Goal: Task Accomplishment & Management: Use online tool/utility

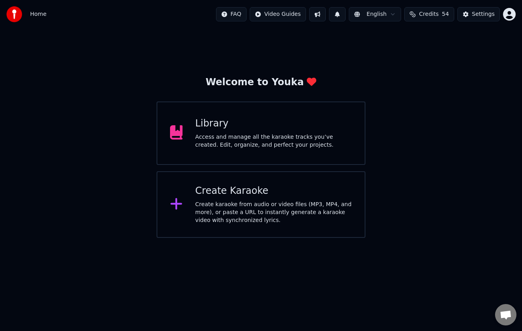
click at [249, 208] on div "Create karaoke from audio or video files (MP3, MP4, and more), or paste a URL t…" at bounding box center [273, 213] width 157 height 24
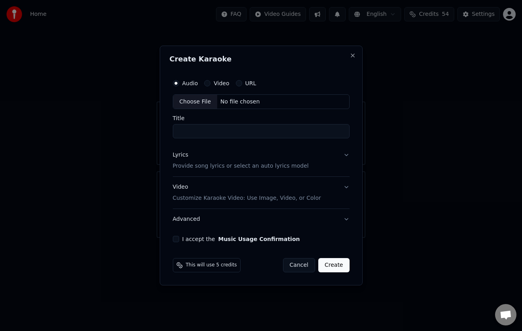
click at [197, 100] on div "Choose File" at bounding box center [195, 102] width 44 height 14
click at [269, 131] on input "Title" at bounding box center [261, 131] width 177 height 14
type input "*******"
click at [345, 155] on button "Lyrics Provide song lyrics or select an auto lyrics model" at bounding box center [261, 161] width 177 height 32
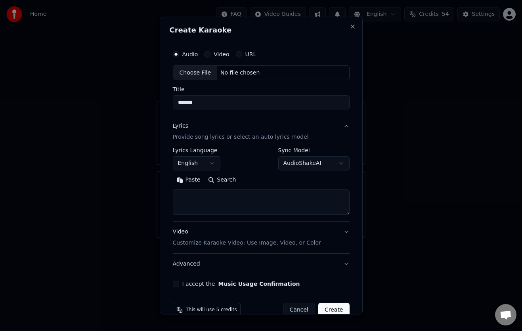
click at [334, 163] on body "**********" at bounding box center [261, 119] width 522 height 238
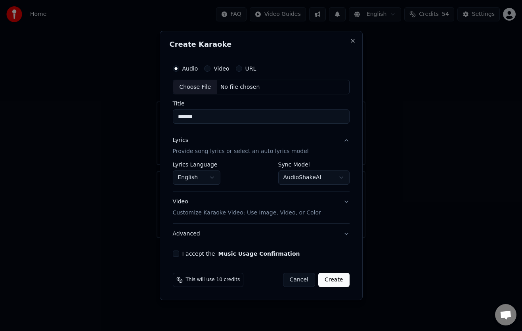
select select "**********"
select select
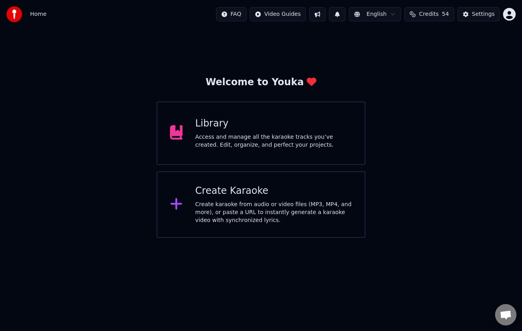
click at [242, 212] on div "Create karaoke from audio or video files (MP3, MP4, and more), or paste a URL t…" at bounding box center [273, 213] width 157 height 24
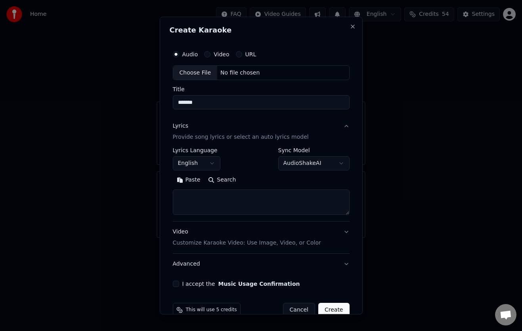
type input "*******"
click at [336, 161] on body "**********" at bounding box center [261, 119] width 522 height 238
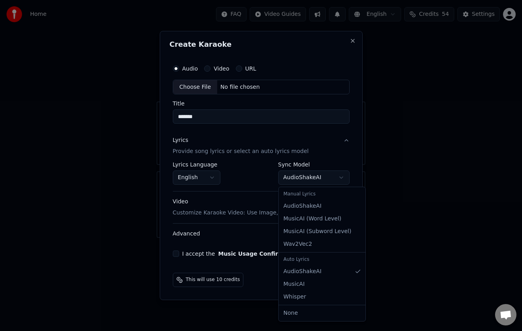
click at [341, 178] on body "**********" at bounding box center [261, 119] width 522 height 238
select select "**********"
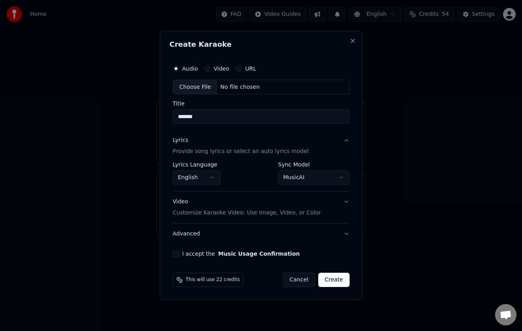
click at [175, 253] on button "I accept the Music Usage Confirmation" at bounding box center [176, 253] width 6 height 6
click at [200, 87] on div "Choose File" at bounding box center [195, 87] width 44 height 14
click at [338, 281] on button "Create" at bounding box center [335, 280] width 31 height 14
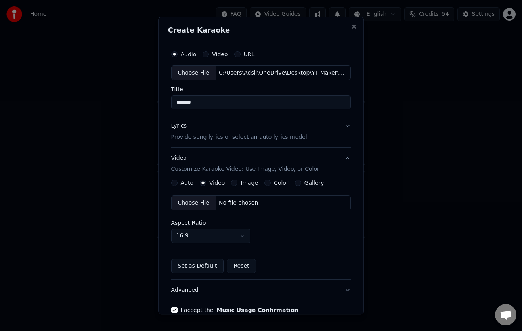
scroll to position [42, 0]
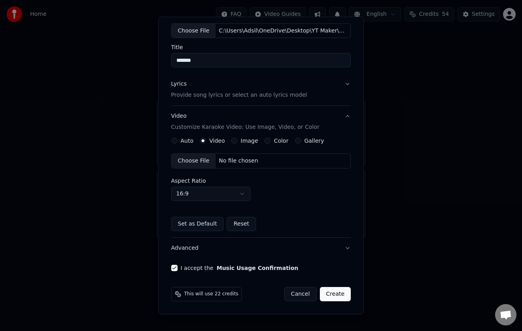
click at [333, 292] on button "Create" at bounding box center [335, 294] width 31 height 14
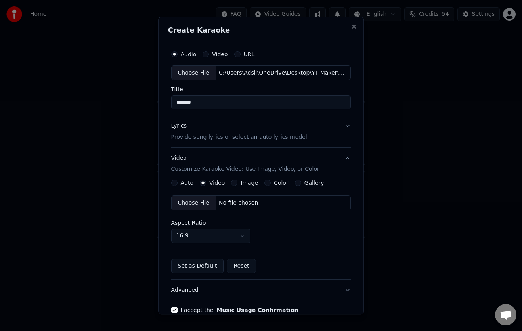
click at [191, 73] on div "Choose File" at bounding box center [194, 73] width 44 height 14
click at [193, 74] on div "Choose File" at bounding box center [194, 73] width 44 height 14
click at [342, 125] on button "Lyrics Provide song lyrics or select an auto lyrics model" at bounding box center [261, 132] width 180 height 32
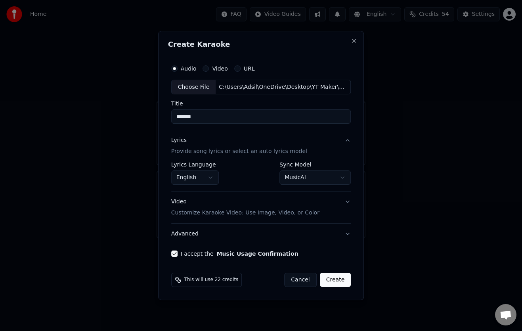
click at [255, 177] on div "**********" at bounding box center [261, 173] width 180 height 23
click at [178, 202] on div "Video Customize Karaoke Video: Use Image, Video, or Color" at bounding box center [245, 207] width 148 height 19
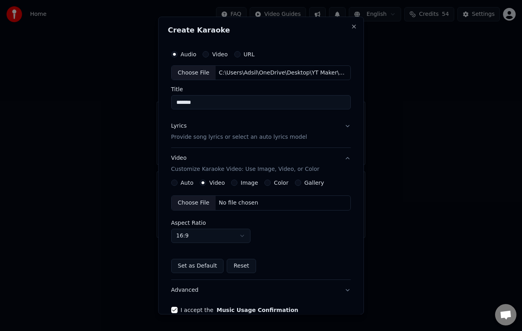
click at [192, 203] on div "Choose File" at bounding box center [194, 203] width 44 height 14
click at [174, 157] on div "Video Customize Karaoke Video: Use Image, Video, or Color" at bounding box center [245, 164] width 148 height 19
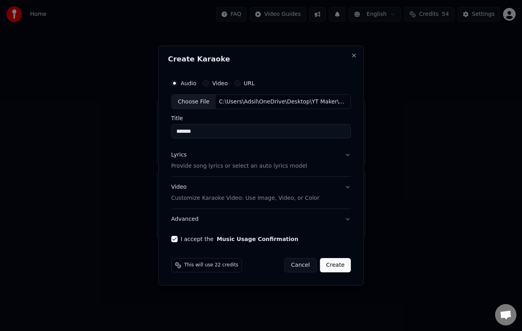
click at [180, 186] on div "Video Customize Karaoke Video: Use Image, Video, or Color" at bounding box center [245, 192] width 148 height 19
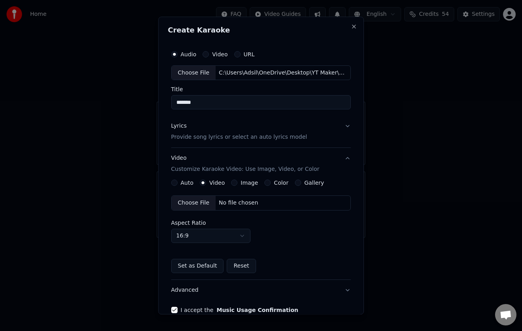
click at [191, 168] on p "Customize Karaoke Video: Use Image, Video, or Color" at bounding box center [245, 170] width 148 height 8
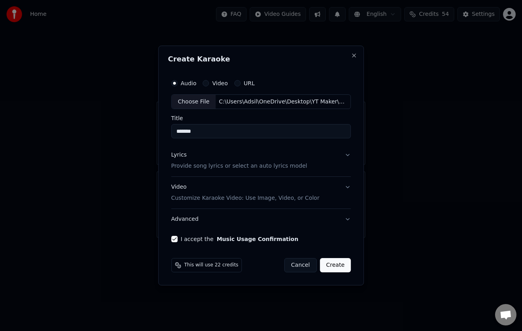
click at [181, 187] on div "Video Customize Karaoke Video: Use Image, Video, or Color" at bounding box center [245, 192] width 148 height 19
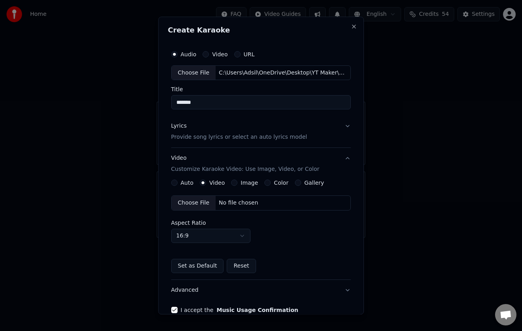
click at [190, 199] on div "Choose File" at bounding box center [194, 203] width 44 height 14
click at [215, 182] on label "Video" at bounding box center [216, 183] width 15 height 6
click at [206, 182] on button "Video" at bounding box center [203, 183] width 6 height 6
click at [197, 199] on div "Choose File" at bounding box center [194, 203] width 44 height 14
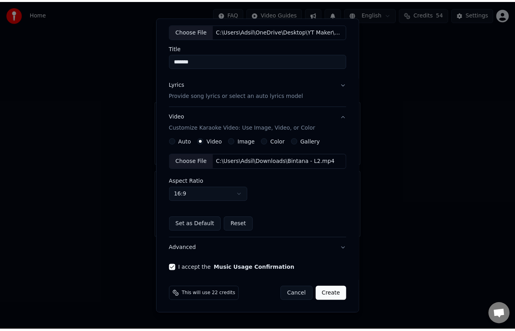
scroll to position [42, 0]
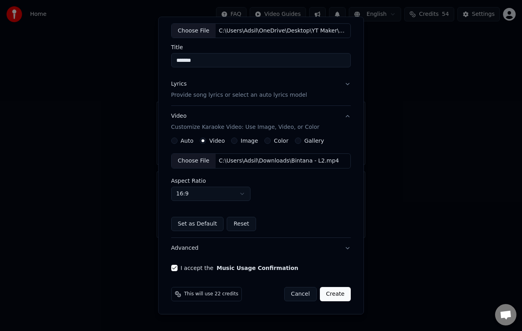
click at [334, 296] on button "Create" at bounding box center [335, 294] width 31 height 14
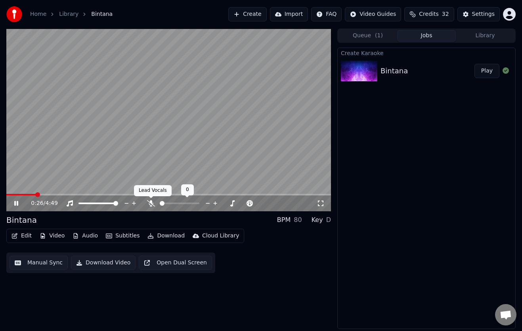
click at [155, 201] on icon at bounding box center [151, 203] width 8 height 6
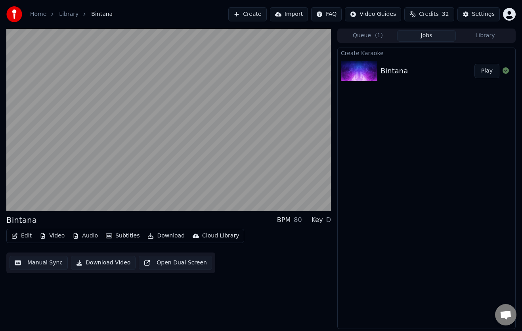
click at [30, 234] on button "Edit" at bounding box center [21, 235] width 27 height 11
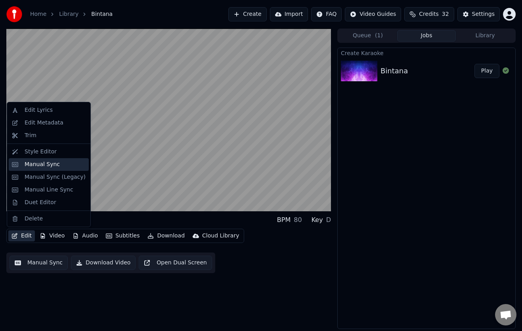
click at [34, 164] on div "Manual Sync" at bounding box center [42, 165] width 35 height 8
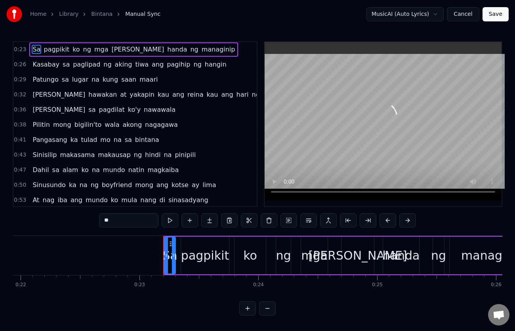
scroll to position [0, 2719]
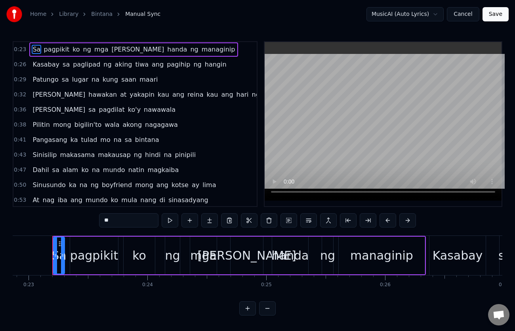
click at [38, 42] on div "0:23 Sa pagpikit ko ng mga [PERSON_NAME] ng managinip" at bounding box center [134, 49] width 243 height 15
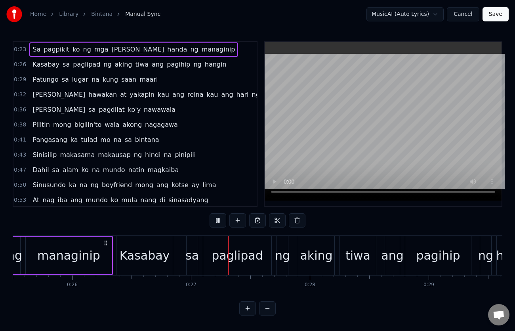
scroll to position [0, 3153]
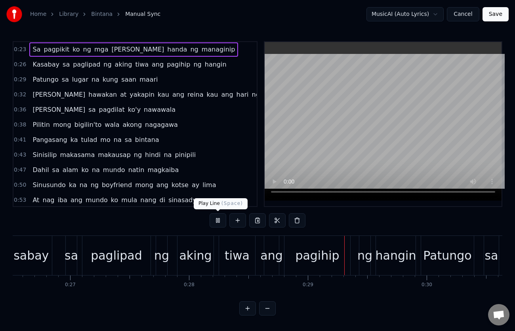
click at [217, 219] on button at bounding box center [218, 220] width 17 height 14
click at [30, 43] on div "Sa pagpikit ko ng mga [PERSON_NAME] ng managinip" at bounding box center [133, 49] width 209 height 14
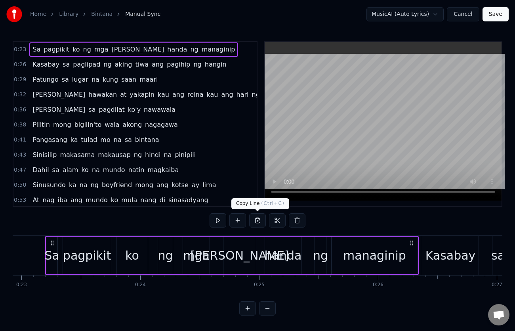
scroll to position [0, 2719]
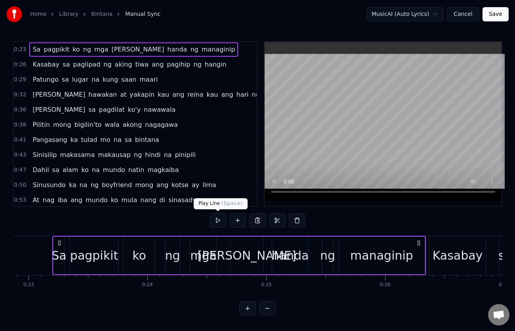
click at [217, 220] on button at bounding box center [218, 220] width 17 height 14
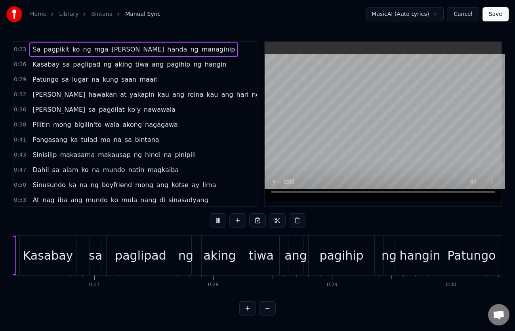
scroll to position [0, 3148]
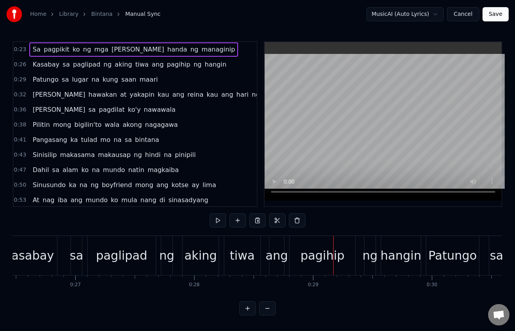
click at [134, 66] on span "tiwa" at bounding box center [141, 64] width 15 height 9
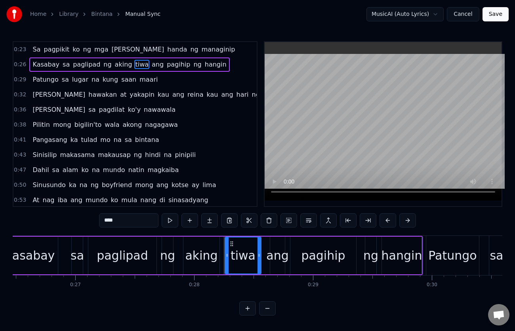
click at [105, 220] on input "****" at bounding box center [128, 220] width 59 height 14
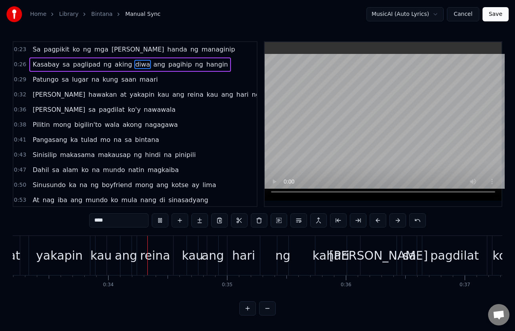
scroll to position [0, 3978]
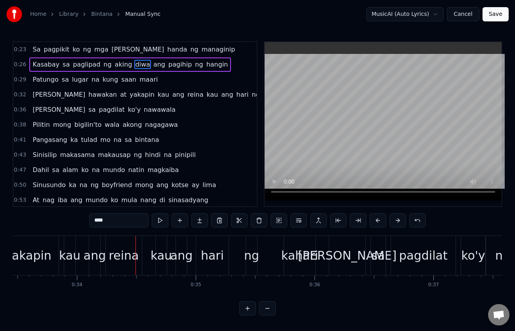
click at [157, 95] on span "kau" at bounding box center [163, 94] width 13 height 9
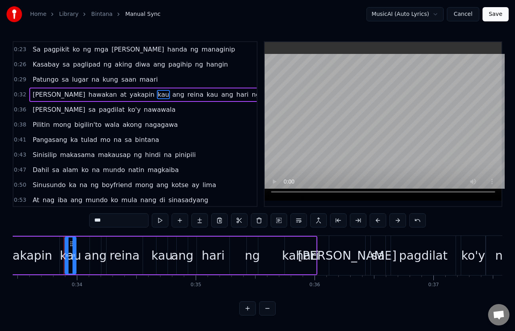
click at [120, 221] on input "***" at bounding box center [118, 220] width 59 height 14
click at [188, 97] on span "reina" at bounding box center [196, 94] width 17 height 9
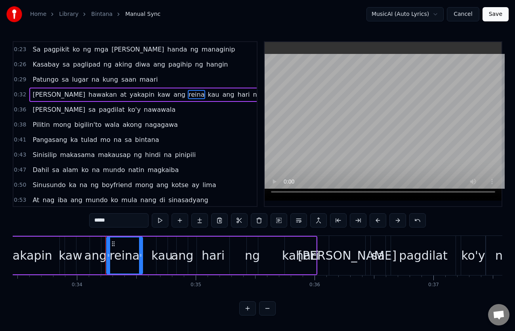
click at [101, 222] on input "*****" at bounding box center [118, 220] width 59 height 14
click at [244, 94] on span "kau" at bounding box center [250, 94] width 13 height 9
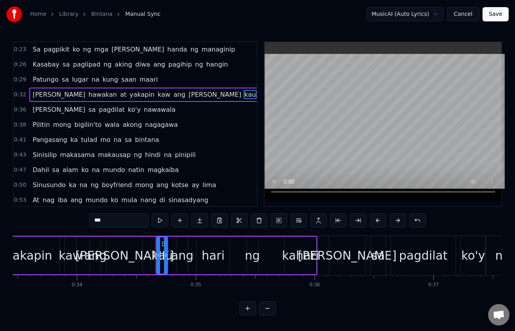
click at [110, 222] on input "***" at bounding box center [118, 220] width 59 height 14
type input "***"
click at [31, 72] on div "0:29 Patungo sa lugar na kung saan maari" at bounding box center [134, 79] width 243 height 15
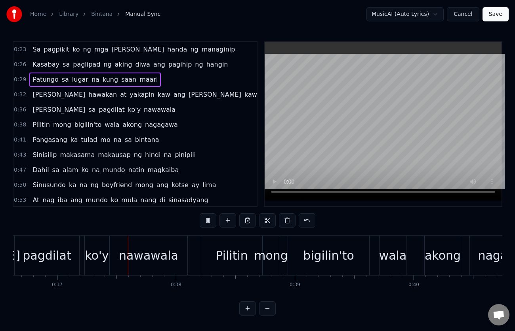
scroll to position [0, 4369]
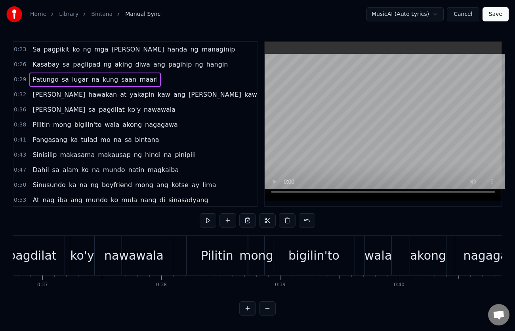
click at [38, 109] on span "[PERSON_NAME]" at bounding box center [59, 109] width 54 height 9
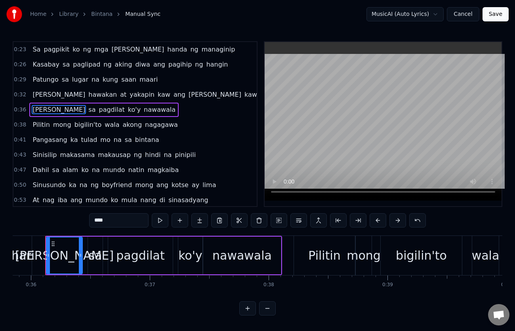
scroll to position [0, 4255]
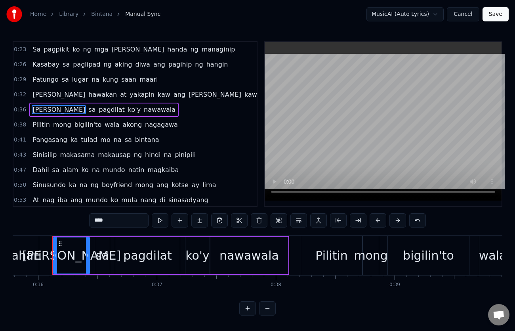
click at [110, 220] on input "****" at bounding box center [118, 220] width 59 height 14
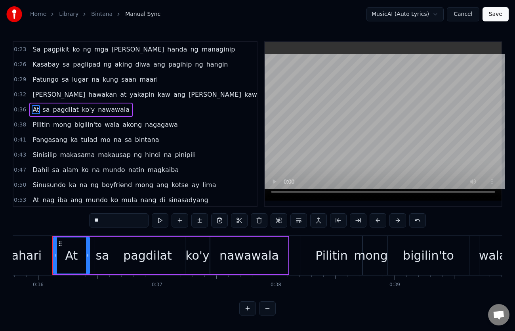
type input "**"
click at [29, 88] on div "[PERSON_NAME] at yakapin [PERSON_NAME] [PERSON_NAME]" at bounding box center [176, 95] width 295 height 14
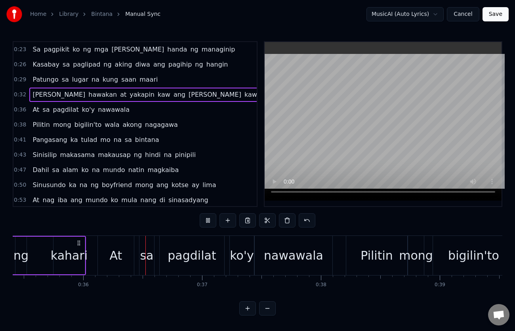
scroll to position [0, 4231]
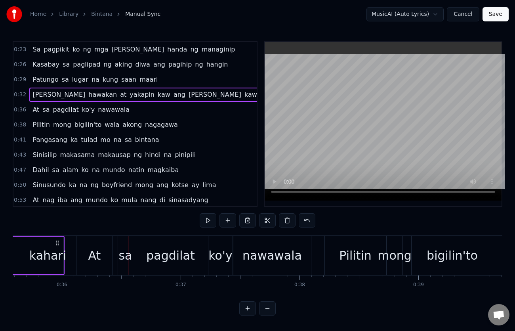
click at [301, 97] on span "kahari" at bounding box center [311, 94] width 21 height 9
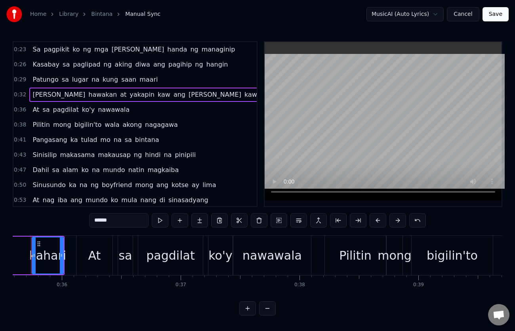
scroll to position [0, 4210]
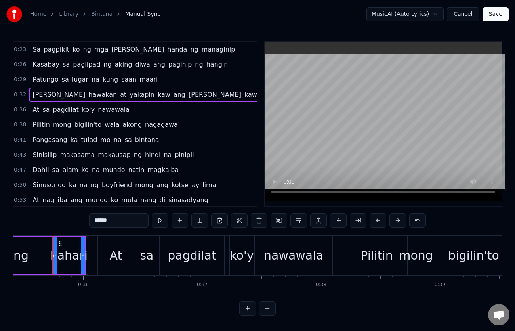
click at [113, 219] on input "******" at bounding box center [118, 220] width 59 height 14
type input "********"
click at [29, 59] on div "Kasabay sa paglipad ng aking diwa ang pagihip ng hangin" at bounding box center [130, 64] width 202 height 14
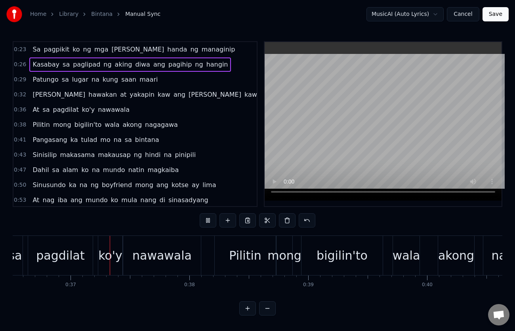
scroll to position [0, 4355]
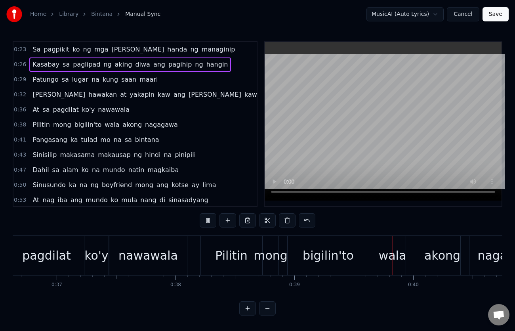
click at [255, 170] on div "0:23 Sa pagpikit ko ng mga [PERSON_NAME] ng managinip 0:26 Kasabay sa paglipad …" at bounding box center [258, 124] width 490 height 166
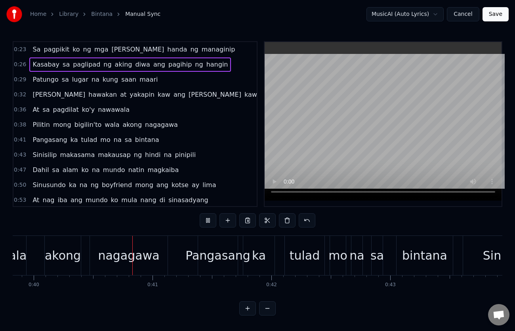
scroll to position [0, 4766]
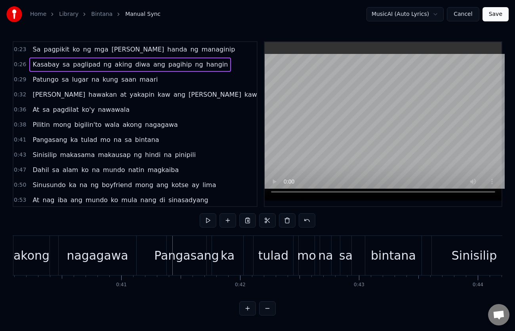
click at [78, 126] on span "bigilin'to" at bounding box center [88, 124] width 29 height 9
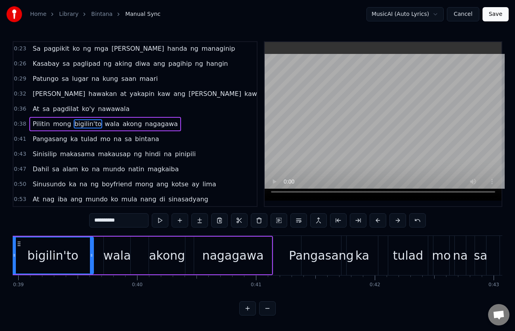
scroll to position [0, 4590]
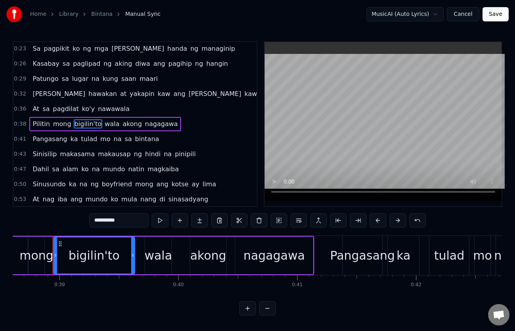
drag, startPoint x: 97, startPoint y: 221, endPoint x: 103, endPoint y: 227, distance: 7.8
click at [98, 221] on input "**********" at bounding box center [118, 220] width 59 height 14
click at [108, 220] on input "**********" at bounding box center [118, 220] width 59 height 14
type input "**********"
click at [32, 89] on span "[PERSON_NAME]" at bounding box center [59, 94] width 54 height 10
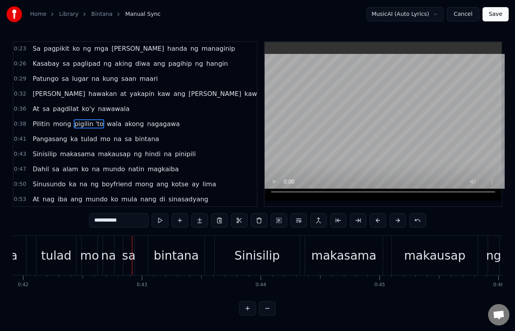
scroll to position [0, 5025]
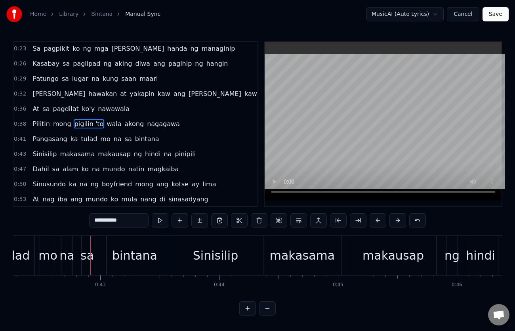
click at [31, 73] on div "Patungo sa lugar na kung saan maari" at bounding box center [95, 79] width 132 height 14
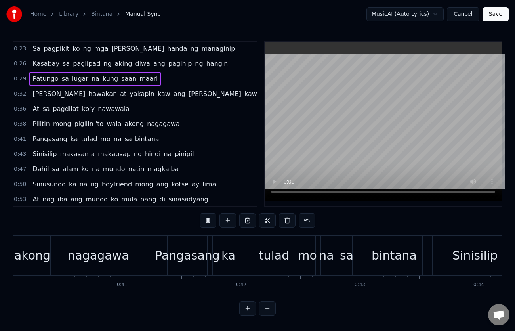
scroll to position [0, 4779]
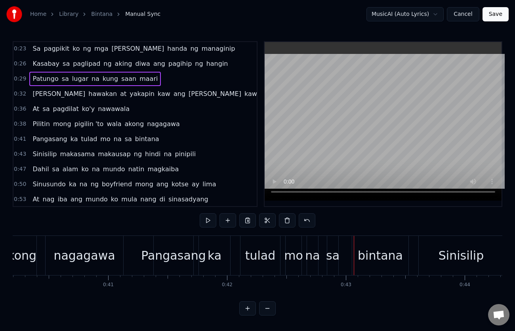
click at [41, 136] on span "Pangasang" at bounding box center [50, 138] width 36 height 9
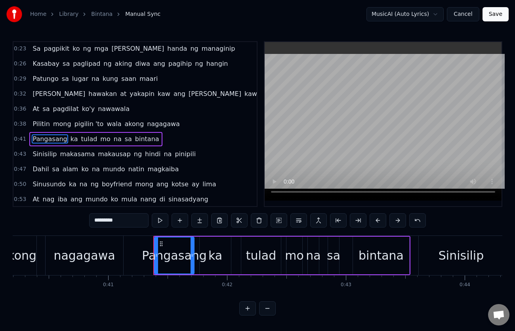
scroll to position [16, 0]
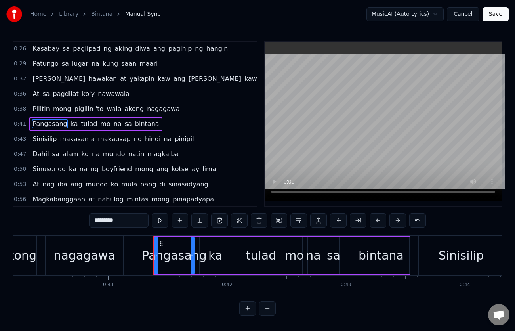
drag, startPoint x: 120, startPoint y: 220, endPoint x: 91, endPoint y: 223, distance: 29.1
click at [88, 223] on div "0:23 Sa pagpikit ko ng mga [PERSON_NAME] ng managinip 0:26 Kasabay sa paglipad …" at bounding box center [258, 178] width 490 height 274
click at [32, 104] on span "Pilitin" at bounding box center [41, 108] width 19 height 9
type input "*******"
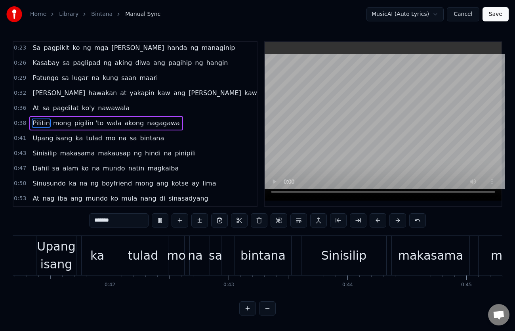
scroll to position [0, 4938]
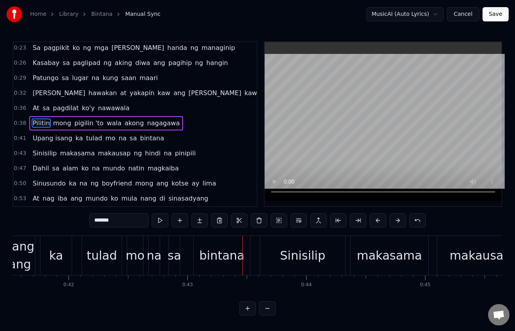
click at [32, 85] on div "Patungo sa lugar na kung saan maari" at bounding box center [95, 78] width 132 height 14
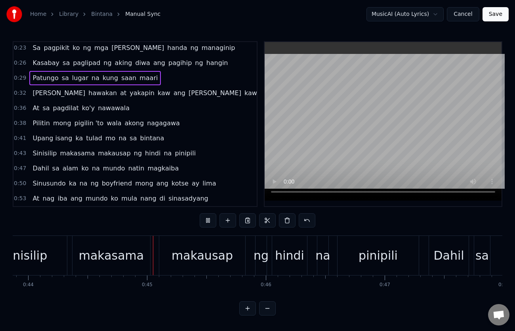
scroll to position [0, 5248]
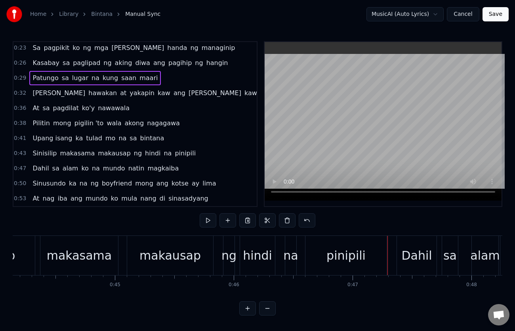
click at [176, 154] on span "pinipili" at bounding box center [185, 154] width 23 height 10
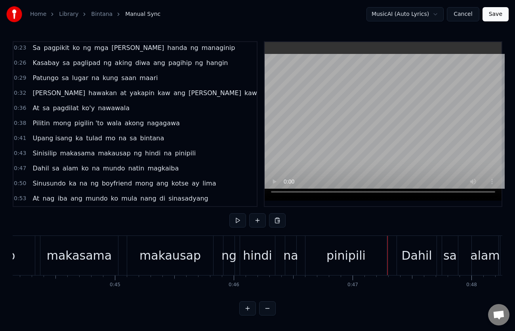
click at [174, 153] on span "pinipili" at bounding box center [185, 153] width 23 height 9
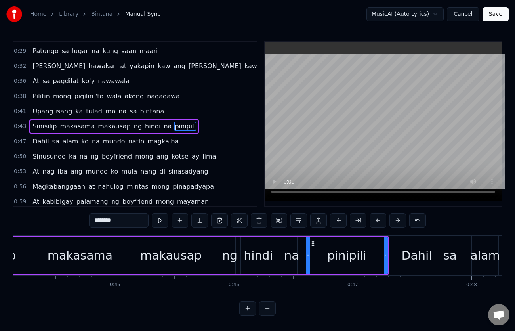
scroll to position [31, 0]
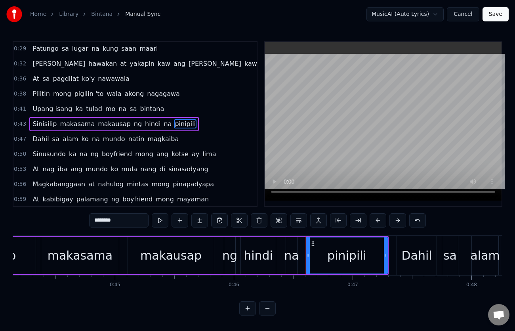
click at [126, 220] on input "********" at bounding box center [118, 220] width 59 height 14
type input "*********"
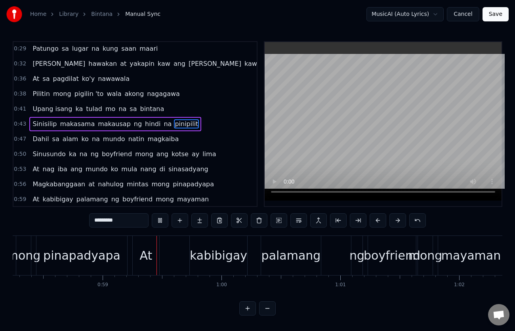
scroll to position [0, 6965]
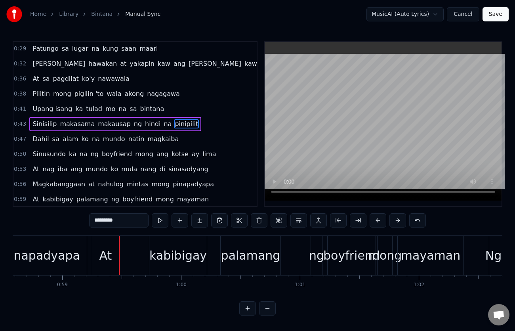
click at [29, 133] on div "Dahil sa alam ko na mundo natin magkaiba" at bounding box center [105, 139] width 153 height 14
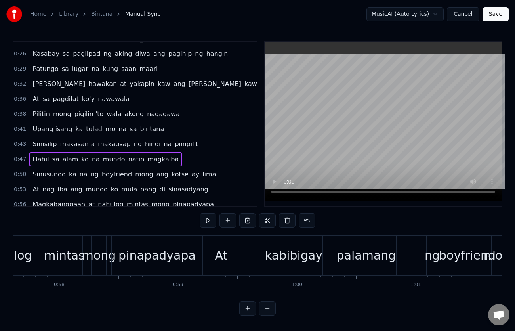
scroll to position [0, 0]
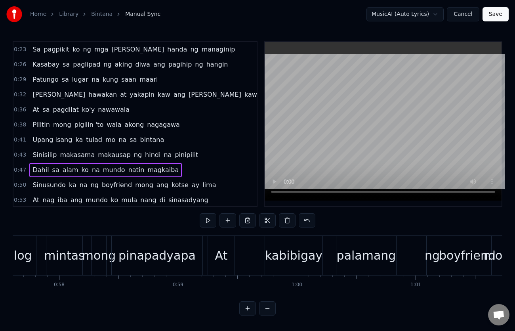
click at [244, 96] on span "kaw" at bounding box center [251, 94] width 14 height 9
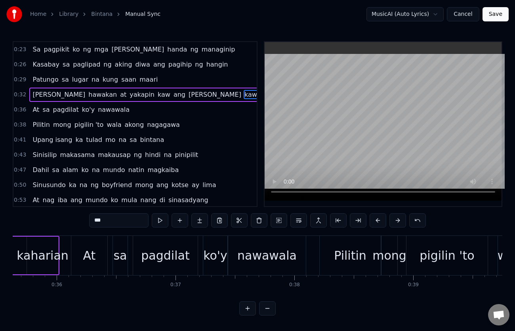
scroll to position [0, 4081]
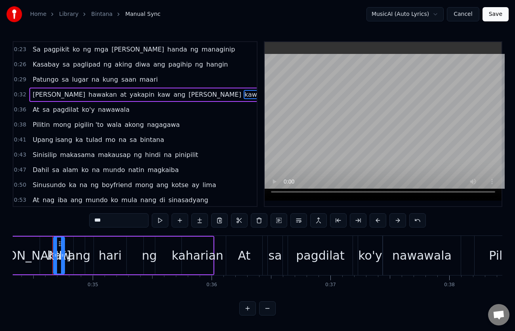
click at [157, 90] on span "kaw" at bounding box center [164, 94] width 14 height 9
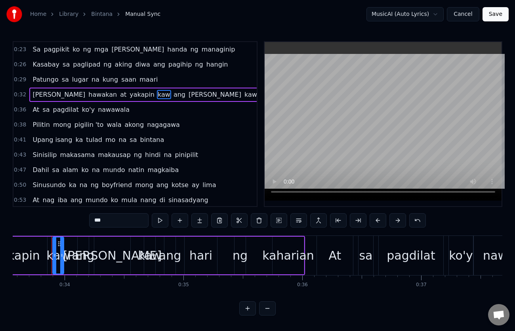
scroll to position [0, 3990]
click at [96, 219] on input "***" at bounding box center [118, 220] width 59 height 14
click at [245, 94] on span "kaw" at bounding box center [252, 94] width 14 height 9
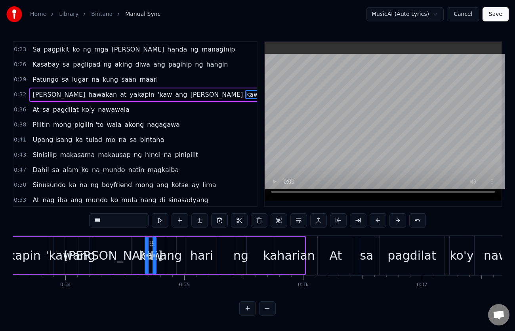
click at [108, 221] on input "***" at bounding box center [118, 220] width 59 height 14
type input "*"
click at [55, 141] on span "Upang isang" at bounding box center [52, 139] width 41 height 9
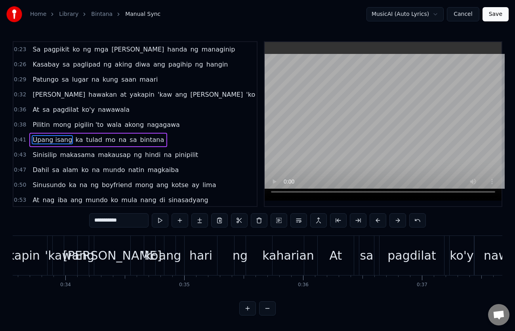
scroll to position [16, 0]
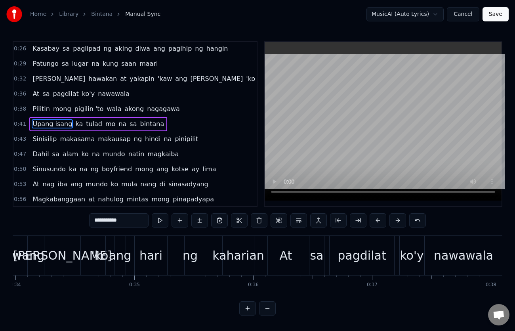
click at [54, 125] on span "Upang isang" at bounding box center [52, 123] width 41 height 9
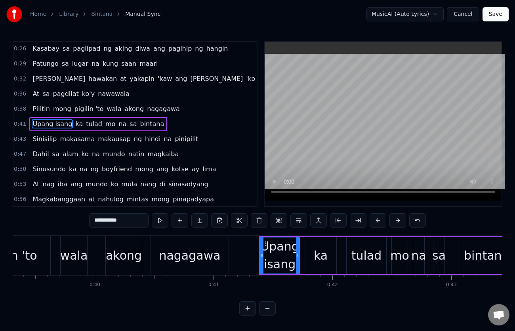
scroll to position [0, 4880]
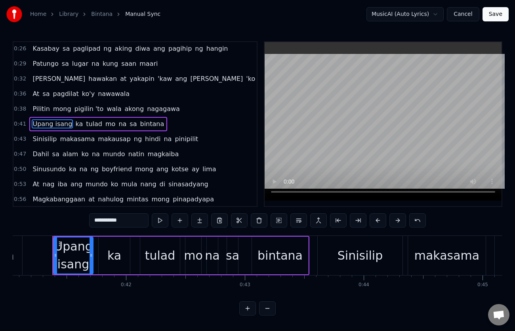
click at [113, 220] on input "**********" at bounding box center [118, 220] width 59 height 14
type input "**********"
click at [30, 102] on div "Pilitin mong pigilin 'to wala akong [PERSON_NAME]" at bounding box center [105, 109] width 153 height 14
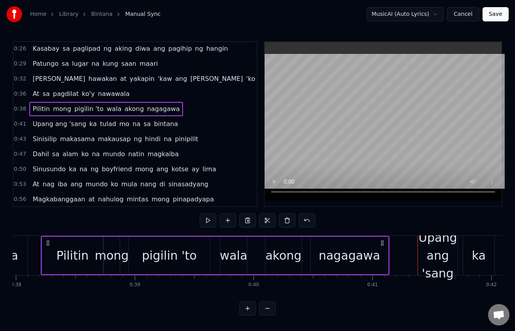
scroll to position [0, 4503]
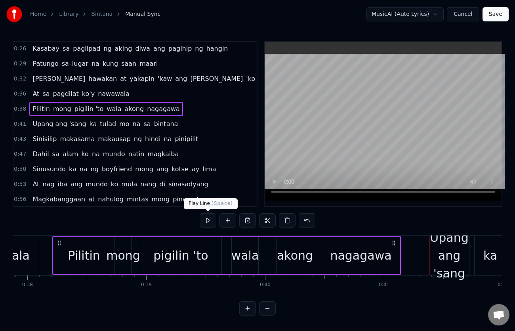
click at [206, 220] on button at bounding box center [208, 220] width 17 height 14
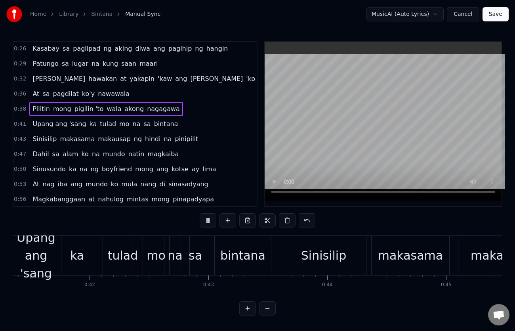
scroll to position [0, 4938]
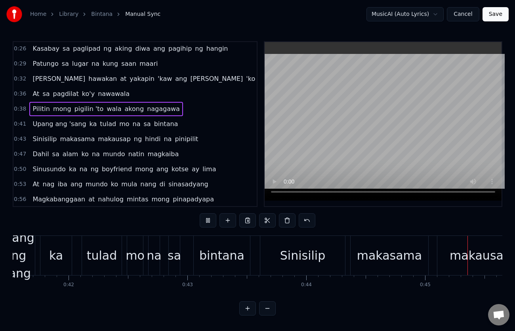
click at [212, 219] on button at bounding box center [208, 220] width 17 height 14
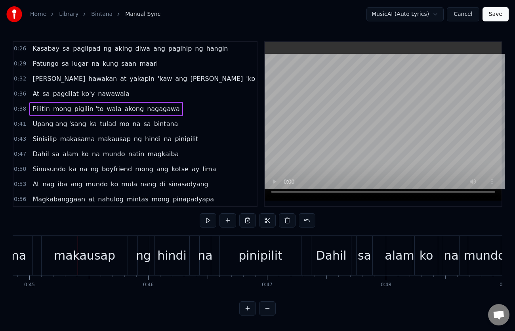
scroll to position [0, 5359]
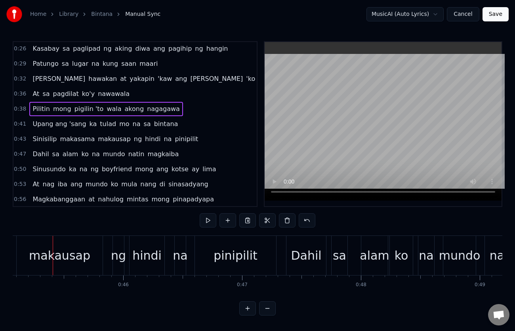
click at [29, 104] on div "Pilitin mong pigilin 'to wala akong [PERSON_NAME]" at bounding box center [105, 109] width 153 height 14
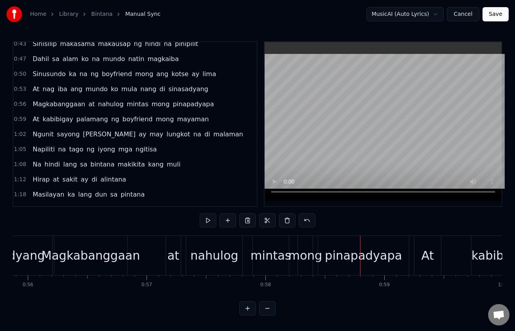
scroll to position [127, 0]
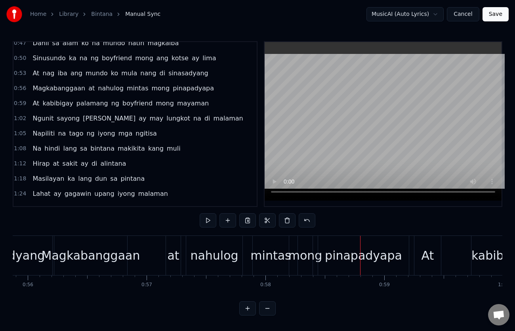
click at [126, 89] on span "mintas" at bounding box center [137, 88] width 23 height 9
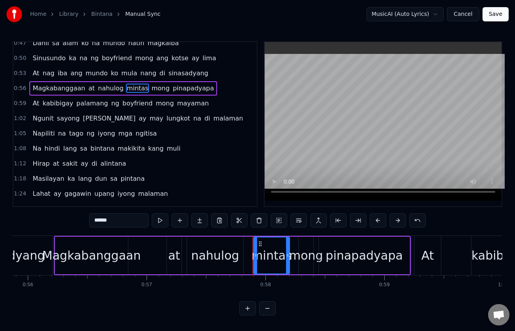
scroll to position [91, 0]
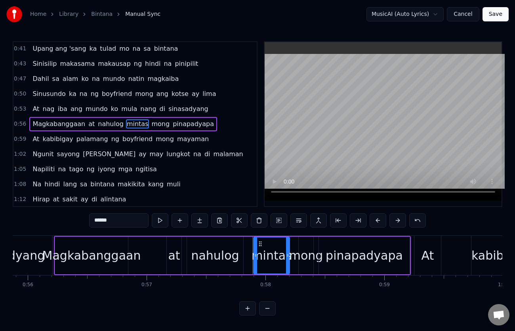
drag, startPoint x: 115, startPoint y: 222, endPoint x: 83, endPoint y: 222, distance: 31.7
click at [83, 222] on div "0:23 Sa pagpikit ko ng mga [PERSON_NAME] ng managinip 0:26 Kasabay sa paglipad …" at bounding box center [258, 178] width 490 height 274
click at [182, 124] on span "pinapadyapa" at bounding box center [193, 123] width 43 height 9
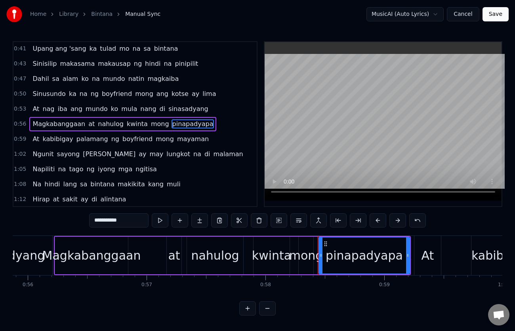
drag, startPoint x: 105, startPoint y: 220, endPoint x: 144, endPoint y: 220, distance: 38.4
click at [144, 220] on input "**********" at bounding box center [118, 220] width 59 height 14
type input "*********"
click at [31, 101] on div "0:53 At nag iba ang mundo ko mula nang di sinasadyang" at bounding box center [134, 108] width 243 height 15
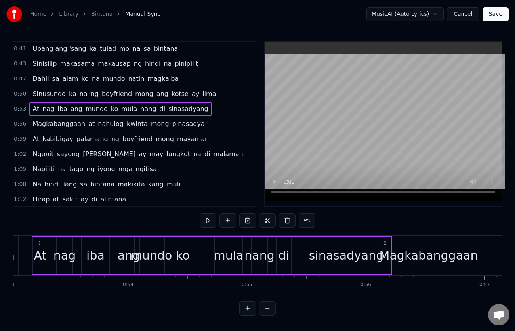
scroll to position [0, 6284]
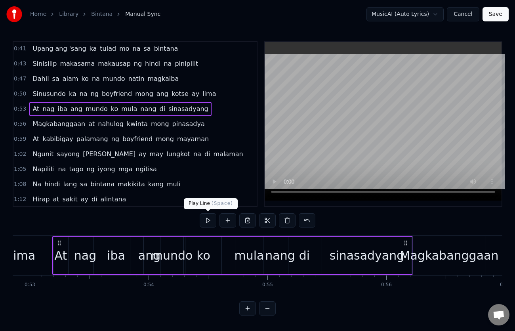
click at [208, 218] on button at bounding box center [208, 220] width 17 height 14
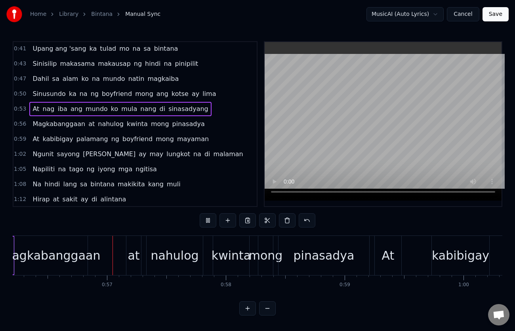
scroll to position [0, 6697]
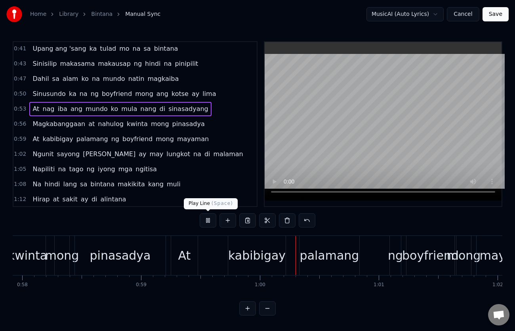
click at [211, 220] on button at bounding box center [208, 220] width 17 height 14
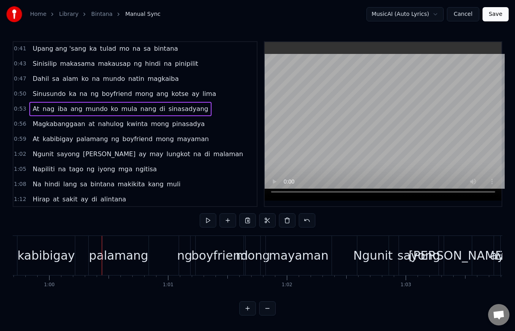
scroll to position [0, 7113]
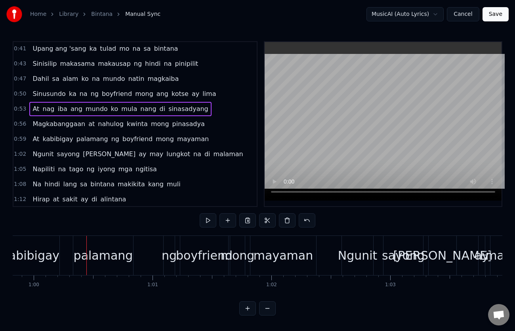
click at [131, 125] on span "kwinta" at bounding box center [137, 123] width 23 height 9
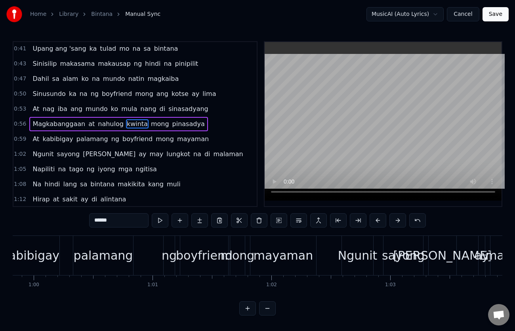
click at [120, 224] on input "******" at bounding box center [118, 220] width 59 height 14
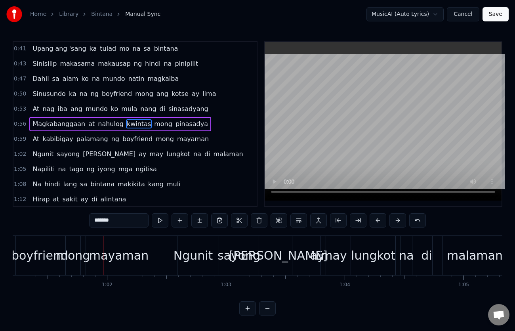
scroll to position [0, 7278]
click at [76, 140] on span "palamang" at bounding box center [92, 138] width 33 height 9
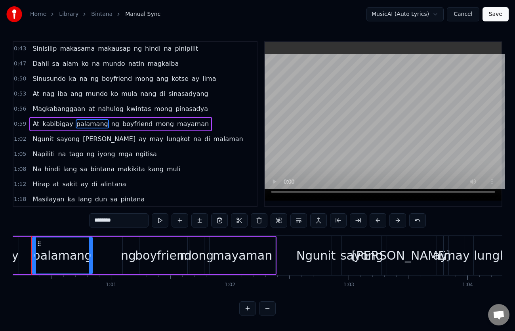
scroll to position [0, 7133]
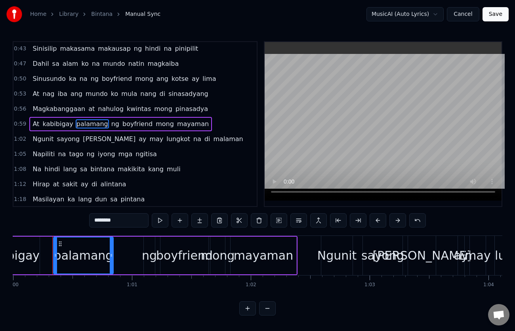
click at [77, 122] on span "palamang" at bounding box center [92, 123] width 33 height 9
click at [99, 219] on input "********" at bounding box center [118, 220] width 59 height 14
type input "*********"
click at [29, 102] on div "Magkabanggaan at nahulog kwintas mong pinasadya" at bounding box center [120, 109] width 182 height 14
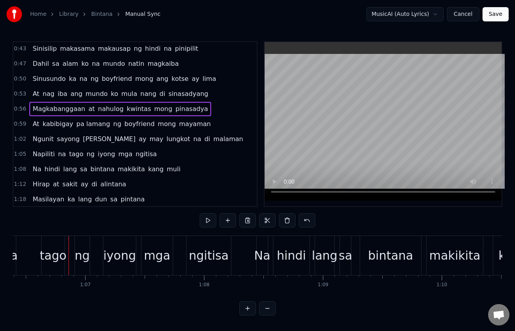
scroll to position [0, 7910]
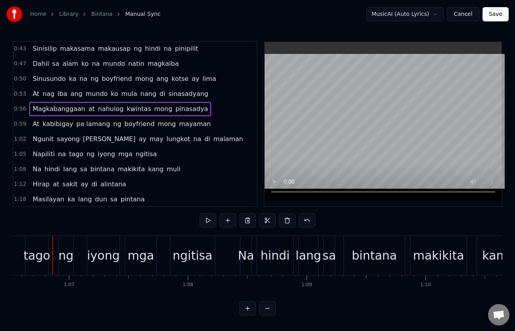
click at [47, 155] on span "Napiliti" at bounding box center [44, 153] width 24 height 9
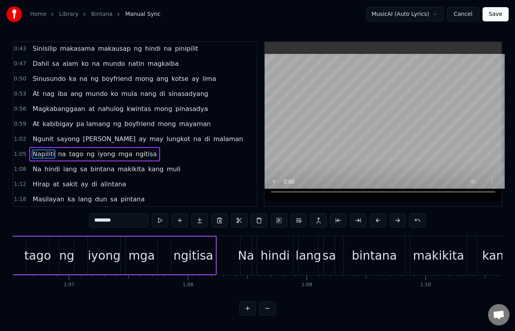
scroll to position [136, 0]
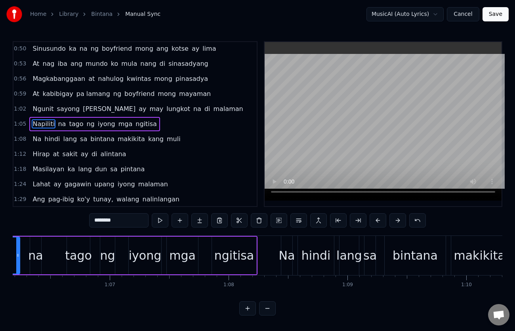
click at [123, 219] on input "********" at bounding box center [118, 220] width 59 height 14
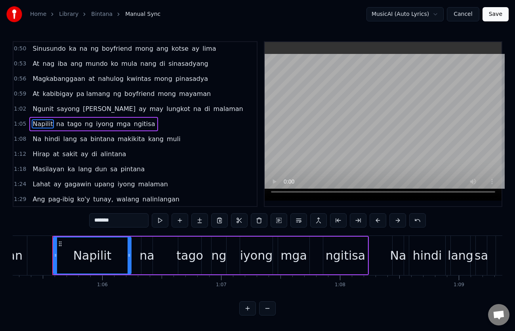
click at [68, 124] on span "tago" at bounding box center [75, 123] width 16 height 9
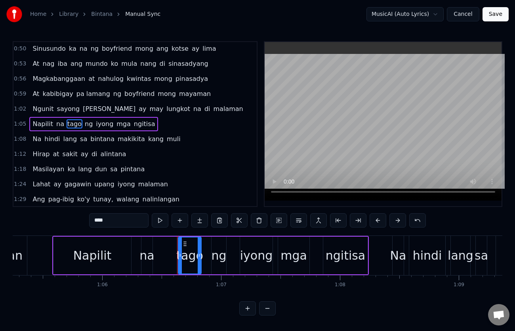
click at [107, 219] on input "****" at bounding box center [118, 220] width 59 height 14
type input "*"
type input "********"
click at [30, 88] on div "At kabibigay pa lamang ng boyfriend mong [DEMOGRAPHIC_DATA]" at bounding box center [121, 94] width 185 height 14
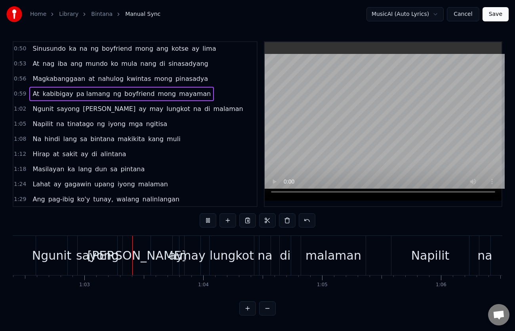
scroll to position [0, 7440]
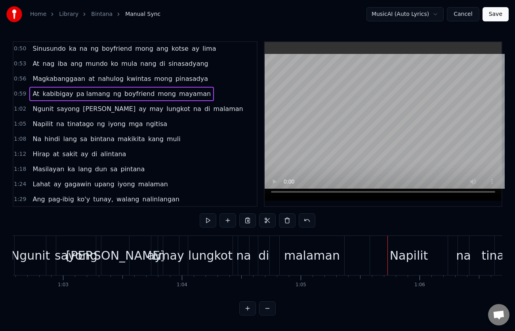
click at [59, 108] on span "sayong" at bounding box center [68, 108] width 25 height 9
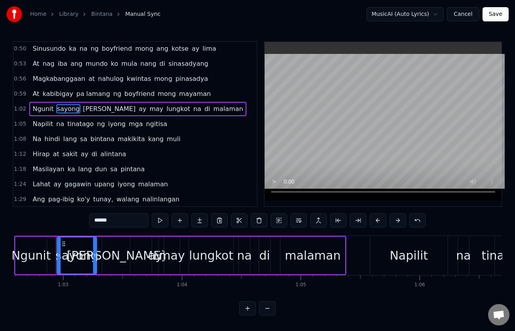
scroll to position [121, 0]
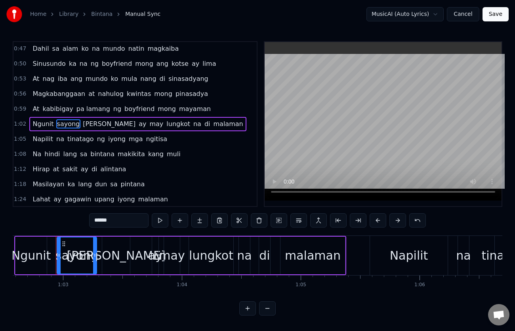
click at [98, 220] on input "******" at bounding box center [118, 220] width 59 height 14
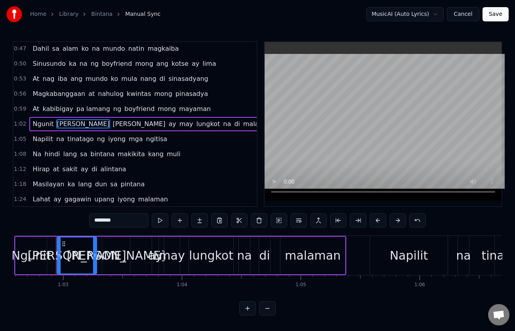
click at [32, 104] on span "At" at bounding box center [36, 108] width 8 height 9
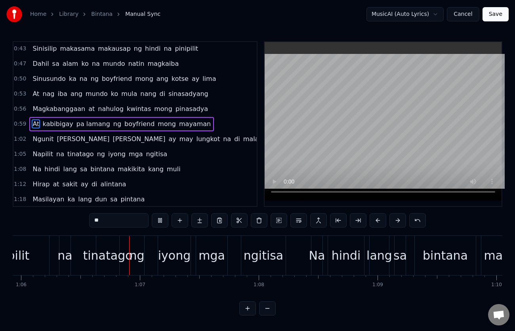
scroll to position [0, 7853]
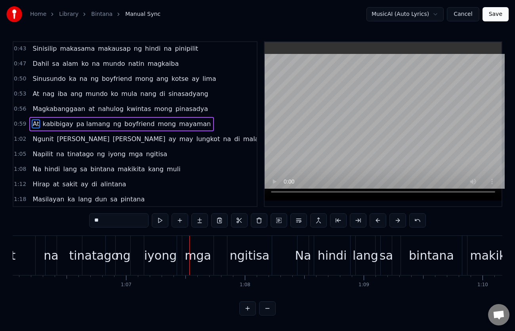
click at [55, 155] on span "na" at bounding box center [60, 153] width 10 height 9
type input "**"
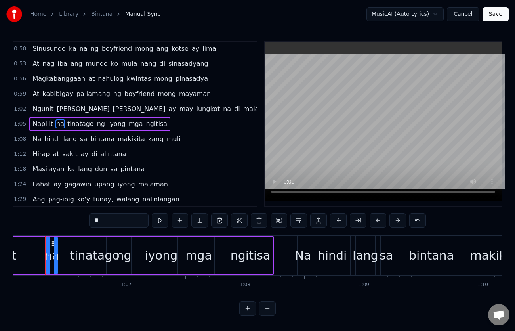
scroll to position [0, 7845]
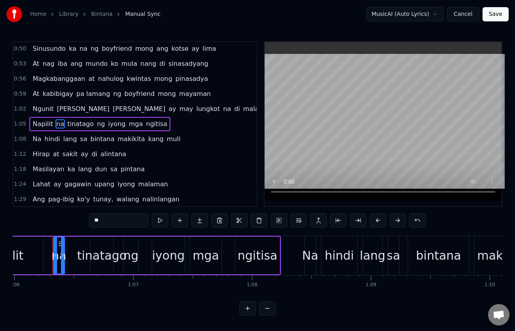
click at [114, 222] on input "**" at bounding box center [118, 220] width 59 height 14
click at [84, 222] on div "0:23 Sa pagpikit ko ng mga [PERSON_NAME] ng managinip 0:26 Kasabay sa paglipad …" at bounding box center [258, 178] width 490 height 274
click at [32, 105] on span "Ngunit" at bounding box center [43, 109] width 23 height 10
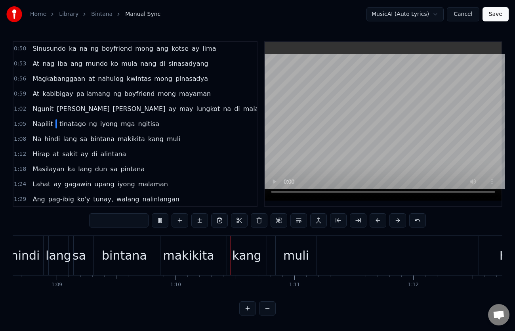
scroll to position [0, 8283]
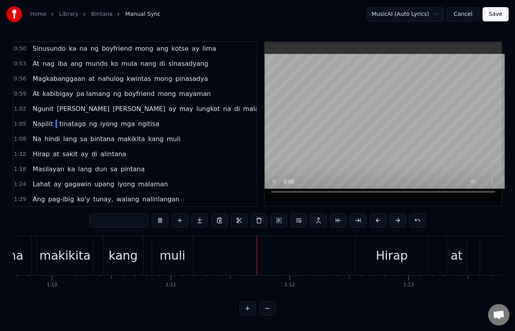
click at [32, 88] on div "At kabibigay pa lamang ng boyfriend mong [DEMOGRAPHIC_DATA]" at bounding box center [121, 94] width 185 height 14
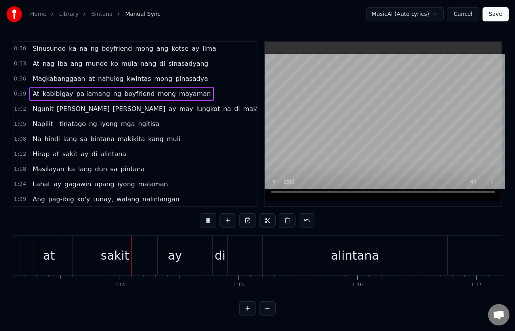
scroll to position [0, 8710]
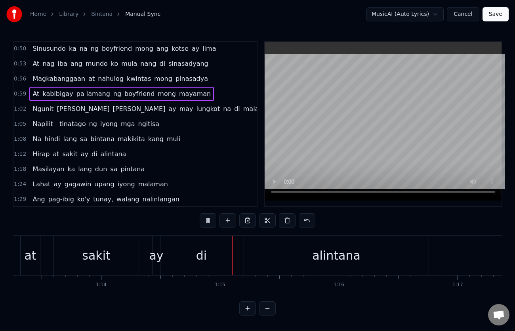
click at [28, 86] on div "0:56 Magkabanggaan at nahulog kwintas mong pinasadya" at bounding box center [134, 78] width 243 height 15
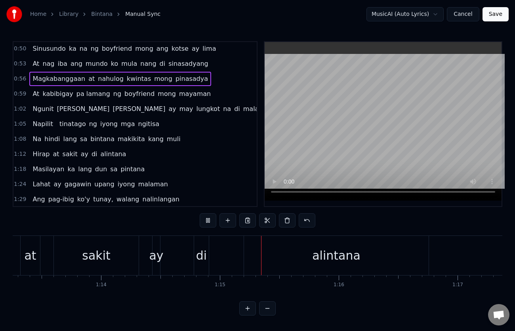
click at [28, 86] on div "0:56 Magkabanggaan at nahulog kwintas mong pinasadya" at bounding box center [134, 78] width 243 height 15
click at [206, 220] on button at bounding box center [208, 220] width 17 height 14
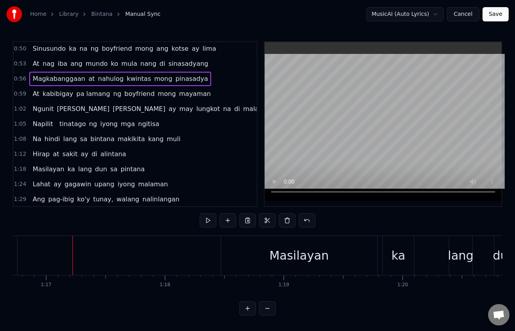
scroll to position [0, 9141]
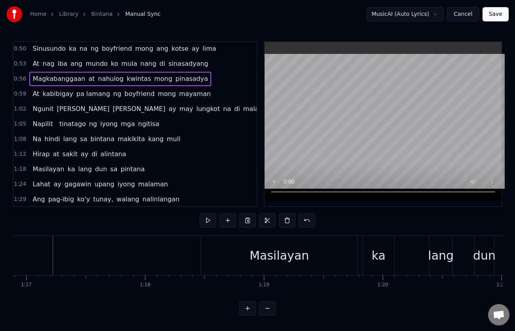
click at [29, 72] on div "Magkabanggaan at nahulog kwintas mong pinasadya" at bounding box center [120, 79] width 182 height 14
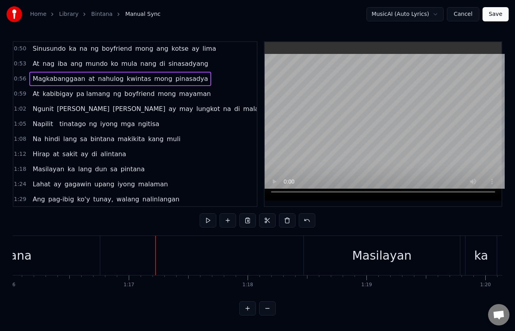
click at [29, 72] on div "Magkabanggaan at nahulog kwintas mong pinasadya" at bounding box center [120, 79] width 182 height 14
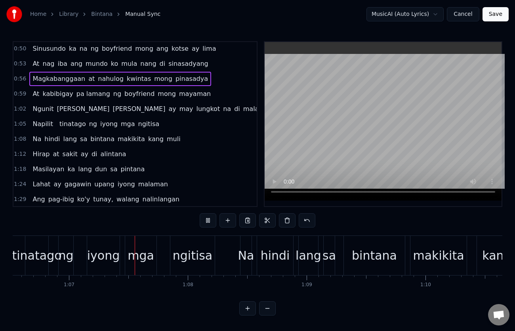
scroll to position [0, 7933]
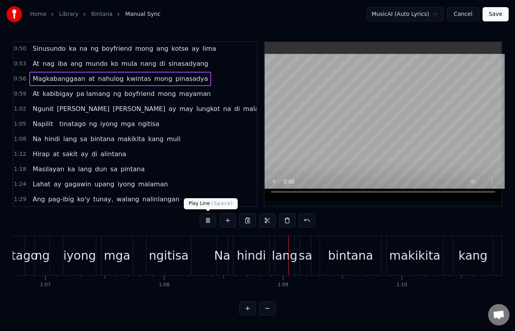
click at [209, 217] on button at bounding box center [208, 220] width 17 height 14
click at [36, 119] on span "Napilit" at bounding box center [43, 123] width 22 height 9
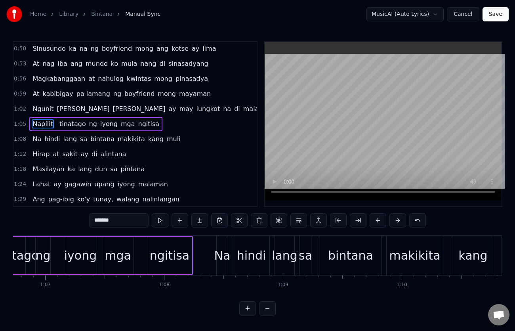
click at [67, 124] on span "tinatago" at bounding box center [73, 123] width 28 height 9
type input "********"
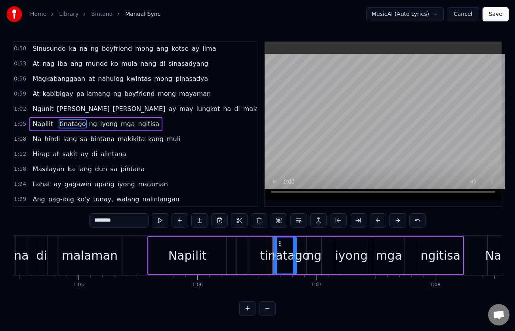
scroll to position [0, 7605]
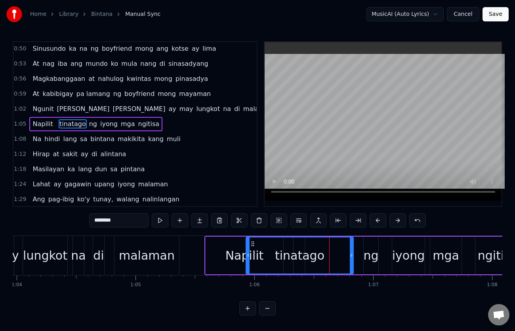
drag, startPoint x: 333, startPoint y: 255, endPoint x: 248, endPoint y: 259, distance: 84.5
click at [248, 259] on div at bounding box center [248, 255] width 3 height 36
drag, startPoint x: 351, startPoint y: 254, endPoint x: 344, endPoint y: 257, distance: 7.3
click at [344, 257] on icon at bounding box center [344, 255] width 3 height 6
click at [29, 118] on div "Napilit [PERSON_NAME] ng iyong mga ngitisa" at bounding box center [94, 124] width 130 height 14
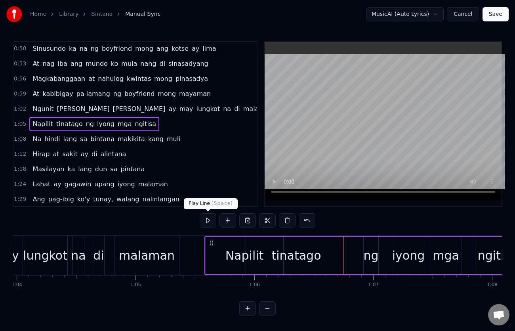
click at [207, 220] on button at bounding box center [208, 220] width 17 height 14
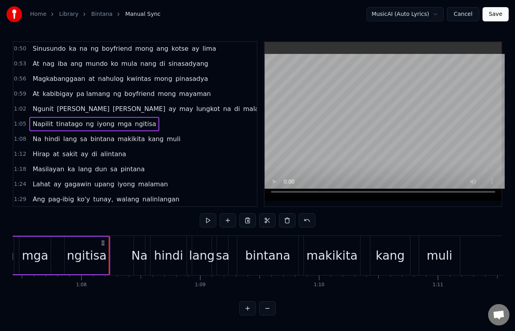
scroll to position [0, 8036]
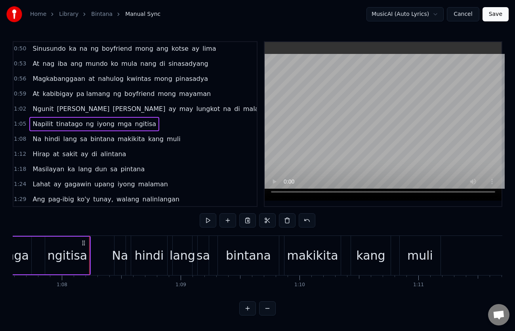
click at [30, 104] on div "Ngunit [PERSON_NAME] ay may lungkot na di malaman" at bounding box center [152, 109] width 247 height 14
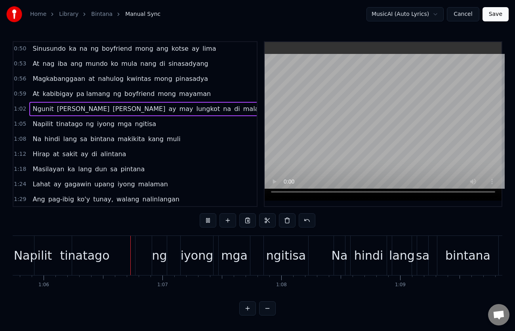
scroll to position [0, 7837]
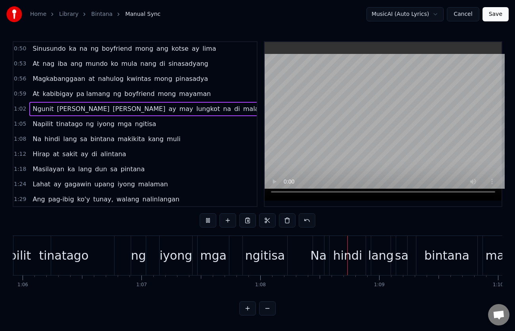
click at [223, 180] on div "1:24 Lahat ay gagawin upang iyong malaman" at bounding box center [134, 184] width 243 height 15
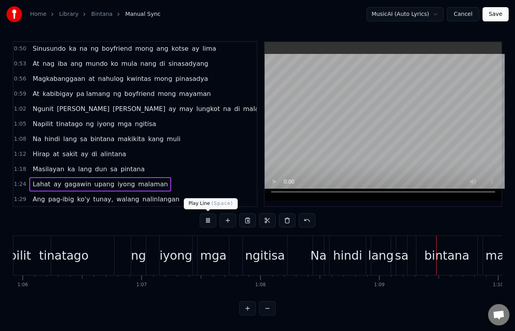
click at [210, 222] on button at bounding box center [208, 220] width 17 height 14
click at [135, 126] on span "ngitisa" at bounding box center [145, 123] width 23 height 9
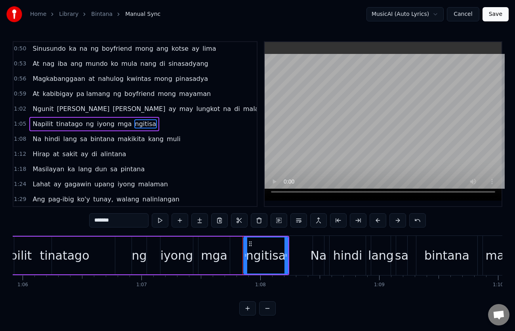
click at [121, 222] on input "*******" at bounding box center [118, 220] width 59 height 14
click at [36, 137] on span "Na" at bounding box center [37, 138] width 10 height 9
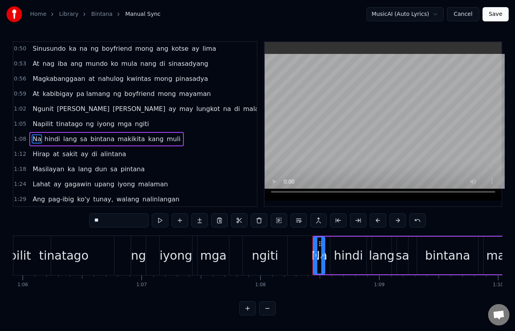
scroll to position [151, 0]
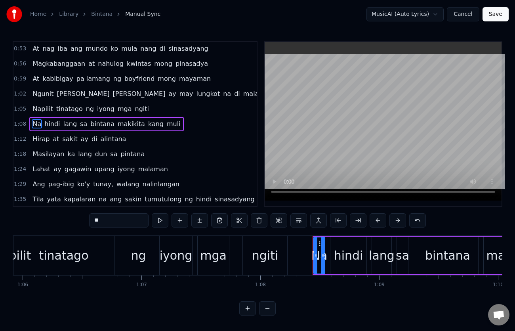
click at [32, 122] on span "Na" at bounding box center [37, 123] width 10 height 9
drag, startPoint x: 106, startPoint y: 222, endPoint x: 71, endPoint y: 222, distance: 34.9
click at [71, 222] on div "0:23 Sa pagpikit ko ng mga [PERSON_NAME] ng managinip 0:26 Kasabay sa paglipad …" at bounding box center [258, 178] width 490 height 274
type input "****"
click at [31, 73] on div "At kabibigay pa lamang ng boyfriend mong [DEMOGRAPHIC_DATA]" at bounding box center [121, 79] width 185 height 14
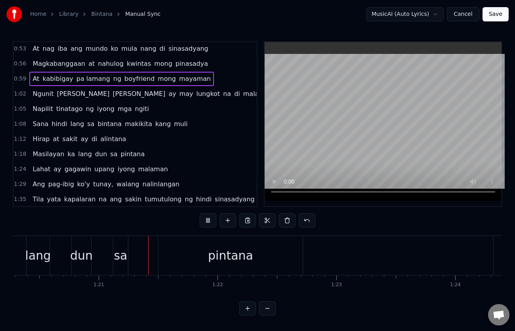
scroll to position [0, 9589]
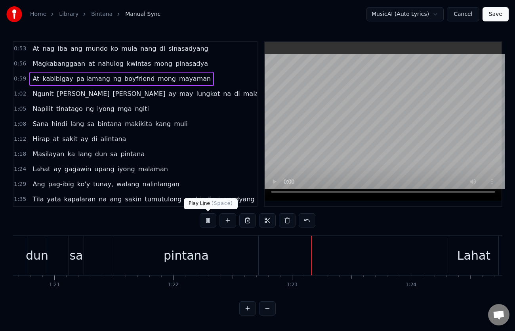
click at [211, 222] on button at bounding box center [208, 220] width 17 height 14
click at [120, 156] on span "pintana" at bounding box center [133, 153] width 26 height 9
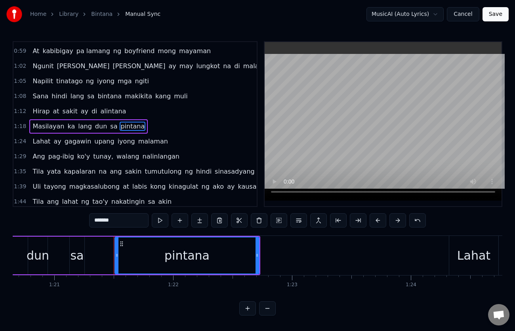
scroll to position [182, 0]
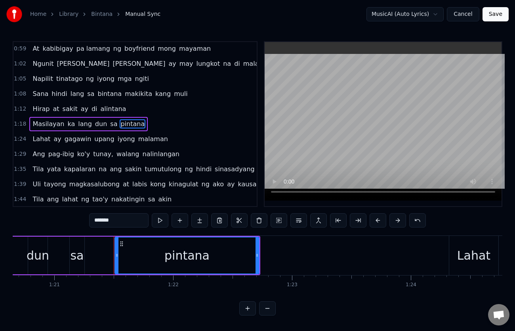
click at [96, 221] on input "*******" at bounding box center [118, 220] width 59 height 14
type input "*******"
click at [30, 118] on div "Masilayan [PERSON_NAME] dun sa Bintana" at bounding box center [88, 124] width 119 height 14
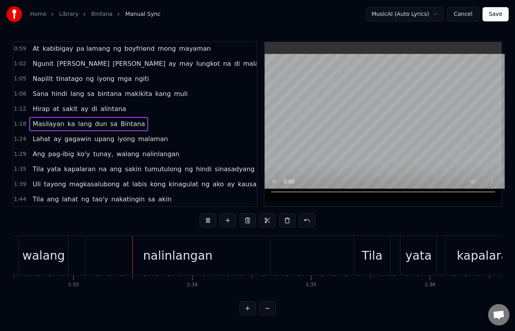
scroll to position [0, 11020]
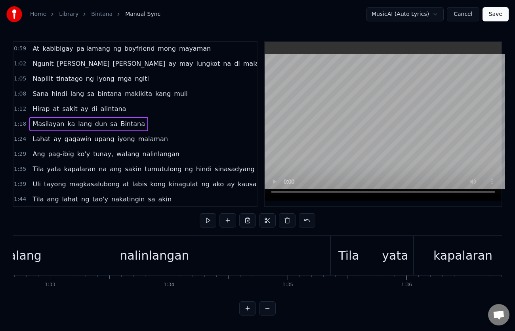
click at [142, 154] on span "nalinlangan" at bounding box center [161, 153] width 38 height 9
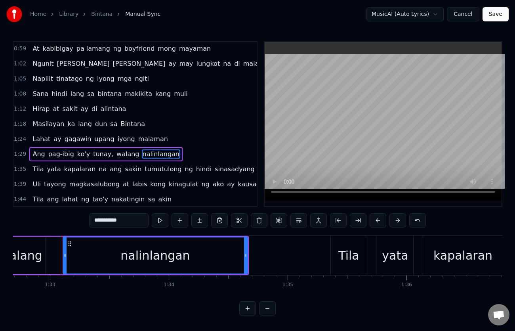
scroll to position [212, 0]
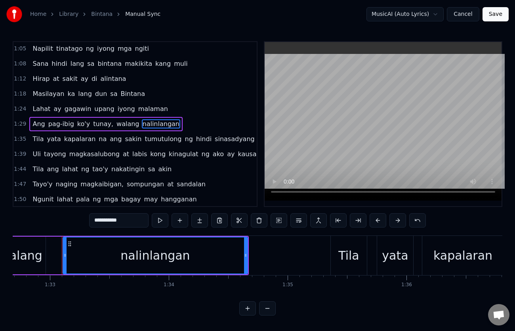
click at [97, 220] on input "**********" at bounding box center [118, 220] width 59 height 14
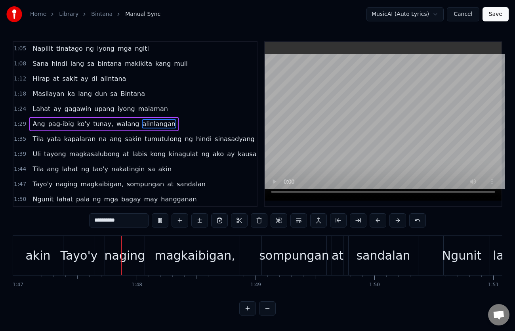
scroll to position [0, 12730]
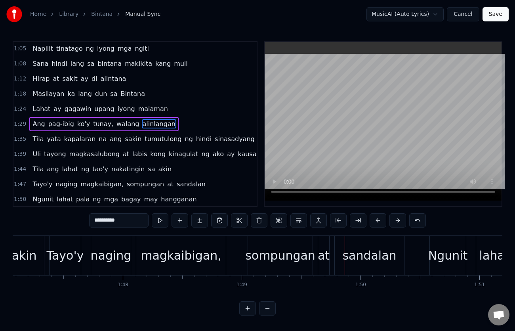
click at [126, 182] on span "sompungan" at bounding box center [145, 184] width 39 height 9
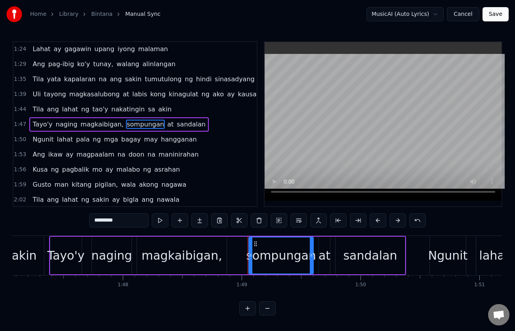
scroll to position [272, 0]
click at [100, 220] on input "*********" at bounding box center [118, 220] width 59 height 14
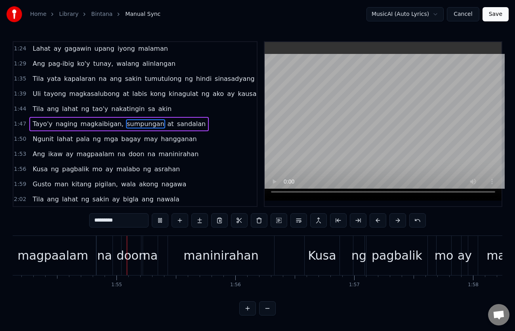
scroll to position [0, 13583]
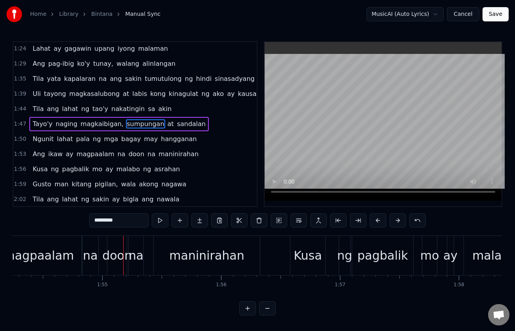
click at [36, 154] on span "Ang" at bounding box center [39, 153] width 14 height 9
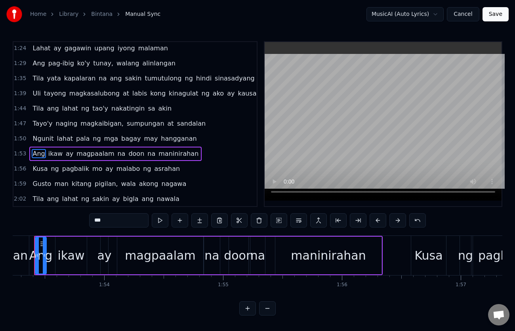
scroll to position [0, 13444]
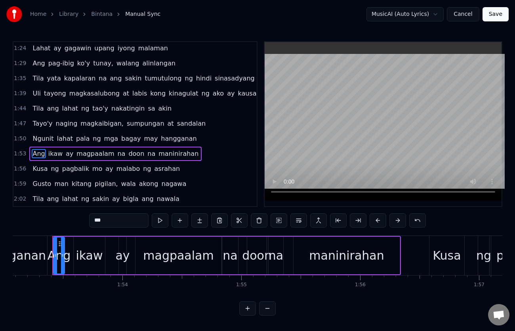
click at [32, 152] on span "Ang" at bounding box center [39, 153] width 14 height 9
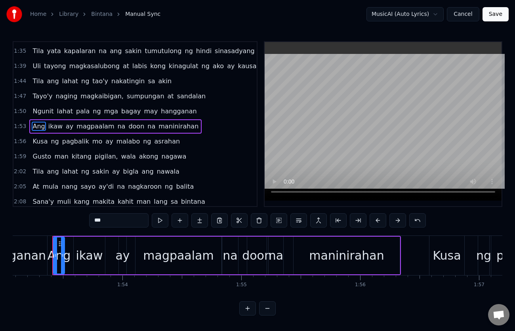
scroll to position [302, 0]
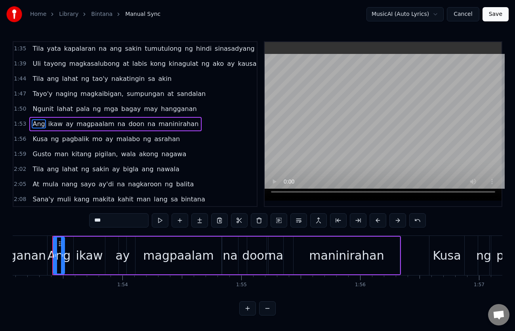
drag, startPoint x: 99, startPoint y: 221, endPoint x: 94, endPoint y: 220, distance: 6.0
click at [94, 220] on input "***" at bounding box center [118, 220] width 59 height 14
type input "****"
click at [31, 102] on div "Ngunit lahat pala ng mga [PERSON_NAME] hangganan" at bounding box center [114, 109] width 170 height 14
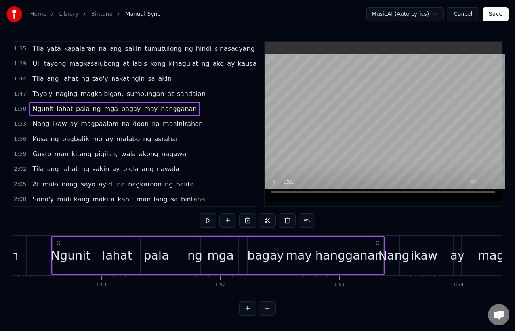
scroll to position [0, 13108]
click at [32, 89] on span "Tayo'y" at bounding box center [42, 93] width 21 height 9
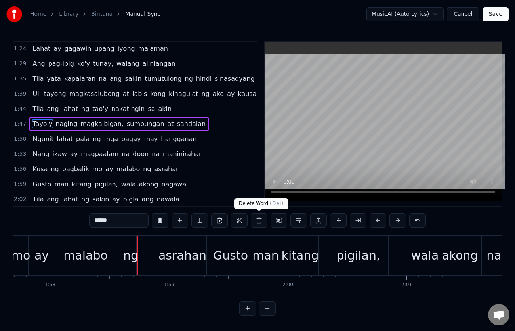
scroll to position [0, 14014]
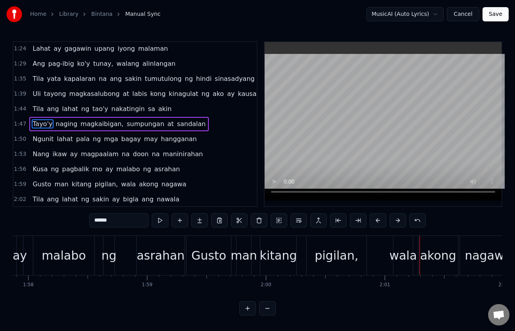
click at [31, 134] on div "Ngunit lahat pala ng mga [PERSON_NAME] hangganan" at bounding box center [114, 139] width 170 height 14
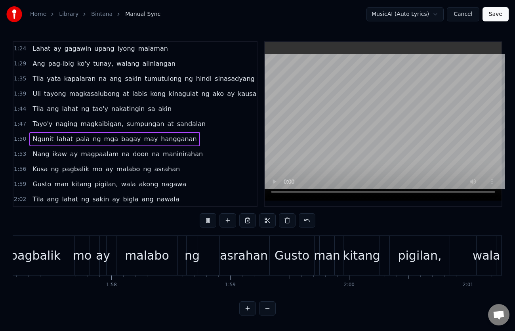
scroll to position [0, 13953]
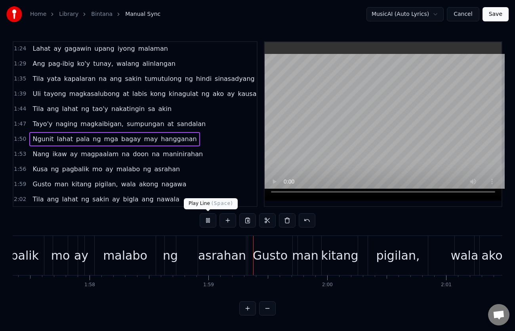
click at [211, 220] on button at bounding box center [208, 220] width 17 height 14
click at [50, 168] on span "ng" at bounding box center [55, 168] width 10 height 9
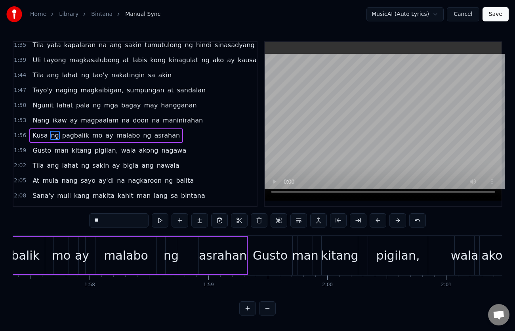
scroll to position [317, 0]
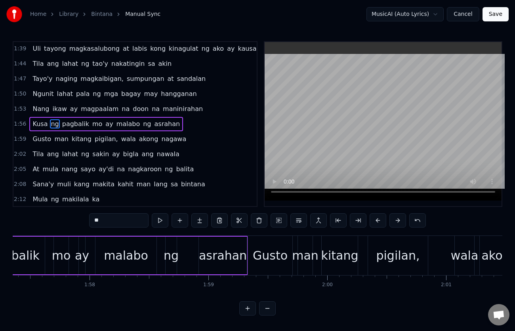
click at [112, 223] on input "**" at bounding box center [118, 220] width 59 height 14
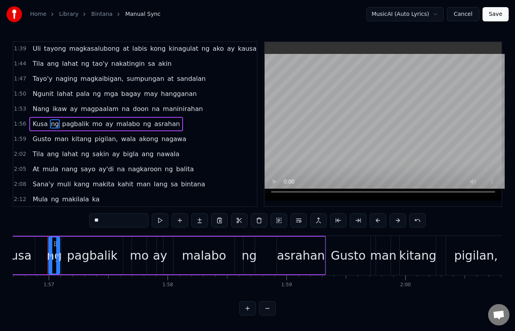
scroll to position [0, 13870]
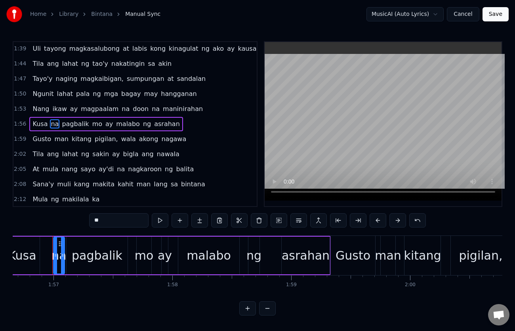
type input "**"
click at [29, 117] on div "Kusa na pagbalik mo ay malabo ng asrahan" at bounding box center [105, 124] width 153 height 14
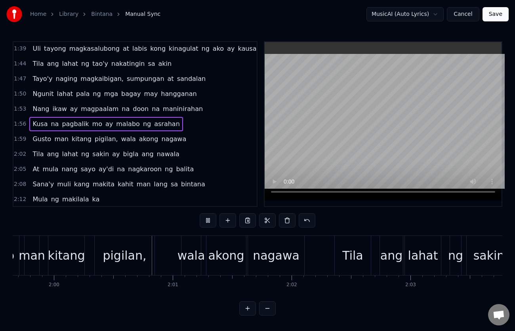
scroll to position [0, 14257]
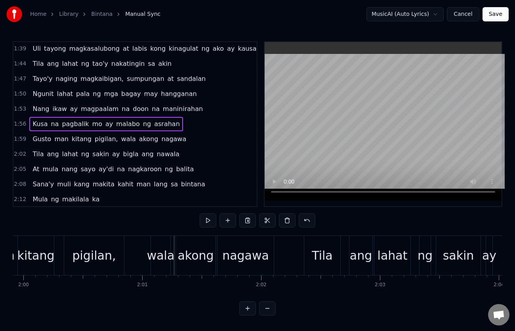
click at [153, 125] on span "asrahan" at bounding box center [166, 123] width 27 height 9
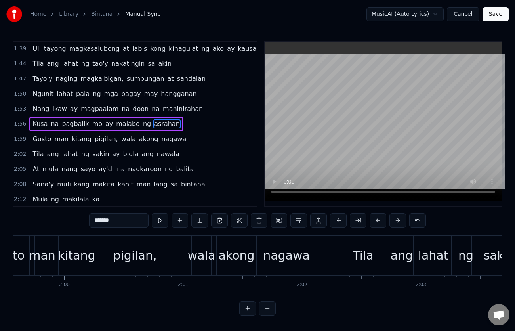
scroll to position [0, 14098]
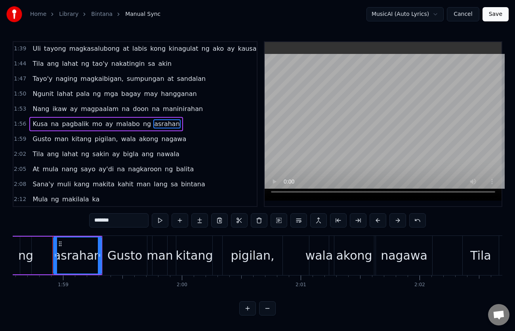
click at [101, 220] on input "*******" at bounding box center [118, 220] width 59 height 14
type input "******"
click at [34, 118] on div "Kusa na pagbalik mo ay malabo ng asahan" at bounding box center [104, 124] width 151 height 14
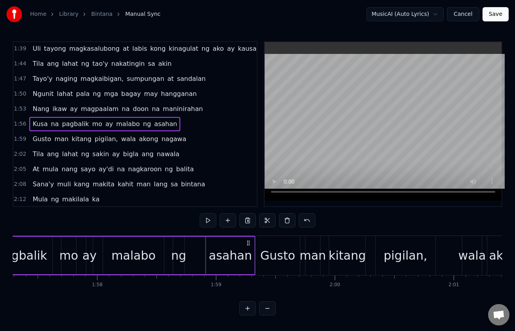
scroll to position [0, 13821]
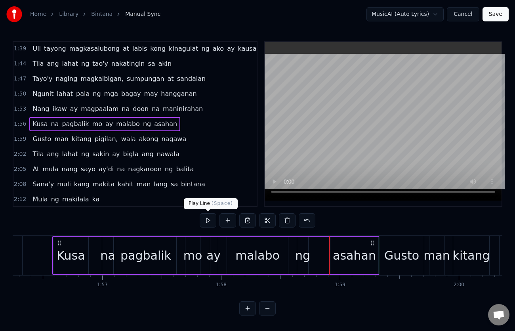
click at [209, 220] on button at bounding box center [208, 220] width 17 height 14
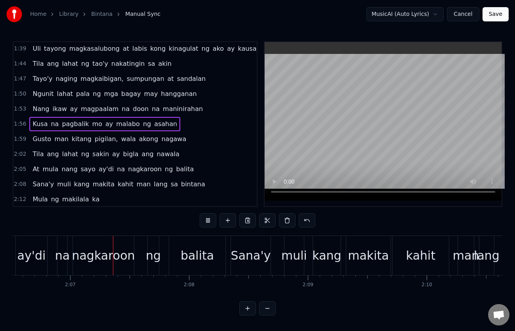
scroll to position [0, 15056]
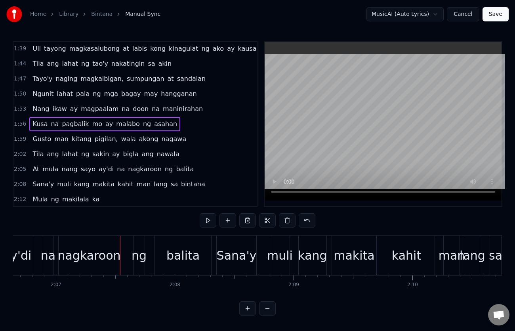
click at [98, 168] on span "ay'di" at bounding box center [106, 168] width 17 height 9
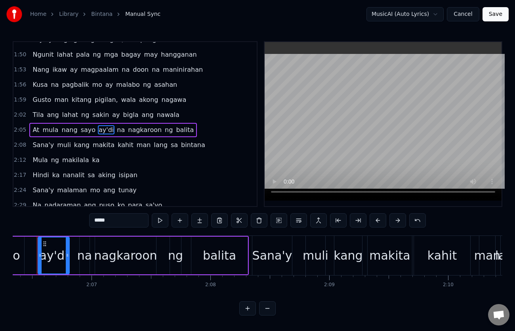
scroll to position [0, 15005]
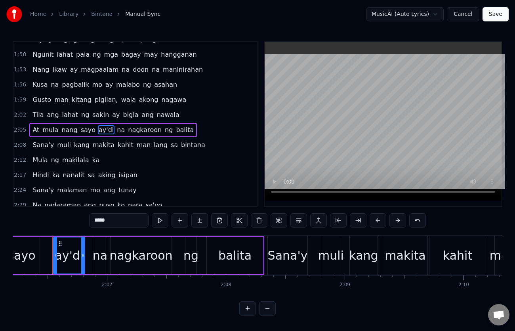
click at [100, 219] on input "*****" at bounding box center [118, 220] width 59 height 14
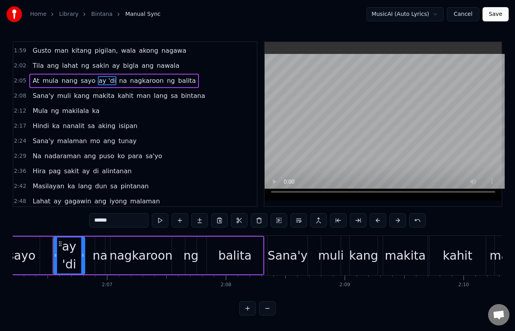
scroll to position [422, 0]
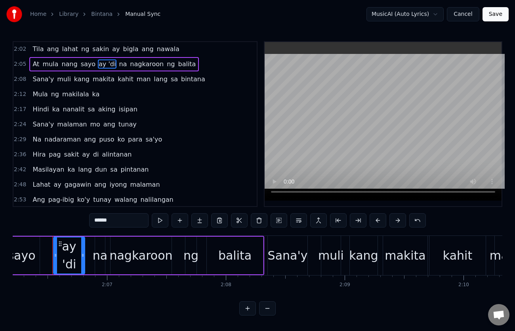
type input "******"
click at [32, 58] on div "At mula nang sayo ay 'di na nagkaroon ng balita" at bounding box center [114, 64] width 170 height 14
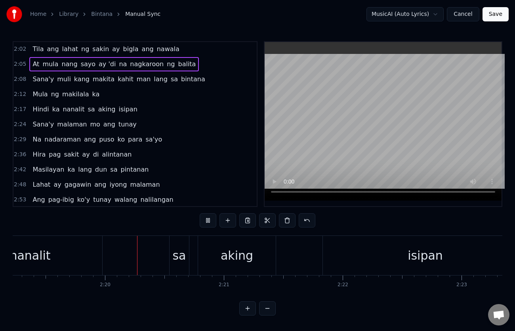
scroll to position [0, 16567]
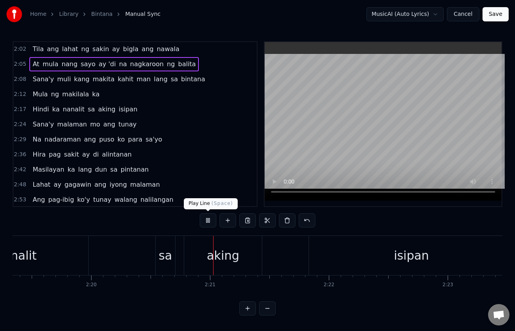
click at [207, 224] on button at bounding box center [208, 220] width 17 height 14
click at [62, 109] on span "nanalit" at bounding box center [73, 109] width 23 height 9
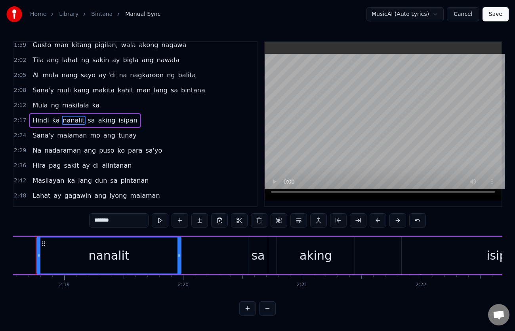
scroll to position [0, 16458]
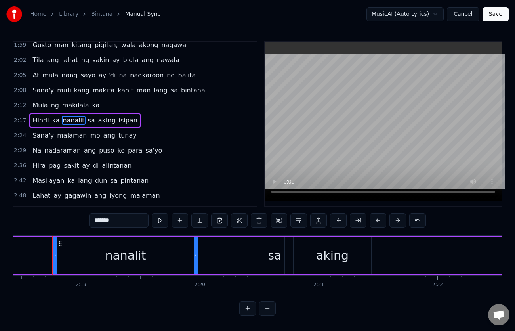
click at [52, 121] on span "ka" at bounding box center [56, 120] width 9 height 9
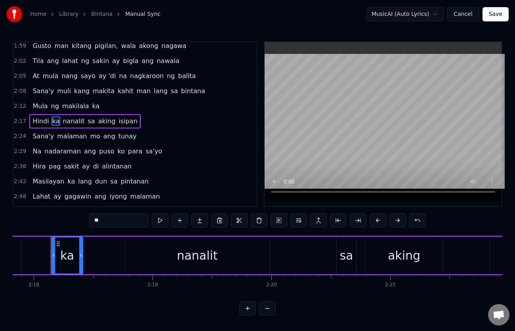
scroll to position [0, 16384]
click at [77, 254] on div "ka" at bounding box center [69, 255] width 31 height 36
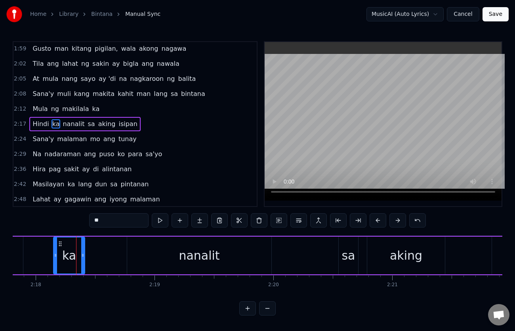
scroll to position [4, 0]
click at [112, 216] on input "**" at bounding box center [118, 220] width 59 height 14
click at [75, 119] on span "nanalit" at bounding box center [83, 123] width 23 height 9
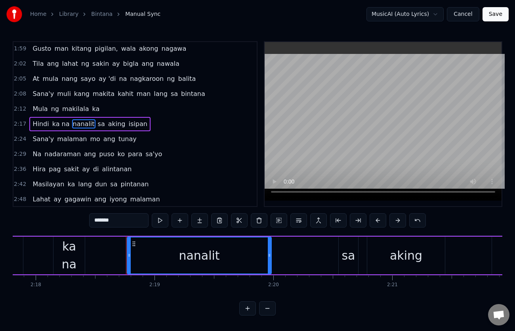
scroll to position [0, 0]
click at [119, 220] on input "*******" at bounding box center [118, 220] width 59 height 14
type input "*******"
click at [30, 87] on div "Sana'y [PERSON_NAME] makita kahit man lang sa bintana" at bounding box center [118, 94] width 179 height 14
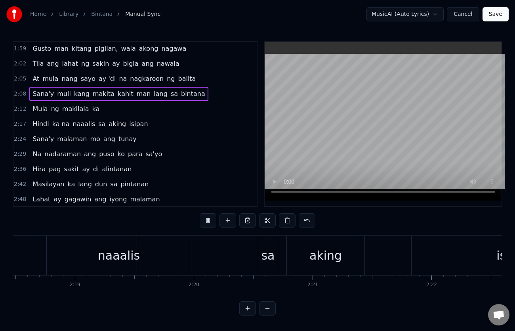
scroll to position [0, 16478]
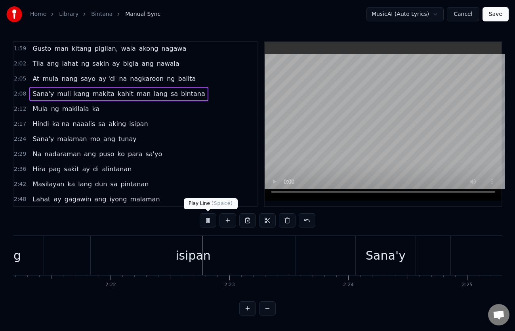
click at [208, 220] on button at bounding box center [208, 220] width 17 height 14
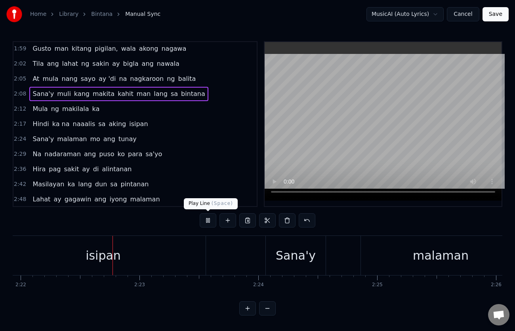
scroll to position [0, 16889]
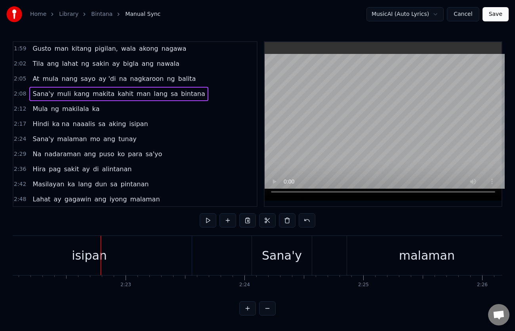
click at [75, 125] on span "naaalis" at bounding box center [84, 123] width 24 height 9
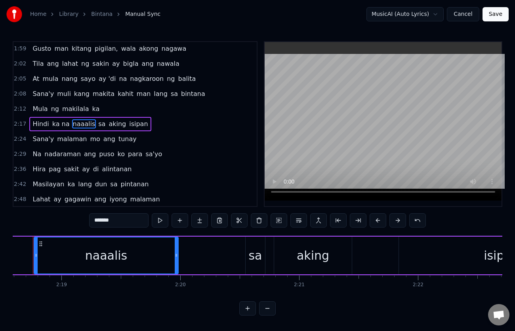
scroll to position [0, 16458]
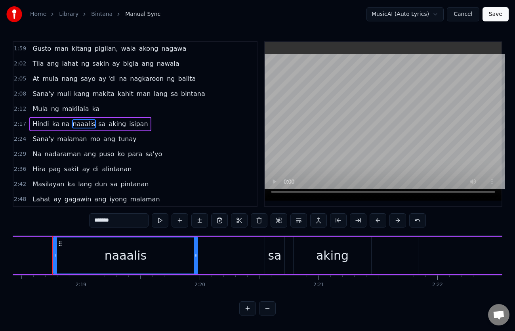
click at [120, 257] on div "naaalis" at bounding box center [126, 256] width 42 height 18
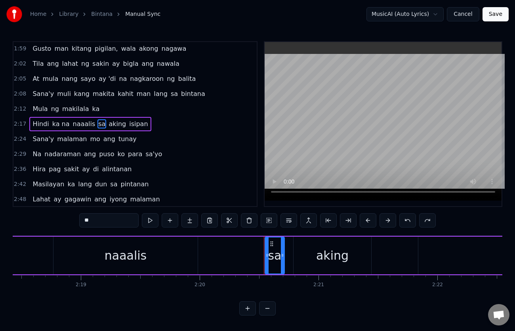
click at [76, 124] on span "naaalis" at bounding box center [84, 123] width 24 height 9
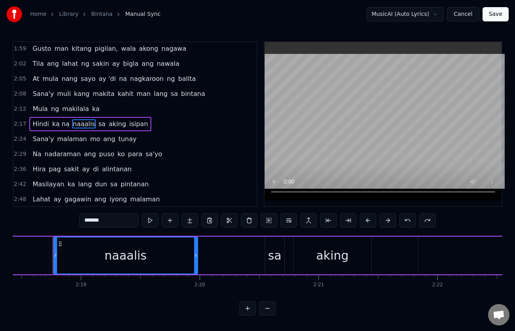
click at [92, 220] on input "*******" at bounding box center [108, 220] width 59 height 14
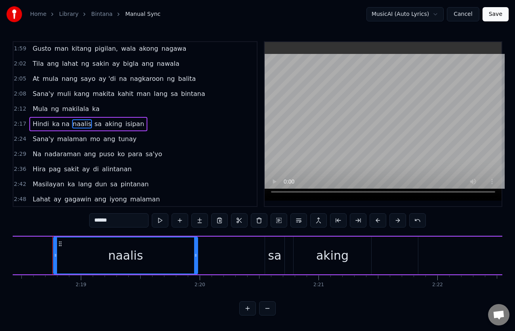
type input "******"
click at [30, 117] on div "Hindi ka na naalis sa aking isipan" at bounding box center [88, 124] width 118 height 14
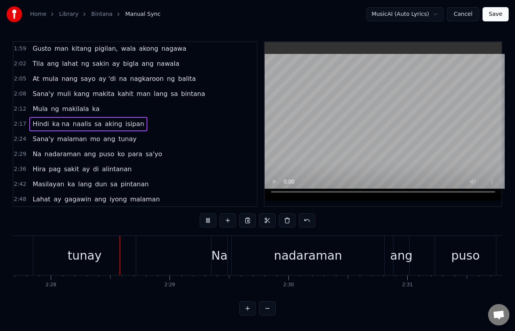
scroll to position [0, 17582]
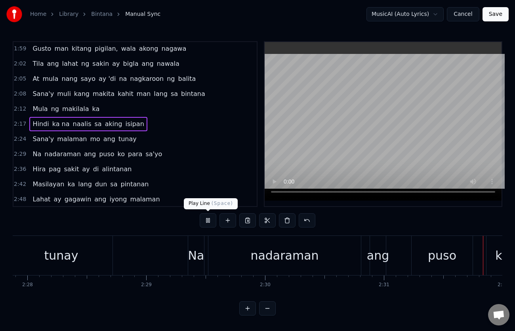
click at [202, 221] on button at bounding box center [208, 220] width 17 height 14
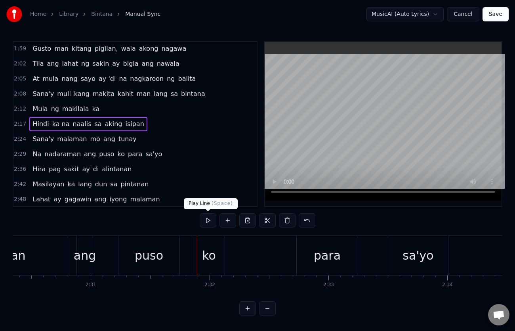
scroll to position [0, 18019]
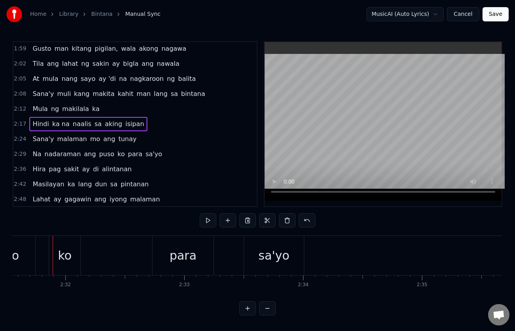
click at [48, 155] on span "nadaraman" at bounding box center [63, 153] width 38 height 9
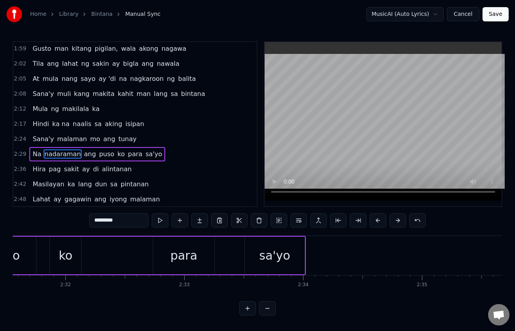
scroll to position [438, 0]
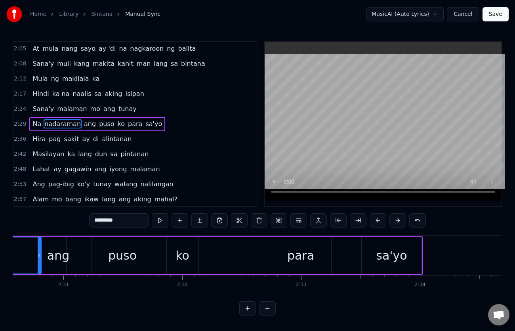
click at [128, 221] on input "*********" at bounding box center [118, 220] width 59 height 14
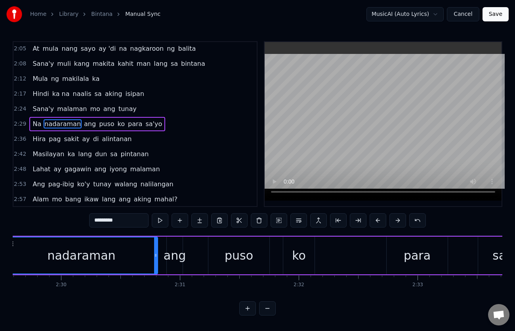
scroll to position [0, 17737]
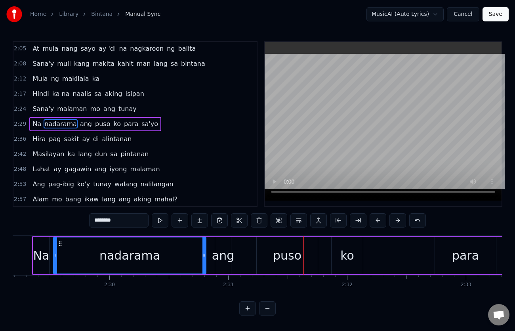
click at [79, 124] on span "ang" at bounding box center [85, 123] width 13 height 9
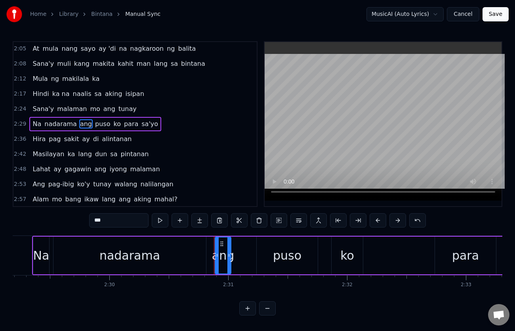
click at [79, 124] on span "ang" at bounding box center [85, 123] width 13 height 9
click at [97, 222] on input "***" at bounding box center [118, 220] width 59 height 14
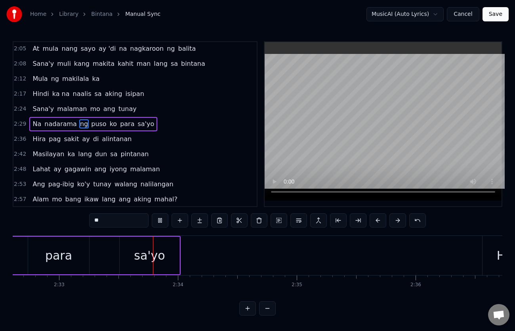
scroll to position [0, 18176]
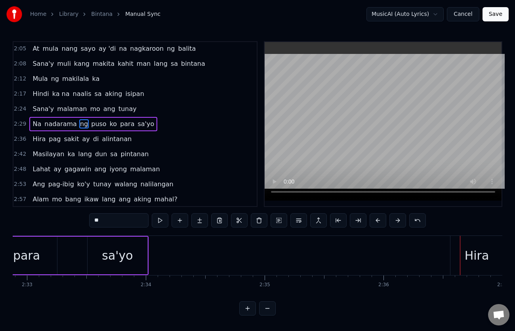
click at [118, 255] on div "sa'yo" at bounding box center [117, 256] width 31 height 18
type input "*****"
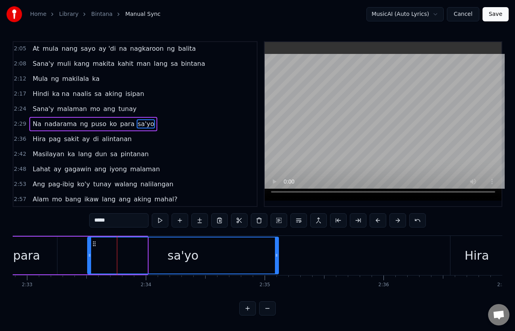
drag, startPoint x: 146, startPoint y: 254, endPoint x: 277, endPoint y: 257, distance: 131.2
click at [277, 257] on icon at bounding box center [276, 255] width 3 height 6
click at [29, 117] on div "2:29 Na nadarama ng puso ko para sa'yo" at bounding box center [134, 124] width 243 height 15
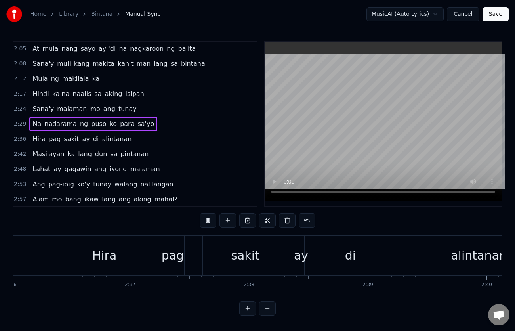
scroll to position [0, 18563]
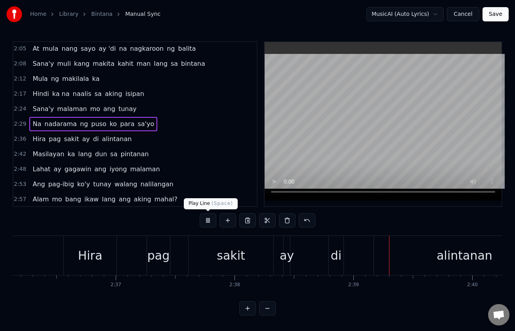
click at [206, 222] on button at bounding box center [208, 220] width 17 height 14
click at [40, 139] on span "Hira" at bounding box center [39, 138] width 15 height 9
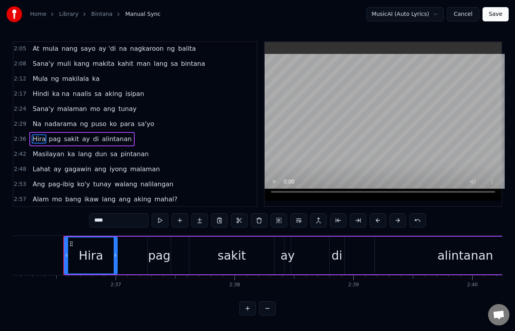
scroll to position [453, 0]
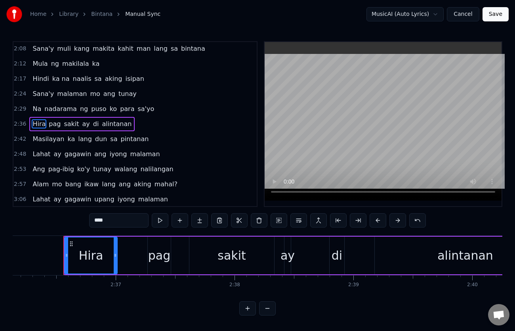
click at [121, 216] on input "****" at bounding box center [118, 220] width 59 height 14
click at [55, 123] on span "pag" at bounding box center [58, 123] width 13 height 9
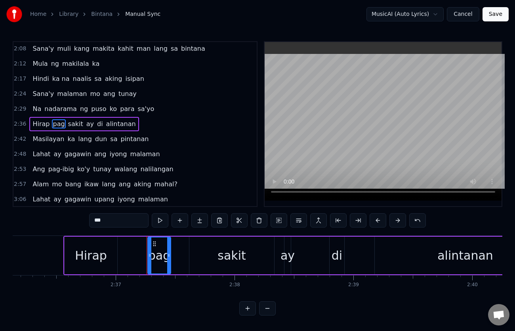
drag, startPoint x: 111, startPoint y: 220, endPoint x: 77, endPoint y: 224, distance: 34.7
click at [77, 224] on div "0:23 Sa pagpikit ko ng mga [PERSON_NAME] ng managinip 0:26 Kasabay sa paglipad …" at bounding box center [258, 178] width 490 height 274
type input "**"
click at [29, 118] on div "Hirap at sakit ay di alintanan" at bounding box center [81, 124] width 104 height 14
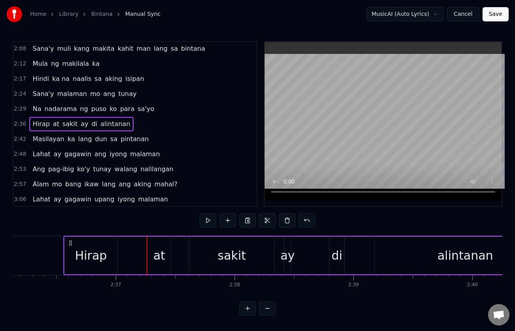
click at [32, 102] on div "Na nadarama ng puso ko para sa'yo" at bounding box center [93, 109] width 128 height 14
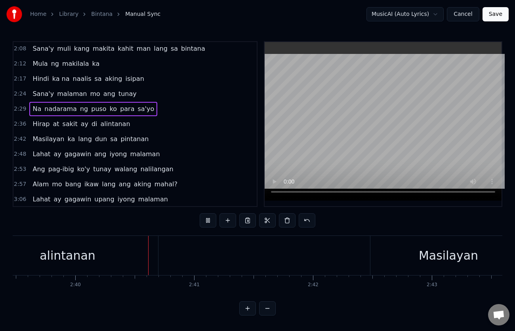
scroll to position [0, 19005]
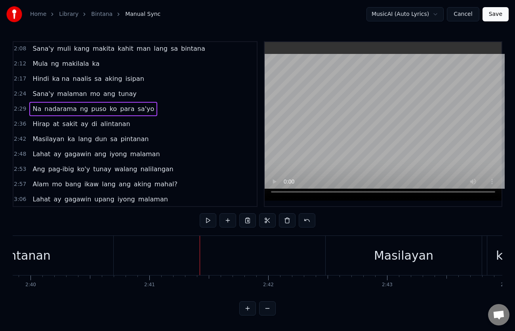
click at [102, 125] on span "alintanan" at bounding box center [115, 123] width 31 height 9
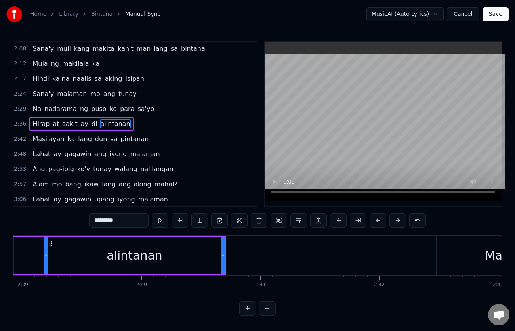
scroll to position [0, 18885]
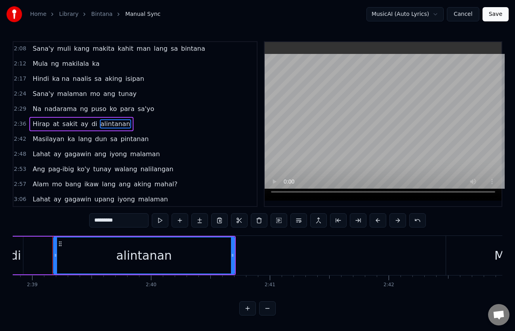
click at [179, 253] on div "alintanan" at bounding box center [144, 255] width 180 height 36
click at [118, 220] on input "*********" at bounding box center [118, 220] width 59 height 14
type input "********"
click at [29, 118] on div "Hirap at sakit ay di alintana" at bounding box center [79, 124] width 100 height 14
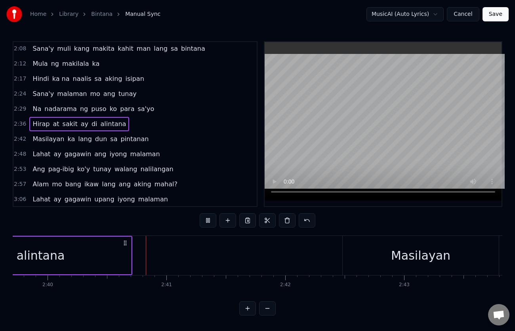
scroll to position [0, 19009]
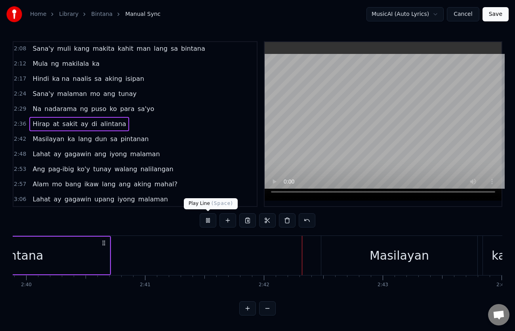
click at [209, 219] on button at bounding box center [208, 220] width 17 height 14
click at [46, 258] on div "alintana" at bounding box center [19, 256] width 181 height 38
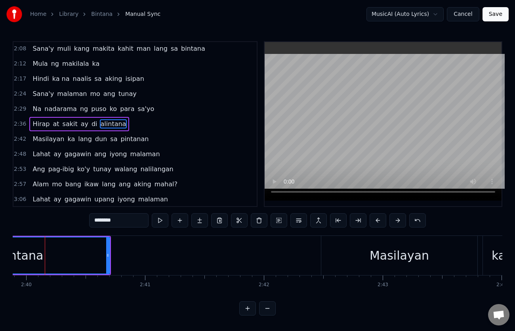
scroll to position [0, 19002]
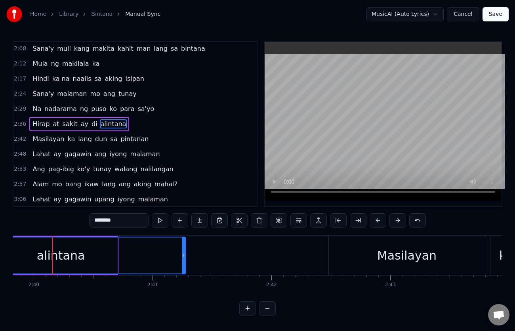
drag, startPoint x: 116, startPoint y: 256, endPoint x: 184, endPoint y: 258, distance: 68.2
click at [184, 258] on icon at bounding box center [183, 255] width 3 height 6
click at [29, 118] on div "Hirap at sakit ay di alintana" at bounding box center [79, 124] width 100 height 14
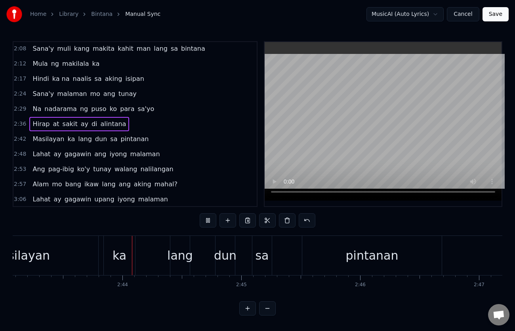
scroll to position [0, 19420]
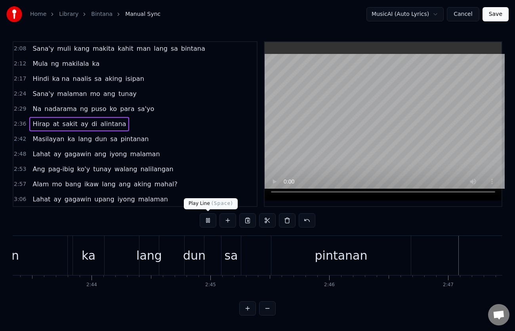
click at [209, 218] on button at bounding box center [208, 220] width 17 height 14
click at [120, 141] on span "pintanan" at bounding box center [135, 138] width 30 height 9
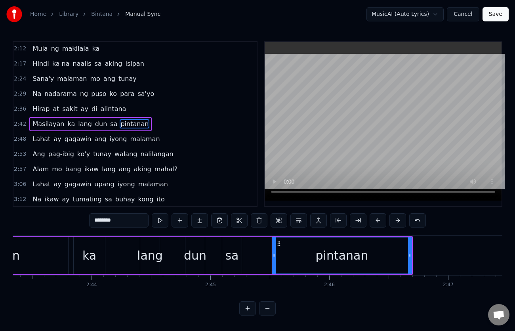
click at [97, 222] on input "********" at bounding box center [118, 220] width 59 height 14
type input "*******"
click at [29, 118] on div "Masilayan [PERSON_NAME] dun sa bintana" at bounding box center [88, 124] width 118 height 14
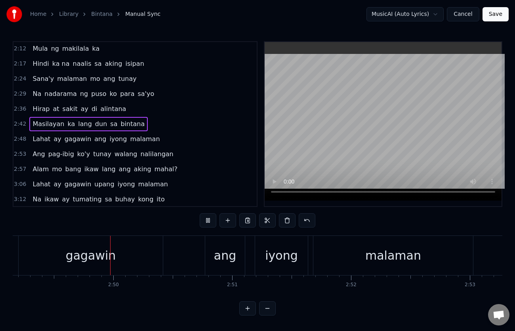
scroll to position [0, 20125]
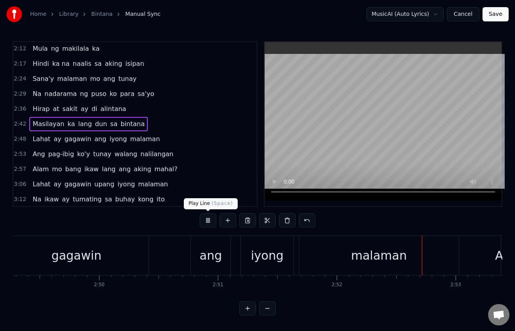
click at [209, 221] on button at bounding box center [208, 220] width 17 height 14
click at [94, 140] on span "ang" at bounding box center [100, 138] width 13 height 9
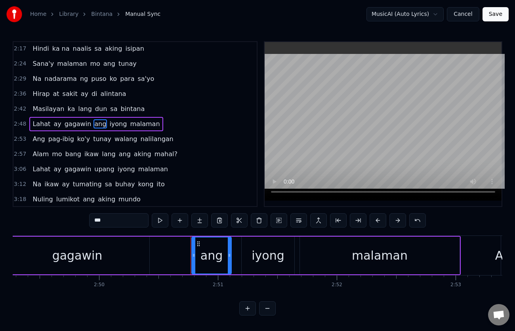
click at [93, 220] on input "***" at bounding box center [118, 220] width 59 height 14
type input "*"
type input "*****"
click at [29, 117] on div "[PERSON_NAME] ay gagawin upang iyong malaman" at bounding box center [99, 124] width 141 height 14
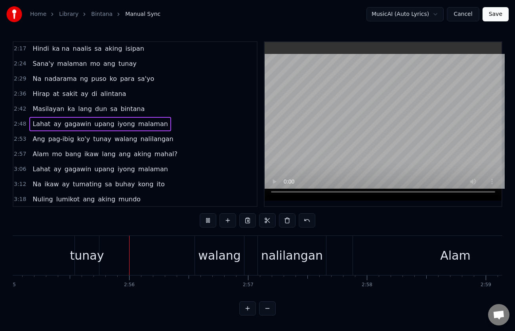
scroll to position [0, 20823]
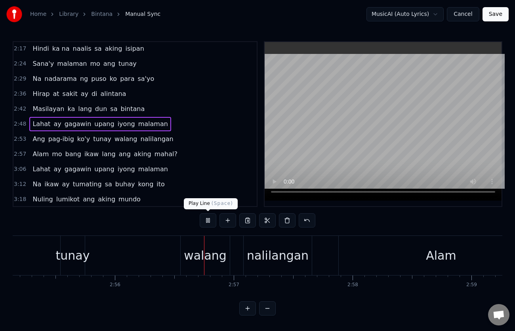
click at [208, 217] on button at bounding box center [208, 220] width 17 height 14
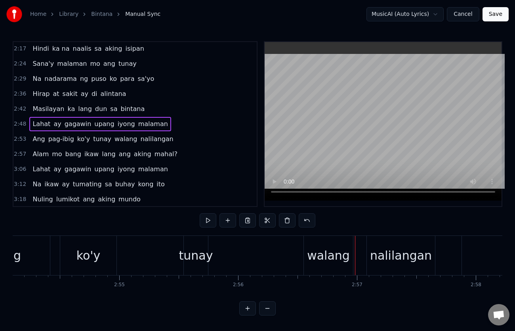
click at [196, 256] on div "tunay" at bounding box center [196, 256] width 34 height 18
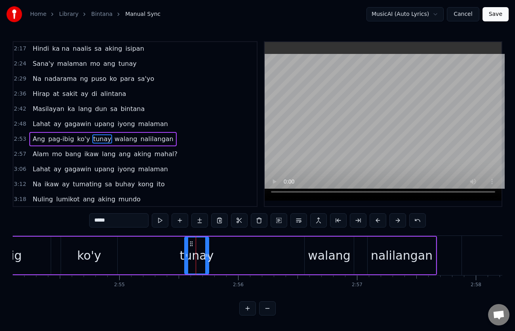
scroll to position [498, 0]
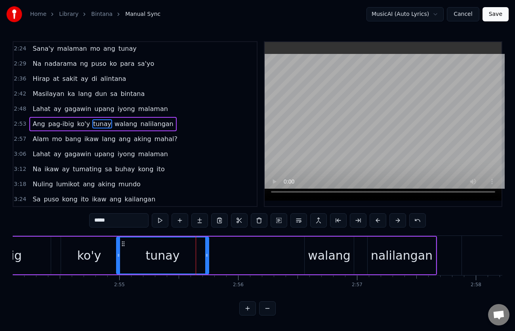
drag, startPoint x: 186, startPoint y: 255, endPoint x: 118, endPoint y: 255, distance: 68.2
click at [118, 255] on icon at bounding box center [118, 255] width 3 height 6
click at [29, 118] on div "Ang pag-ibig ko'y tunay walang nalilangan" at bounding box center [102, 124] width 147 height 14
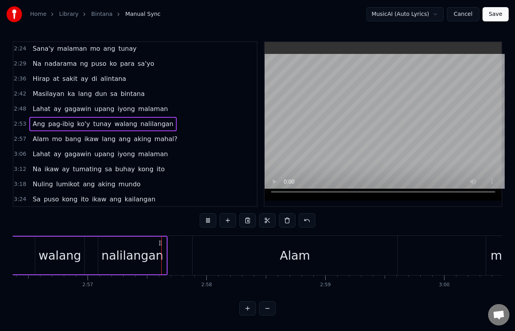
scroll to position [0, 21012]
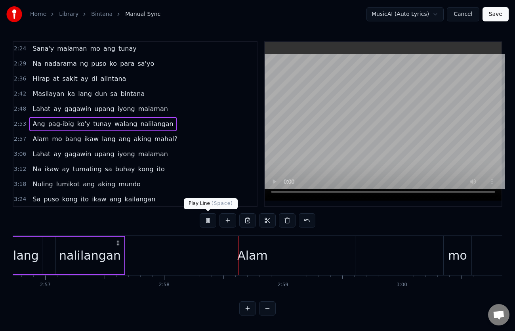
click at [210, 220] on button at bounding box center [208, 220] width 17 height 14
click at [140, 123] on span "nalilangan" at bounding box center [157, 123] width 34 height 9
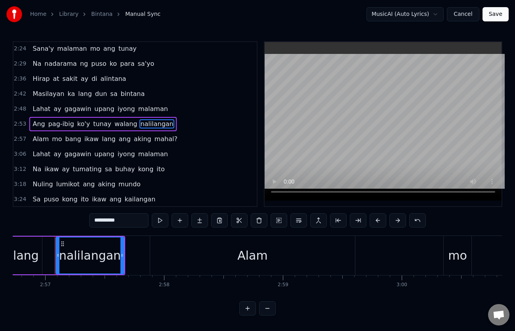
click at [126, 220] on input "**********" at bounding box center [118, 220] width 59 height 14
type input "**********"
click at [32, 117] on div "Ang pag-ibig ko'y tunay walang alinlangan" at bounding box center [102, 124] width 147 height 14
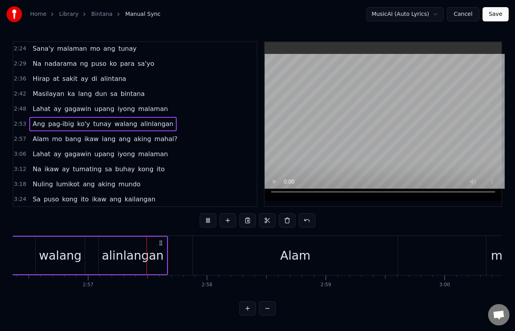
scroll to position [0, 21011]
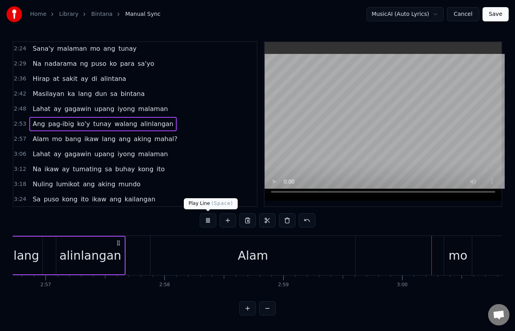
click at [209, 218] on button at bounding box center [208, 220] width 17 height 14
click at [84, 245] on div "alinlangan" at bounding box center [90, 256] width 68 height 38
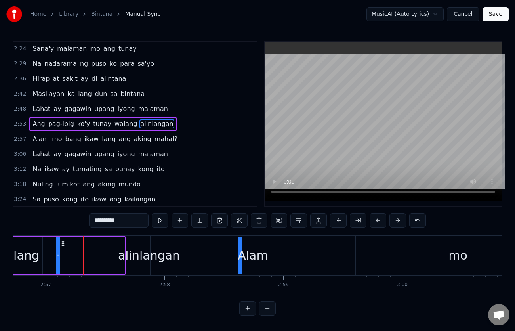
drag, startPoint x: 123, startPoint y: 256, endPoint x: 240, endPoint y: 265, distance: 117.6
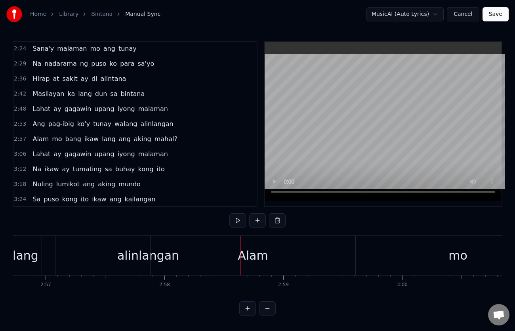
click at [308, 252] on div "Alam" at bounding box center [253, 255] width 205 height 39
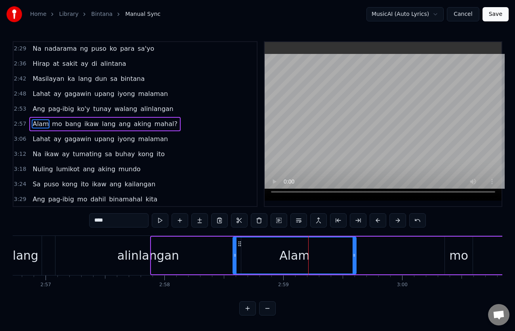
drag, startPoint x: 153, startPoint y: 255, endPoint x: 235, endPoint y: 259, distance: 81.7
click at [235, 259] on div at bounding box center [234, 255] width 3 height 36
click at [30, 103] on div "Ang pag-ibig ko'y tunay walang alinlangan" at bounding box center [102, 109] width 147 height 14
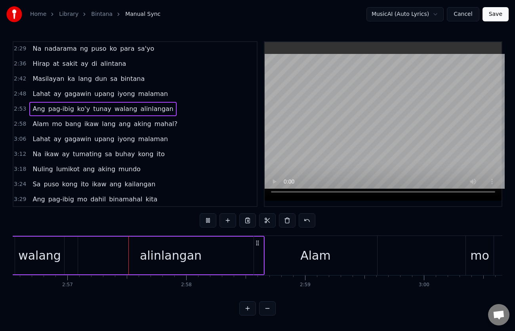
scroll to position [0, 21011]
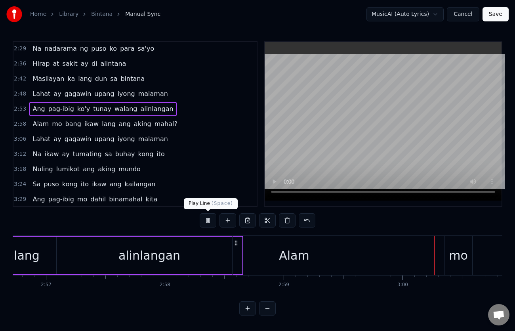
click at [209, 220] on button at bounding box center [208, 220] width 17 height 14
click at [189, 257] on div "alinlangan" at bounding box center [149, 256] width 185 height 38
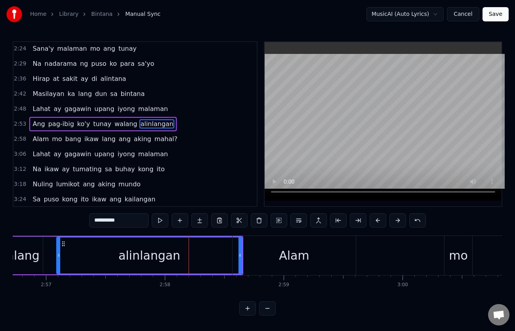
click at [241, 254] on div "Alam" at bounding box center [294, 255] width 123 height 39
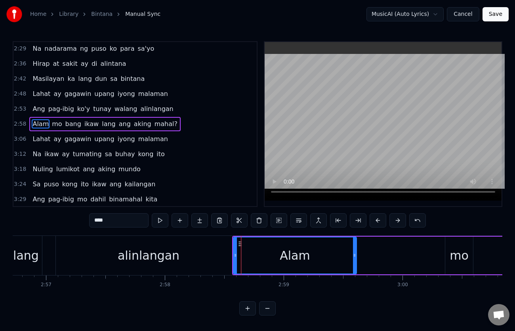
click at [175, 254] on div "alinlangan" at bounding box center [149, 256] width 62 height 18
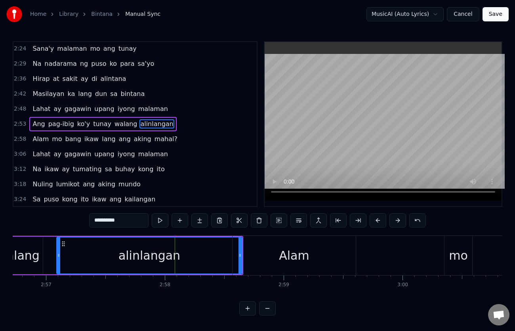
click at [295, 253] on div "Alam" at bounding box center [294, 256] width 30 height 18
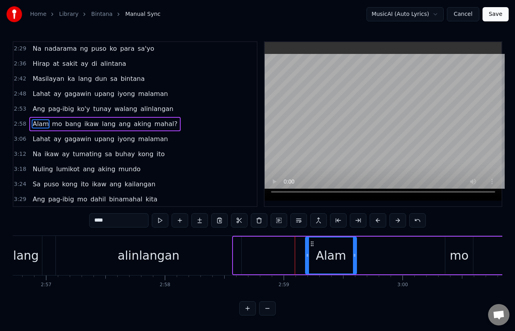
drag, startPoint x: 235, startPoint y: 256, endPoint x: 307, endPoint y: 258, distance: 72.1
click at [307, 258] on icon at bounding box center [307, 255] width 3 height 6
click at [211, 251] on div "alinlangan" at bounding box center [148, 255] width 185 height 39
type input "**********"
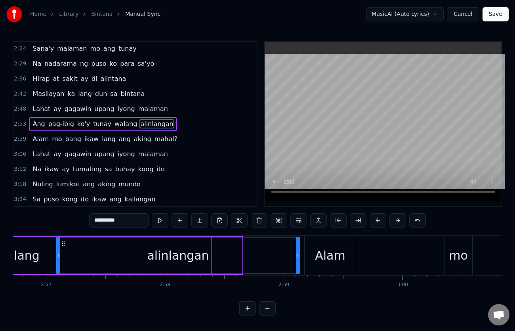
drag, startPoint x: 240, startPoint y: 255, endPoint x: 298, endPoint y: 255, distance: 57.5
click at [298, 255] on icon at bounding box center [297, 255] width 3 height 6
click at [29, 102] on div "[PERSON_NAME] ay gagawin upang iyong malaman" at bounding box center [99, 109] width 141 height 14
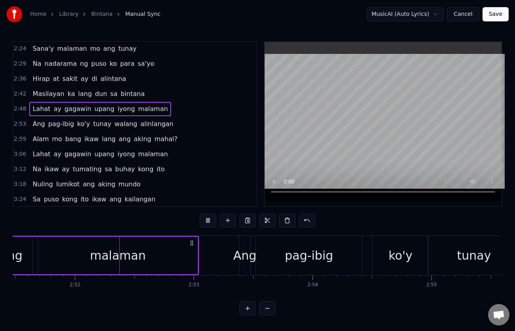
scroll to position [0, 20408]
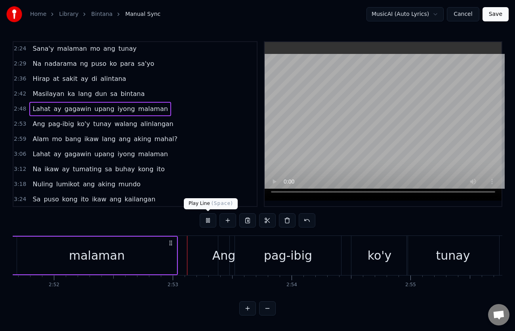
click at [206, 220] on button at bounding box center [208, 220] width 17 height 14
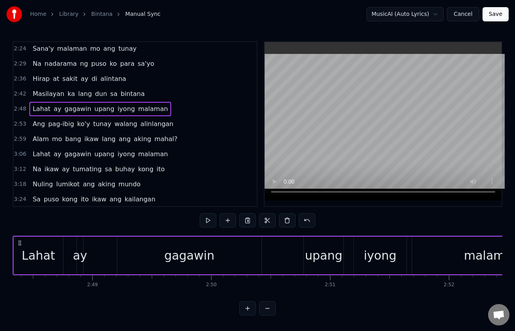
scroll to position [0, 20099]
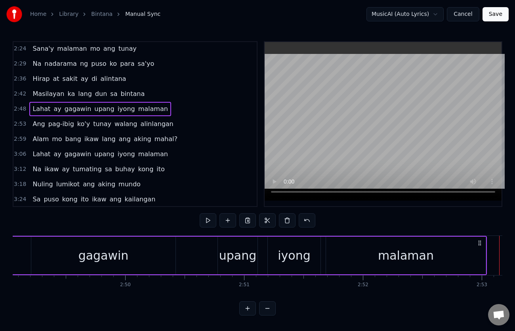
click at [239, 258] on div "upang" at bounding box center [238, 256] width 38 height 18
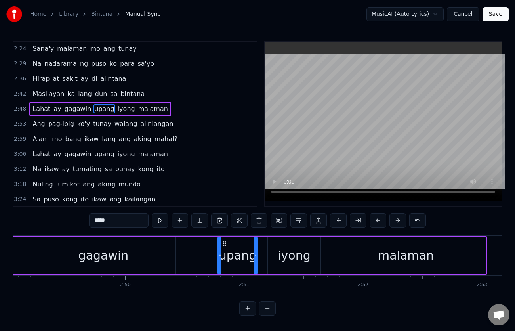
scroll to position [483, 0]
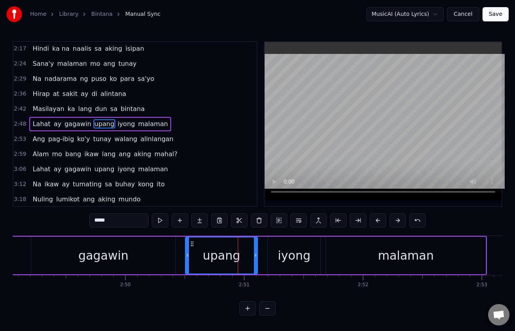
drag, startPoint x: 220, startPoint y: 257, endPoint x: 187, endPoint y: 262, distance: 32.9
click at [187, 262] on div at bounding box center [187, 255] width 3 height 36
click at [31, 117] on div "2:48 Lahat ay gagawin upang iyong malaman" at bounding box center [134, 124] width 243 height 15
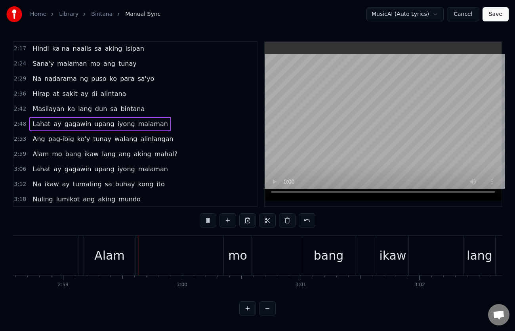
scroll to position [0, 21264]
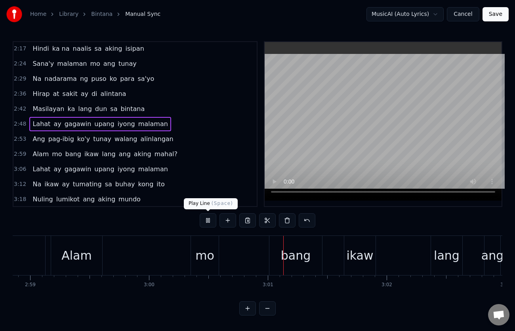
click at [205, 218] on button at bounding box center [208, 220] width 17 height 14
click at [88, 254] on div "Alam" at bounding box center [76, 256] width 30 height 18
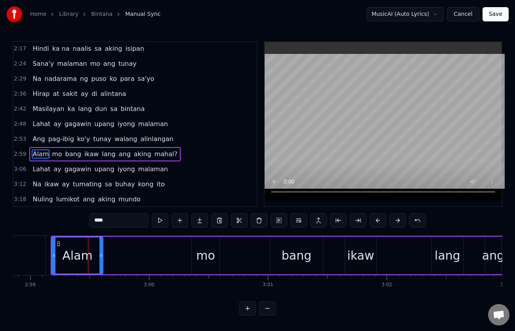
scroll to position [513, 0]
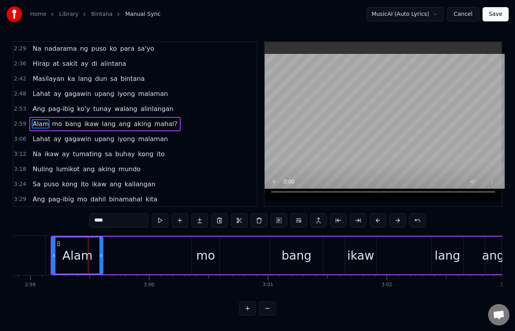
click at [65, 246] on div "Alam" at bounding box center [77, 255] width 50 height 36
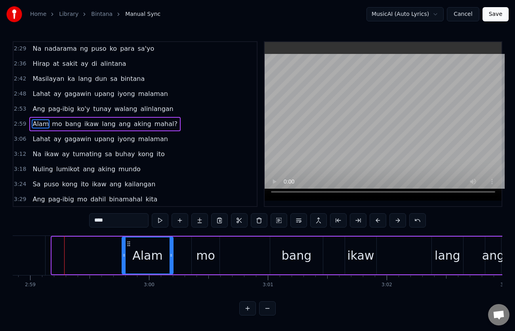
drag, startPoint x: 57, startPoint y: 242, endPoint x: 128, endPoint y: 249, distance: 70.9
click at [128, 249] on div "Alam" at bounding box center [147, 255] width 50 height 36
click at [29, 104] on div "Ang pag-ibig ko'y tunay walang alinlangan" at bounding box center [102, 109] width 147 height 14
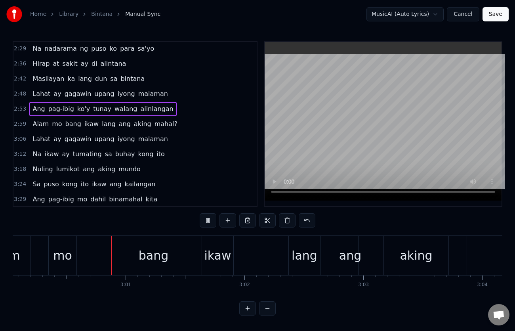
scroll to position [0, 21421]
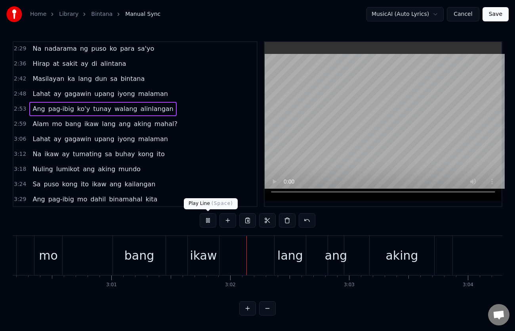
click at [206, 220] on button at bounding box center [208, 220] width 17 height 14
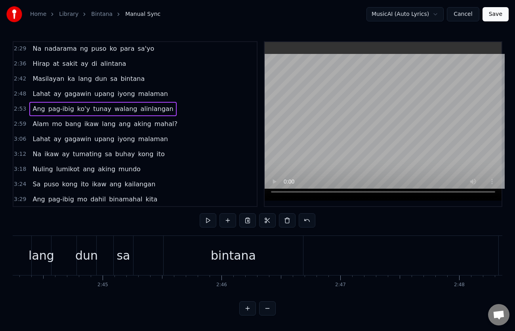
scroll to position [0, 19127]
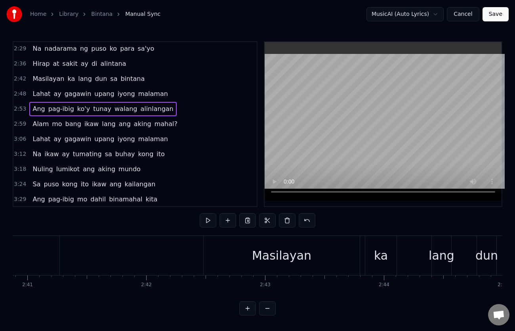
click at [34, 122] on span "Alam" at bounding box center [41, 123] width 18 height 9
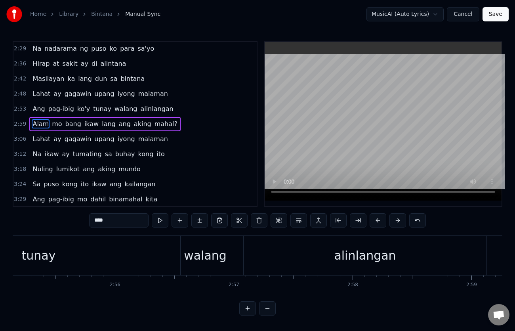
scroll to position [0, 21333]
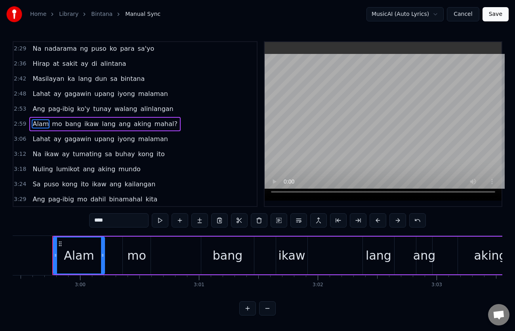
click at [142, 259] on div "mo" at bounding box center [136, 256] width 19 height 18
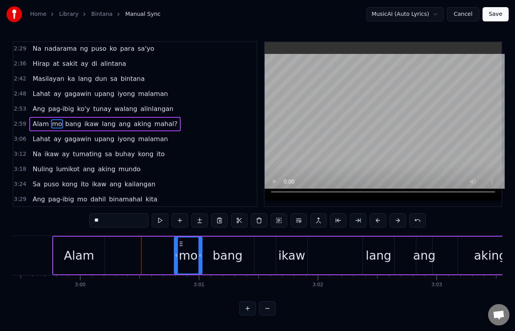
drag, startPoint x: 130, startPoint y: 242, endPoint x: 181, endPoint y: 248, distance: 52.0
click at [181, 248] on div "mo" at bounding box center [188, 255] width 27 height 36
click at [90, 253] on div "Alam" at bounding box center [79, 256] width 30 height 18
type input "****"
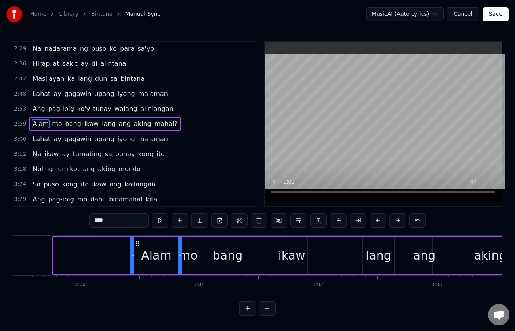
drag, startPoint x: 61, startPoint y: 242, endPoint x: 138, endPoint y: 247, distance: 77.4
click at [138, 247] on div "Alam" at bounding box center [156, 255] width 50 height 36
click at [29, 102] on div "Ang pag-ibig ko'y tunay walang alinlangan" at bounding box center [102, 109] width 147 height 14
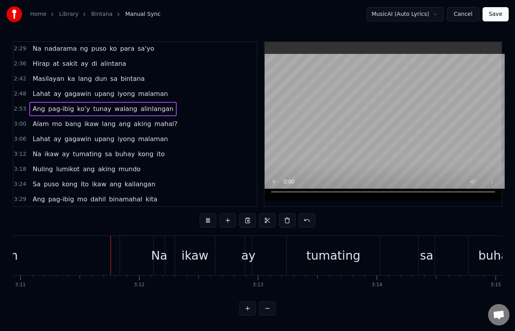
scroll to position [0, 22715]
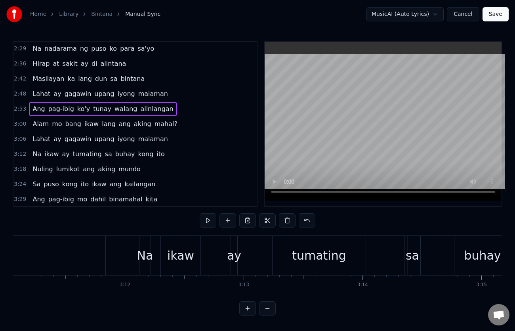
click at [72, 154] on span "tumating" at bounding box center [87, 153] width 31 height 9
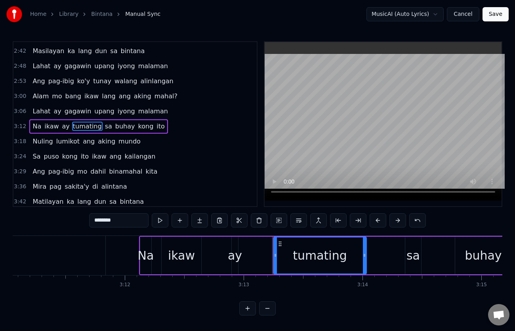
scroll to position [543, 0]
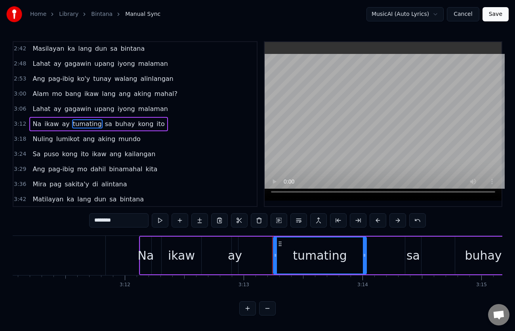
click at [99, 220] on input "********" at bounding box center [118, 220] width 59 height 14
click at [55, 138] on span "lumikot" at bounding box center [67, 138] width 25 height 9
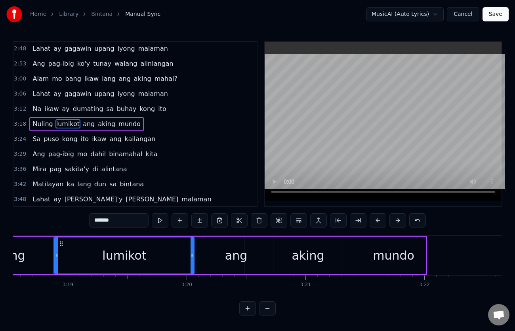
scroll to position [0, 23606]
click at [94, 218] on input "*******" at bounding box center [118, 220] width 59 height 14
click at [108, 155] on span "binamahal" at bounding box center [125, 153] width 35 height 9
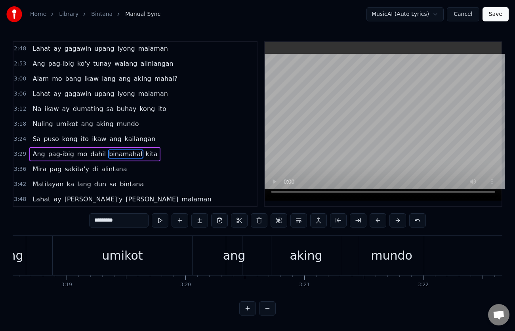
scroll to position [588, 0]
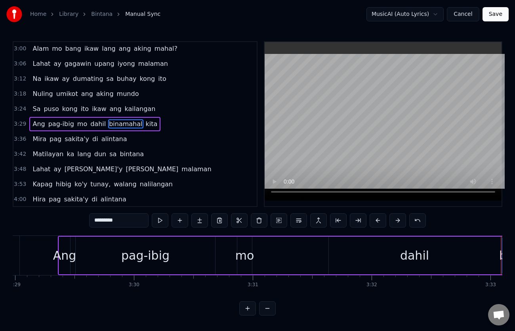
click at [96, 220] on input "*********" at bounding box center [118, 220] width 59 height 14
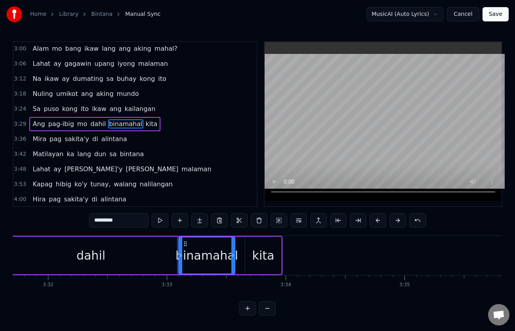
scroll to position [0, 25295]
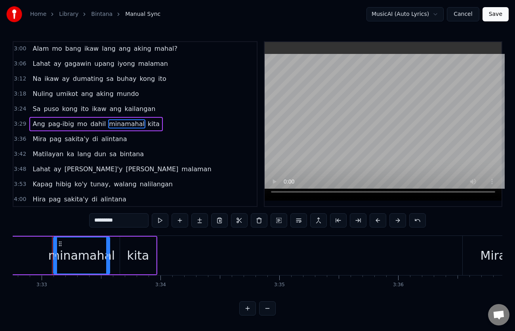
type input "*********"
click at [30, 42] on div "Alam mo bang ikaw lang ang aking mahal?" at bounding box center [104, 49] width 151 height 14
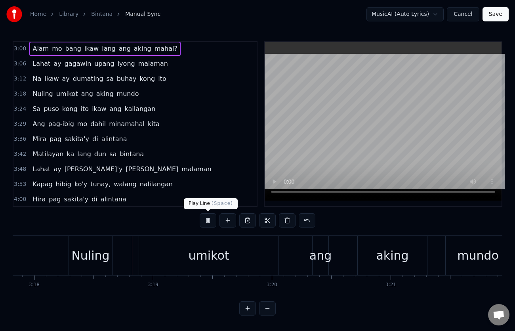
scroll to position [0, 23551]
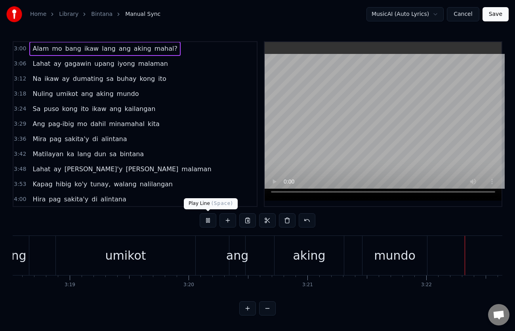
click at [207, 221] on button at bounding box center [208, 220] width 17 height 14
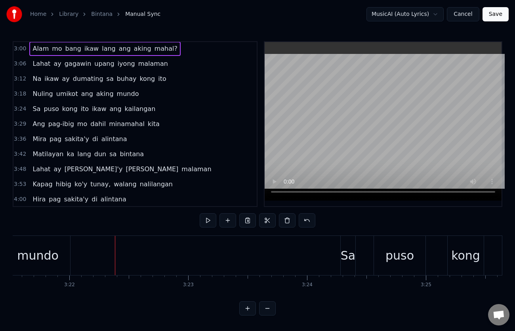
scroll to position [0, 23993]
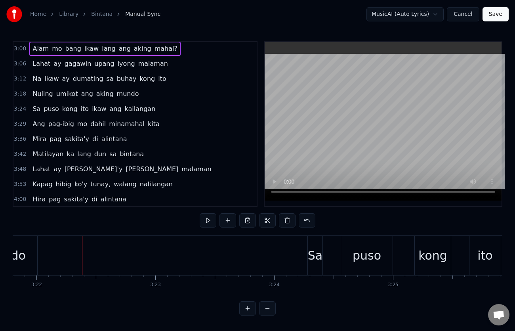
click at [36, 95] on span "Nuling" at bounding box center [43, 93] width 22 height 9
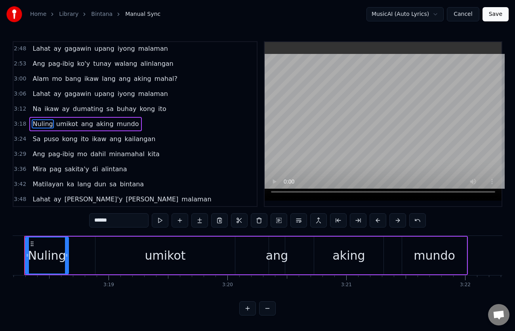
scroll to position [0, 23536]
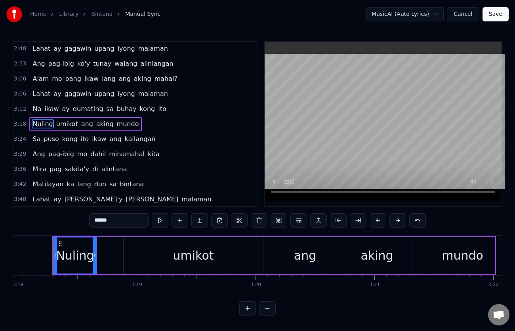
click at [94, 222] on input "******" at bounding box center [118, 220] width 59 height 14
type input "******"
click at [32, 103] on div "Na ikaw ay dumating sa buhay kong [PERSON_NAME]" at bounding box center [99, 109] width 140 height 14
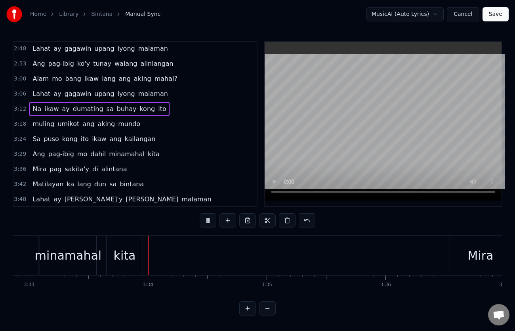
scroll to position [0, 25352]
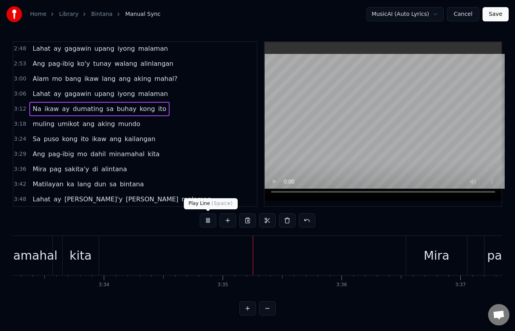
click at [212, 218] on button at bounding box center [208, 220] width 17 height 14
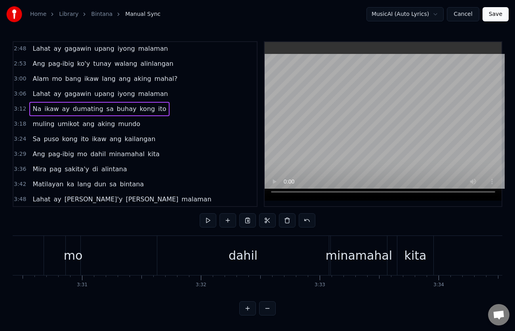
scroll to position [0, 24988]
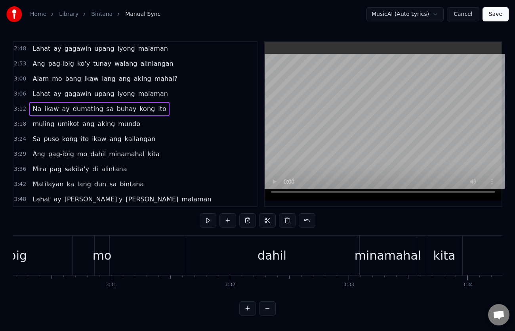
click at [266, 251] on div "dahil" at bounding box center [272, 256] width 29 height 18
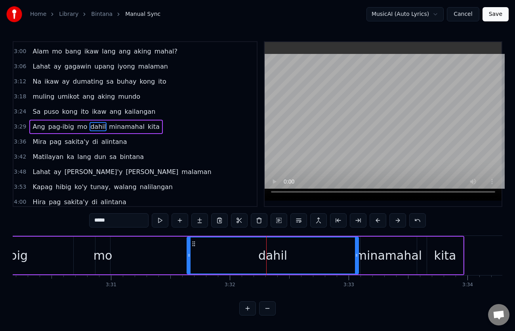
scroll to position [588, 0]
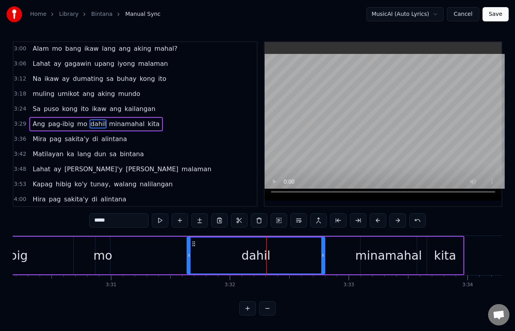
drag, startPoint x: 356, startPoint y: 257, endPoint x: 360, endPoint y: 258, distance: 4.0
click at [323, 259] on div at bounding box center [322, 255] width 3 height 36
click at [367, 257] on div "minamahal" at bounding box center [388, 256] width 67 height 18
type input "*********"
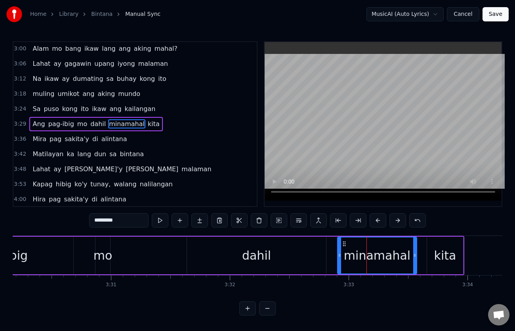
drag, startPoint x: 361, startPoint y: 256, endPoint x: 338, endPoint y: 256, distance: 23.0
click at [338, 256] on icon at bounding box center [339, 255] width 3 height 6
click at [30, 118] on div "Ang pag-ibig mo dahil minamahal kita" at bounding box center [95, 124] width 133 height 14
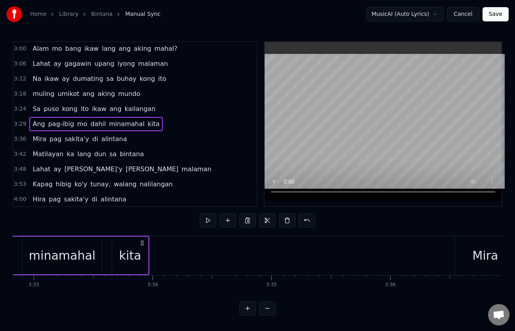
scroll to position [0, 25274]
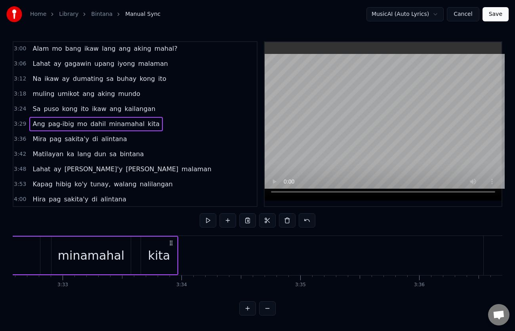
click at [155, 256] on div "kita" at bounding box center [159, 256] width 22 height 18
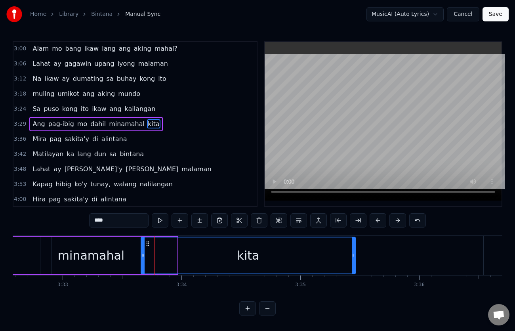
drag, startPoint x: 176, startPoint y: 257, endPoint x: 355, endPoint y: 263, distance: 178.4
click at [355, 263] on div at bounding box center [353, 255] width 3 height 36
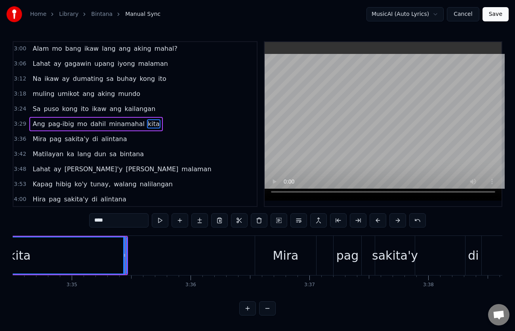
scroll to position [0, 25532]
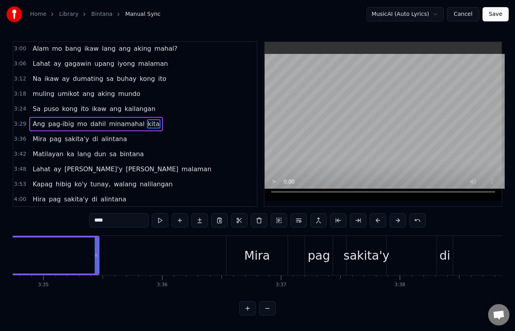
click at [264, 262] on div "Mira" at bounding box center [258, 256] width 26 height 18
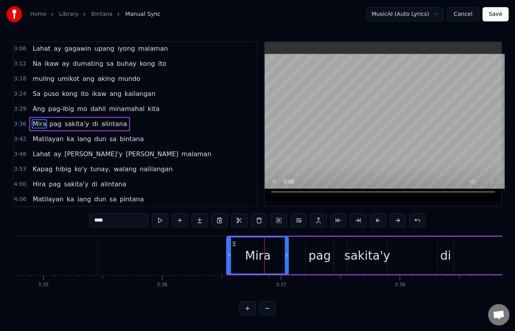
click at [126, 222] on input "****" at bounding box center [118, 220] width 59 height 14
drag, startPoint x: 126, startPoint y: 220, endPoint x: 85, endPoint y: 225, distance: 41.4
click at [85, 225] on div "0:23 Sa pagpikit ko ng mga [PERSON_NAME] ng managinip 0:26 Kasabay sa paglipad …" at bounding box center [258, 178] width 490 height 274
type input "*****"
click at [29, 87] on div "Sa puso kong ito ikaw ang kailangan" at bounding box center [93, 94] width 129 height 14
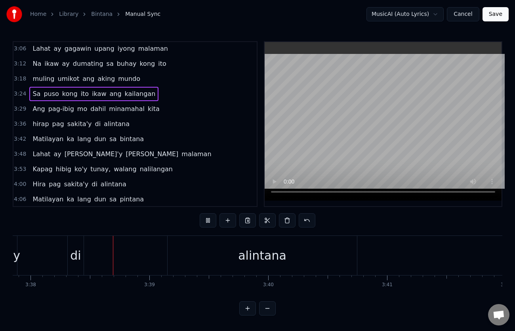
scroll to position [0, 25915]
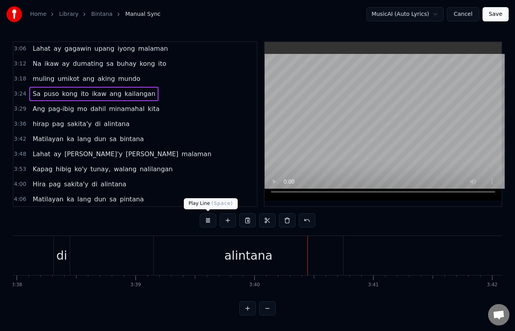
click at [208, 220] on button at bounding box center [208, 220] width 17 height 14
click at [52, 125] on span "pag" at bounding box center [58, 123] width 13 height 9
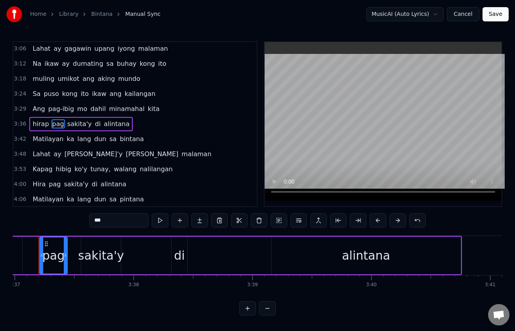
scroll to position [0, 25784]
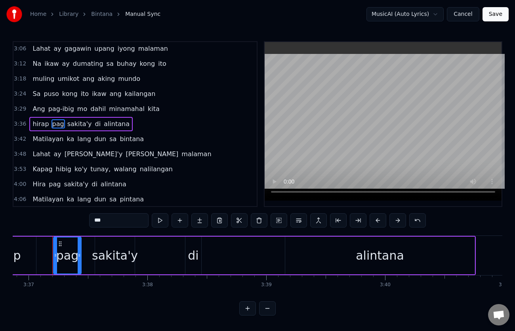
drag, startPoint x: 108, startPoint y: 220, endPoint x: 69, endPoint y: 222, distance: 38.9
click at [69, 222] on div "0:23 Sa pagpikit ko ng mga [PERSON_NAME] ng managinip 0:26 Kasabay sa paglipad …" at bounding box center [258, 178] width 490 height 274
click at [67, 125] on span "sakita'y" at bounding box center [74, 123] width 26 height 9
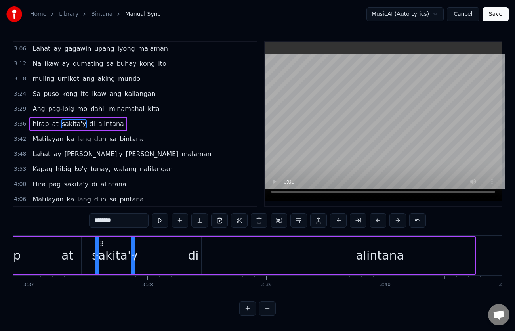
click at [114, 221] on input "********" at bounding box center [118, 220] width 59 height 14
type input "********"
click at [32, 105] on span "Ang" at bounding box center [39, 109] width 14 height 10
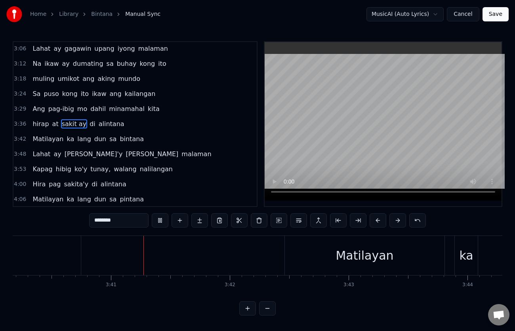
scroll to position [0, 26201]
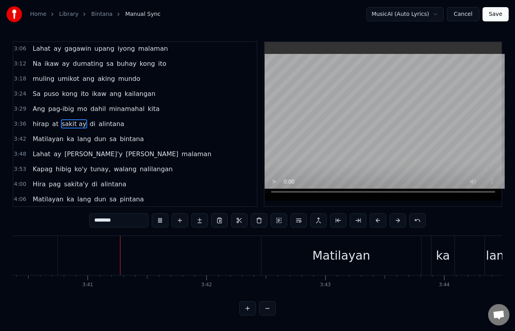
click at [28, 101] on div "3:24 Sa puso kong ito ikaw ang kailangan" at bounding box center [134, 93] width 243 height 15
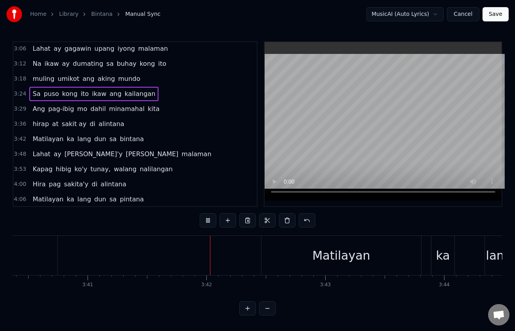
click at [29, 102] on div "Ang pag-ibig mo dahil minamahal kita" at bounding box center [95, 109] width 133 height 14
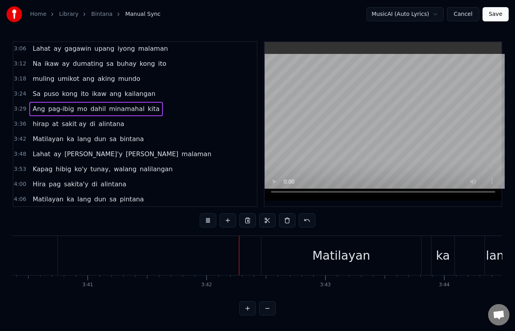
click at [29, 102] on div "Ang pag-ibig mo dahil minamahal kita" at bounding box center [95, 109] width 133 height 14
click at [30, 101] on div "3:29 Ang pag-ibig mo dahil minamahal kita" at bounding box center [134, 108] width 243 height 15
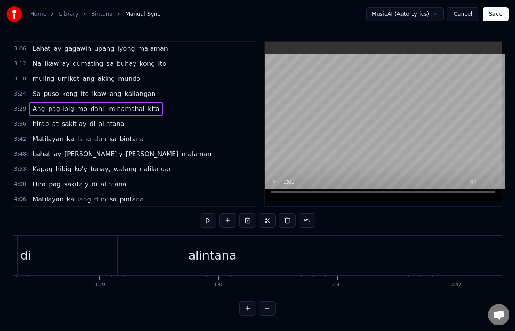
click at [30, 101] on div "3:29 Ang pag-ibig mo dahil minamahal kita" at bounding box center [134, 108] width 243 height 15
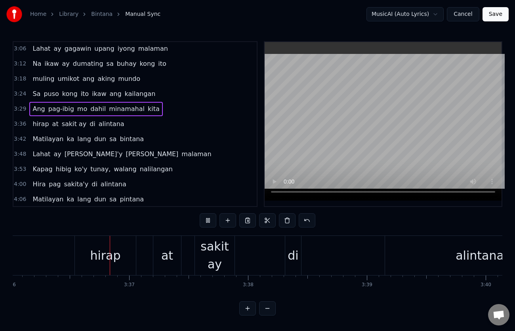
scroll to position [0, 25697]
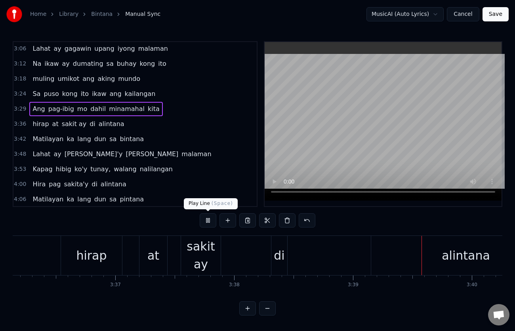
click at [209, 213] on span at bounding box center [208, 211] width 4 height 4
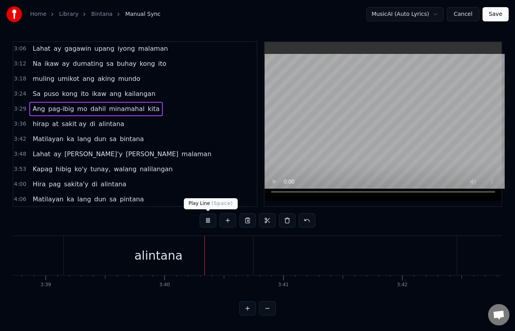
scroll to position [0, 26109]
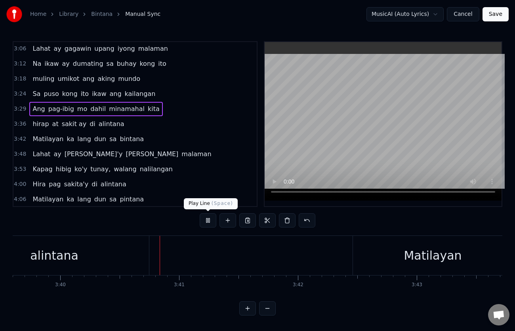
click at [208, 217] on button at bounding box center [208, 220] width 17 height 14
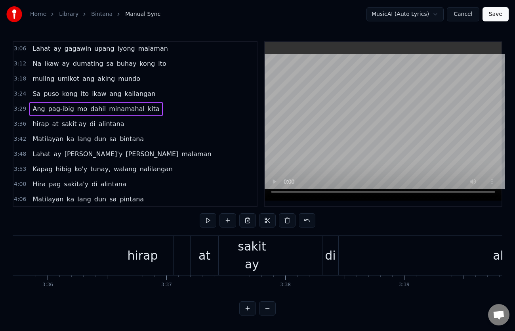
scroll to position [0, 25589]
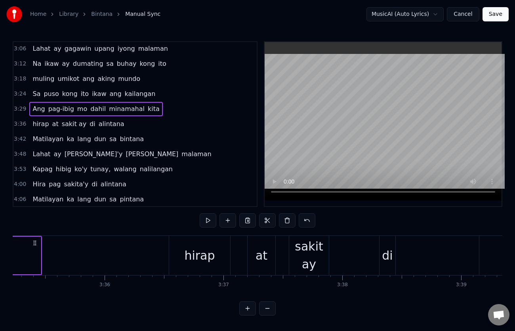
click at [312, 260] on div "sakit ay" at bounding box center [309, 255] width 40 height 36
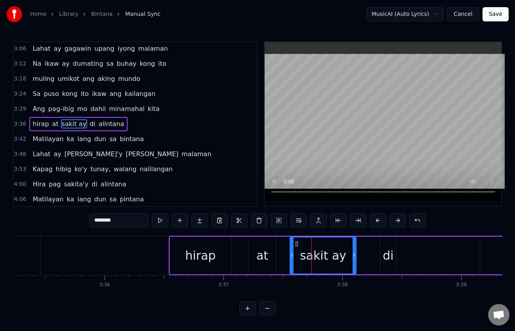
drag, startPoint x: 327, startPoint y: 254, endPoint x: 354, endPoint y: 255, distance: 26.6
click at [354, 255] on icon at bounding box center [354, 255] width 3 height 6
click at [328, 257] on div "sakit ay" at bounding box center [323, 256] width 46 height 18
click at [335, 258] on div "sakit ay" at bounding box center [323, 256] width 46 height 18
click at [124, 220] on input "********" at bounding box center [118, 220] width 59 height 14
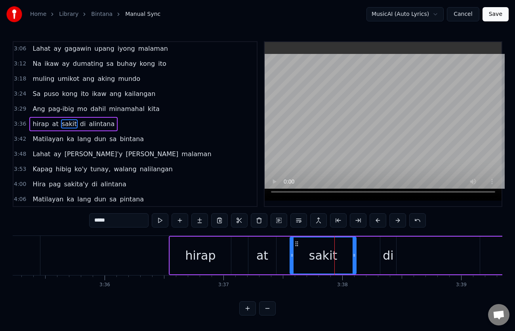
click at [352, 254] on div "sakit" at bounding box center [322, 255] width 65 height 36
drag, startPoint x: 354, startPoint y: 255, endPoint x: 341, endPoint y: 256, distance: 13.5
click at [341, 256] on icon at bounding box center [340, 255] width 3 height 6
click at [388, 258] on div "di" at bounding box center [388, 256] width 11 height 18
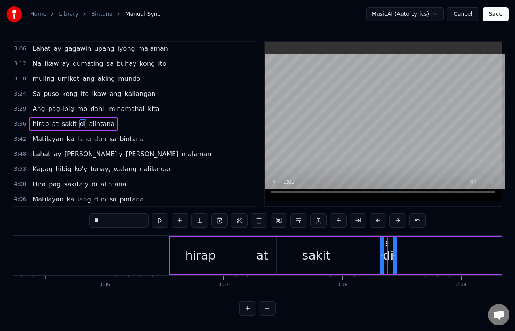
click at [114, 218] on input "**" at bounding box center [118, 220] width 59 height 14
type input "*"
type input "*****"
click at [29, 103] on div "Ang pag-ibig mo dahil minamahal kita" at bounding box center [95, 109] width 133 height 14
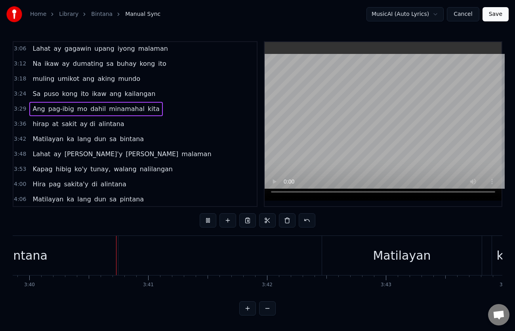
scroll to position [0, 26140]
click at [211, 218] on button at bounding box center [208, 220] width 17 height 14
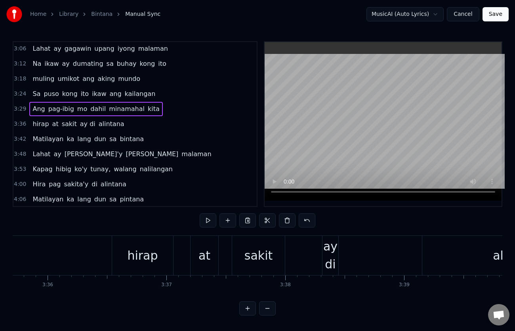
scroll to position [0, 25675]
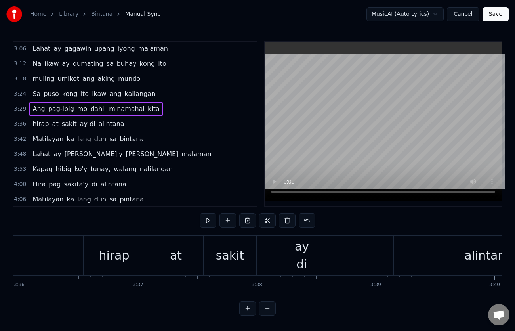
click at [295, 261] on div "ay di" at bounding box center [302, 255] width 16 height 36
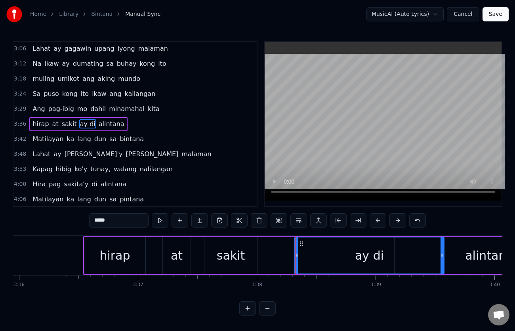
drag, startPoint x: 310, startPoint y: 255, endPoint x: 443, endPoint y: 261, distance: 133.7
click at [443, 261] on div at bounding box center [442, 255] width 3 height 36
click at [376, 256] on div "ay di" at bounding box center [369, 256] width 29 height 18
click at [372, 254] on div "ay di" at bounding box center [369, 256] width 29 height 18
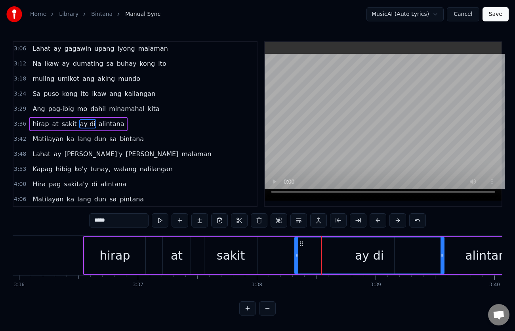
click at [99, 218] on input "*****" at bounding box center [118, 220] width 59 height 14
click at [103, 214] on input "******" at bounding box center [118, 220] width 59 height 14
click at [105, 216] on input "*******" at bounding box center [118, 220] width 59 height 14
type input "********"
click at [27, 101] on div "3:29 Ang pag-ibig mo dahil minamahal kita" at bounding box center [134, 108] width 243 height 15
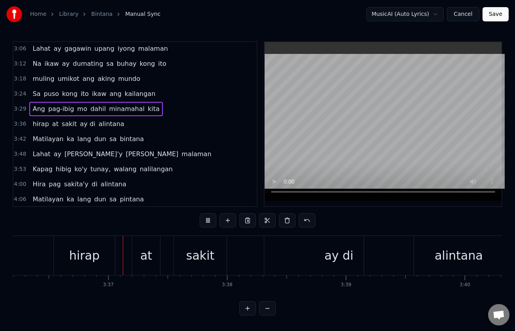
scroll to position [0, 25727]
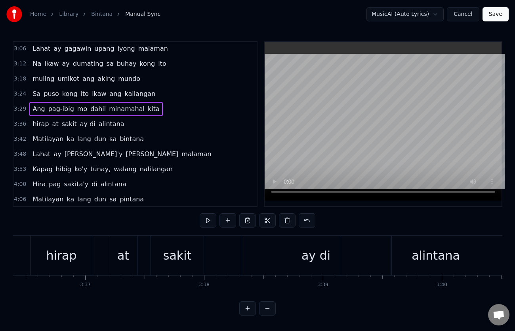
click at [319, 255] on div "ay di" at bounding box center [316, 256] width 29 height 18
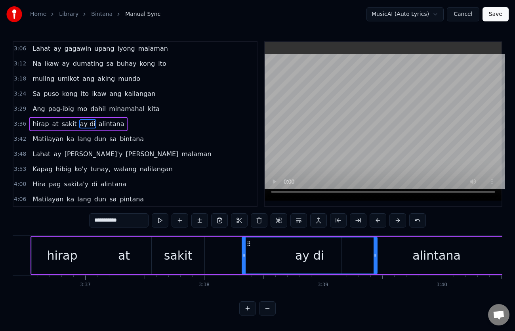
drag, startPoint x: 391, startPoint y: 254, endPoint x: 376, endPoint y: 256, distance: 14.4
click at [376, 256] on icon at bounding box center [375, 255] width 3 height 6
click at [29, 117] on div "hirap at sakit ay di alintana" at bounding box center [78, 124] width 98 height 14
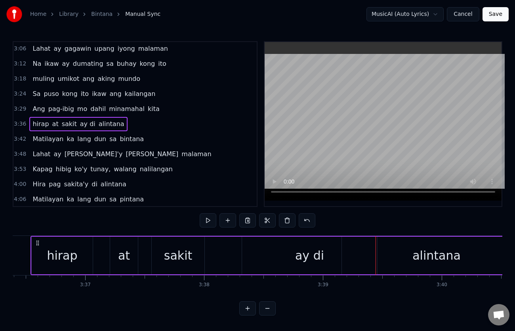
scroll to position [0, 25706]
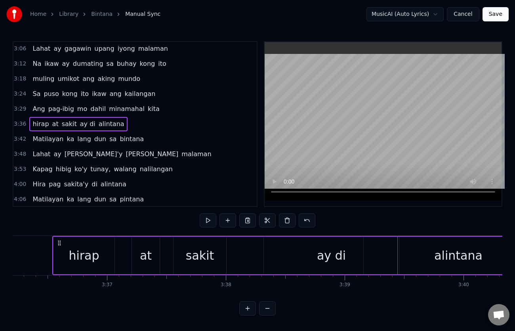
click at [30, 102] on div "Ang pag-ibig mo dahil minamahal kita" at bounding box center [95, 109] width 133 height 14
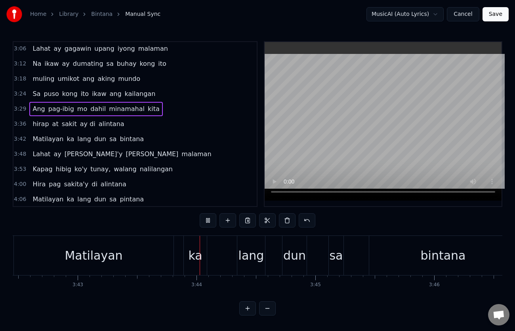
scroll to position [0, 26552]
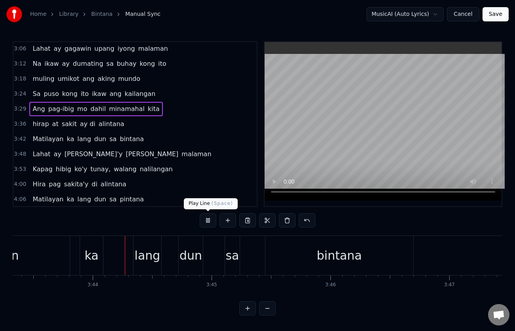
click at [208, 220] on button at bounding box center [208, 220] width 17 height 14
click at [45, 137] on span "Matilayan" at bounding box center [48, 138] width 32 height 9
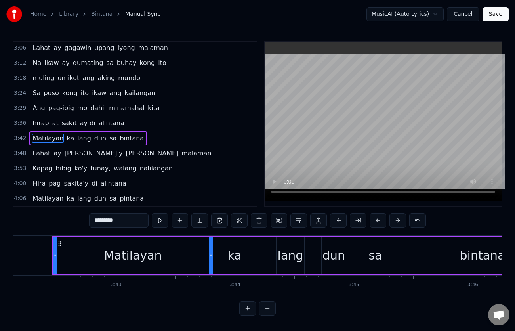
scroll to position [0, 26409]
drag, startPoint x: 101, startPoint y: 220, endPoint x: 124, endPoint y: 256, distance: 43.9
click at [101, 220] on input "*********" at bounding box center [118, 220] width 59 height 14
type input "*********"
click at [29, 132] on div "Masilayan [PERSON_NAME] dun sa bintana" at bounding box center [88, 138] width 118 height 14
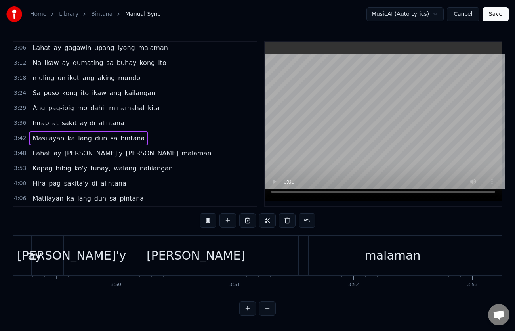
scroll to position [0, 27256]
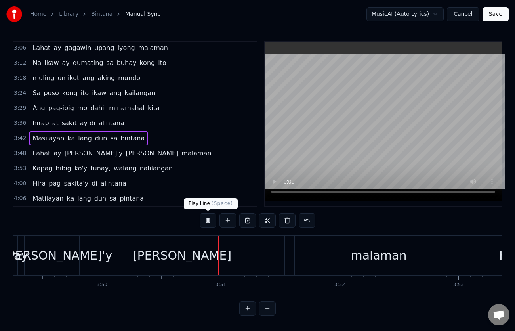
click at [206, 220] on button at bounding box center [208, 220] width 17 height 14
click at [64, 154] on span "[PERSON_NAME]'y" at bounding box center [94, 153] width 60 height 9
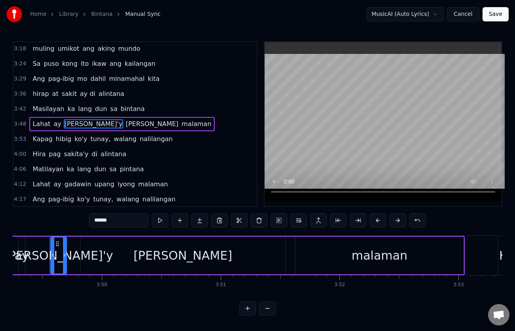
scroll to position [0, 27254]
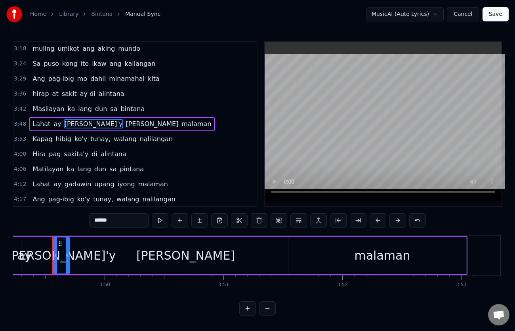
drag, startPoint x: 117, startPoint y: 216, endPoint x: 86, endPoint y: 218, distance: 31.0
click at [86, 218] on div "0:23 Sa pagpikit ko ng mga [PERSON_NAME] ng managinip 0:26 Kasabay sa paglipad …" at bounding box center [258, 178] width 490 height 274
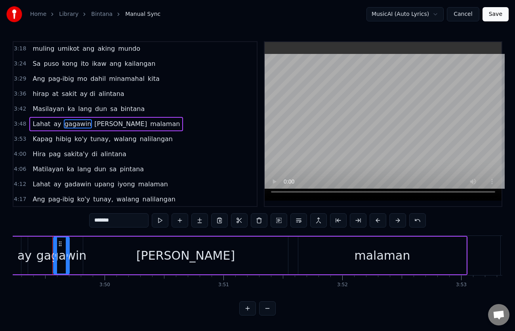
click at [96, 124] on span "[PERSON_NAME]" at bounding box center [121, 123] width 54 height 9
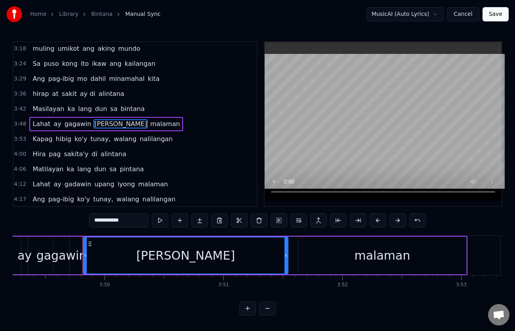
click at [96, 221] on input "**********" at bounding box center [118, 220] width 59 height 14
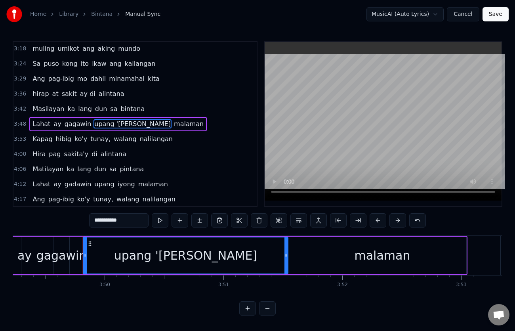
type input "**********"
click at [29, 101] on div "3:42 Masilayan [PERSON_NAME] dun sa bintana" at bounding box center [134, 108] width 243 height 15
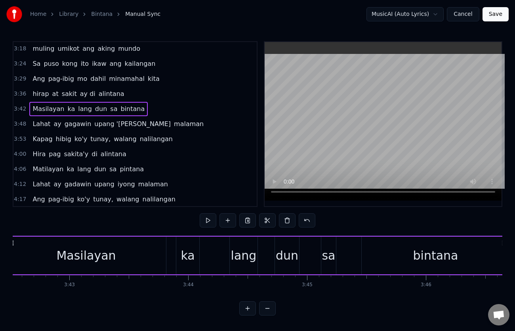
click at [29, 103] on div "Masilayan [PERSON_NAME] dun sa bintana" at bounding box center [88, 109] width 118 height 14
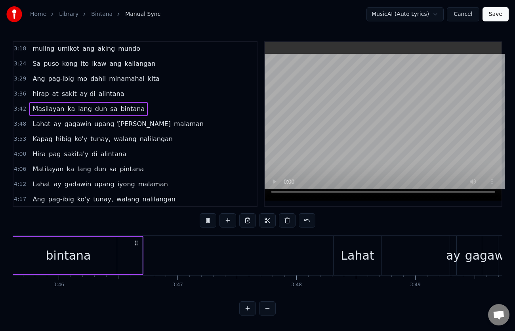
scroll to position [0, 26845]
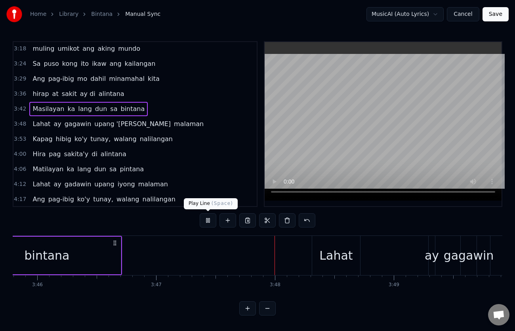
click at [207, 218] on button at bounding box center [208, 220] width 17 height 14
click at [84, 253] on div "bintana" at bounding box center [47, 256] width 148 height 38
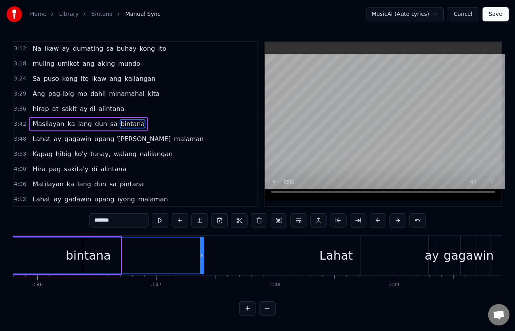
drag, startPoint x: 120, startPoint y: 254, endPoint x: 203, endPoint y: 259, distance: 83.0
click at [203, 259] on div at bounding box center [201, 255] width 3 height 36
click at [28, 101] on div "3:29 Ang pag-ibig mo dahil minamahal kita" at bounding box center [134, 93] width 243 height 15
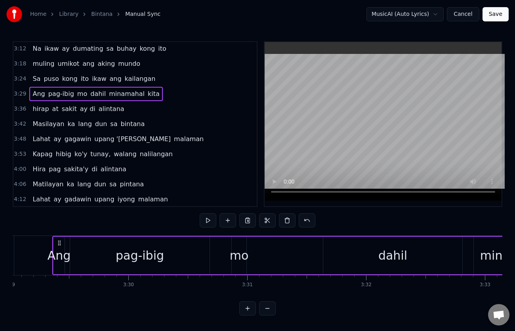
click at [30, 104] on div "hirap at sakit ay di alintana" at bounding box center [78, 109] width 98 height 14
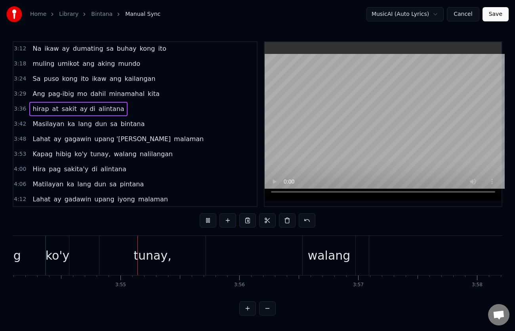
scroll to position [0, 27846]
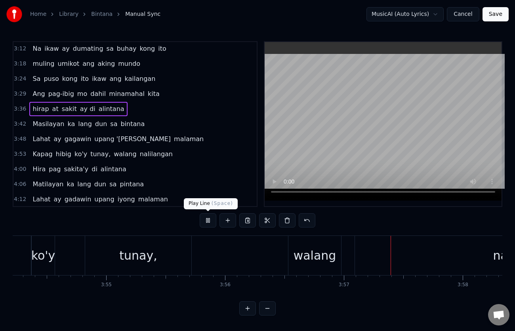
click at [210, 220] on button at bounding box center [208, 220] width 17 height 14
click at [36, 156] on span "Kapag" at bounding box center [42, 153] width 21 height 9
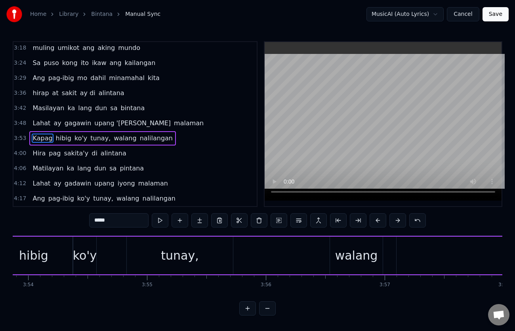
scroll to position [0, 27702]
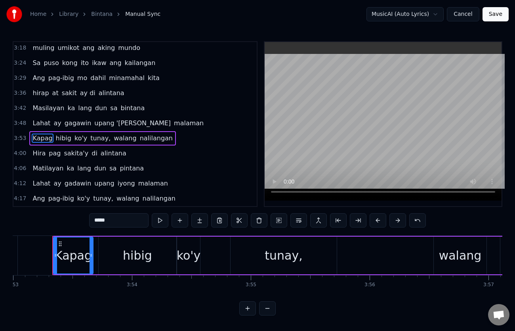
click at [34, 140] on span "Kapag" at bounding box center [42, 138] width 21 height 9
click at [98, 221] on input "*****" at bounding box center [118, 220] width 59 height 14
click at [67, 137] on span "hibig" at bounding box center [69, 138] width 17 height 9
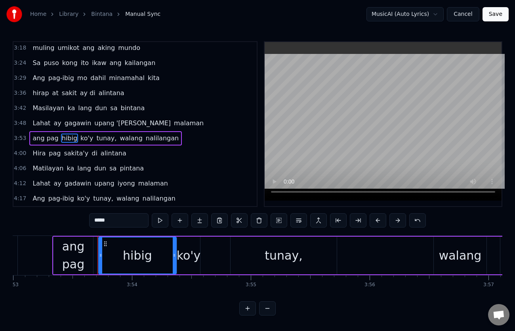
click at [130, 259] on div "hibig" at bounding box center [137, 256] width 29 height 18
drag, startPoint x: 96, startPoint y: 219, endPoint x: 100, endPoint y: 240, distance: 21.1
click at [96, 222] on input "*****" at bounding box center [118, 220] width 59 height 14
click at [82, 259] on div "ang pag" at bounding box center [74, 255] width 40 height 36
type input "*******"
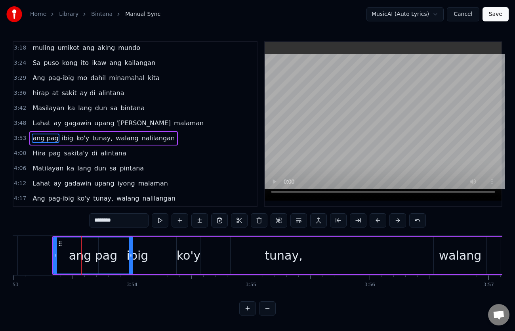
drag, startPoint x: 92, startPoint y: 255, endPoint x: 131, endPoint y: 255, distance: 39.6
click at [131, 255] on icon at bounding box center [130, 255] width 3 height 6
drag, startPoint x: 55, startPoint y: 255, endPoint x: 40, endPoint y: 253, distance: 14.8
click at [40, 253] on icon at bounding box center [40, 255] width 3 height 6
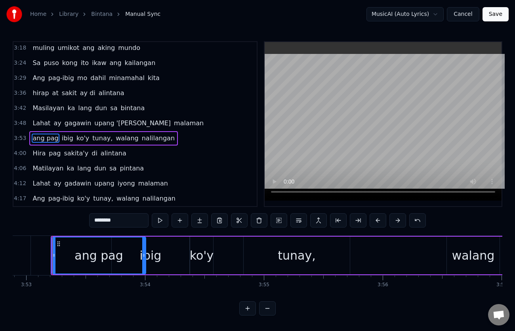
click at [30, 116] on div "[PERSON_NAME] ay gagawin upang '[PERSON_NAME]" at bounding box center [118, 123] width 178 height 14
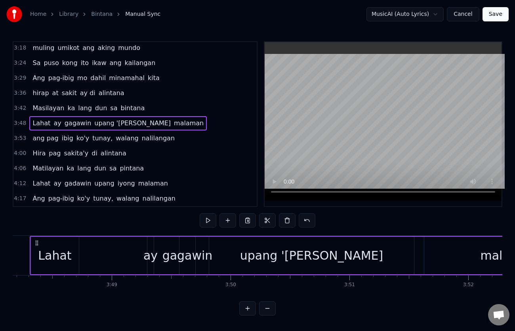
scroll to position [0, 27105]
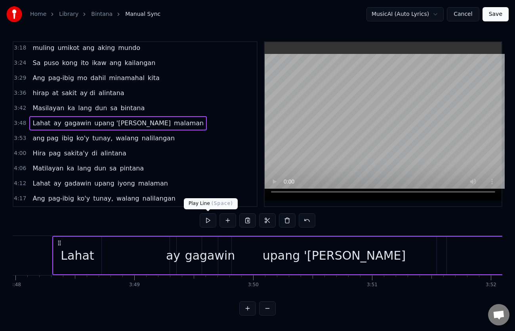
click at [209, 221] on button at bounding box center [208, 220] width 17 height 14
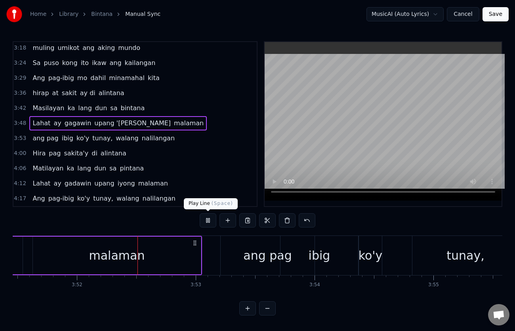
scroll to position [0, 27540]
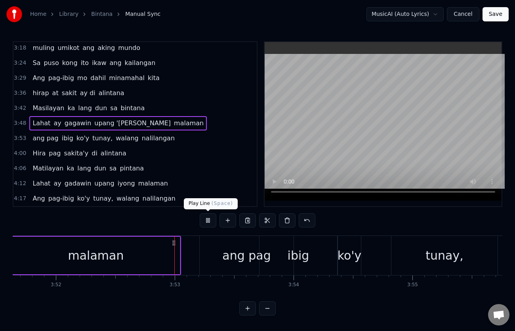
click at [210, 219] on button at bounding box center [208, 220] width 17 height 14
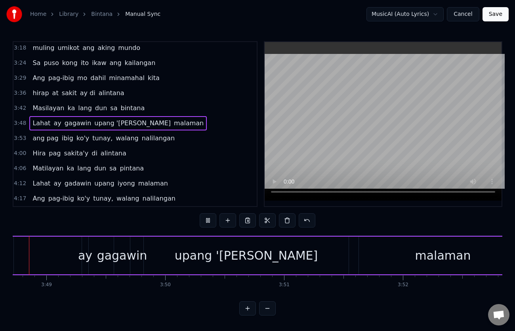
scroll to position [0, 27160]
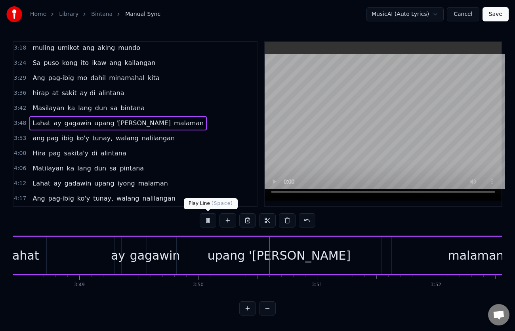
click at [206, 220] on button at bounding box center [208, 220] width 17 height 14
click at [107, 123] on span "upang '[PERSON_NAME]" at bounding box center [133, 122] width 78 height 9
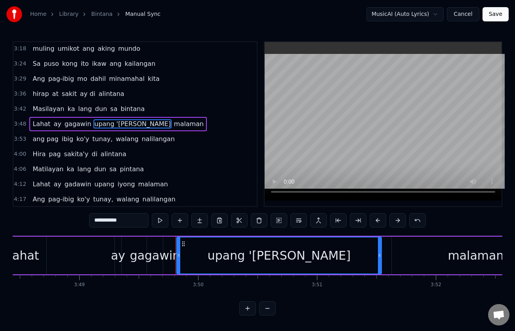
click at [112, 220] on input "**********" at bounding box center [118, 220] width 59 height 14
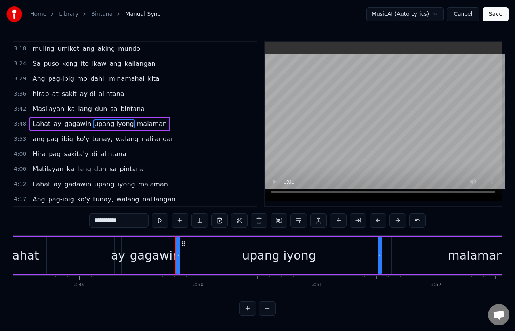
type input "**********"
click at [30, 119] on div "[PERSON_NAME] ay gagawin upang iyong malaman" at bounding box center [99, 124] width 140 height 14
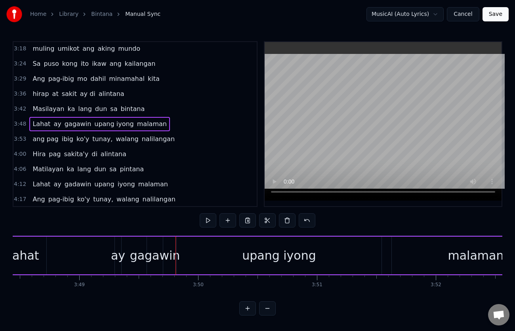
scroll to position [0, 27105]
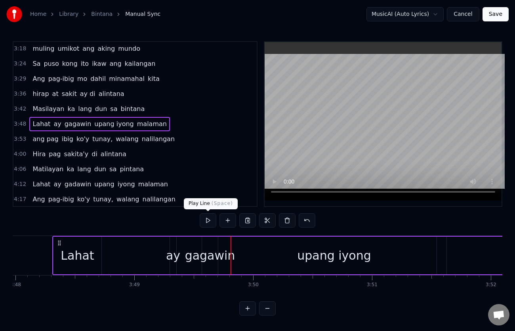
click at [205, 220] on button at bounding box center [208, 220] width 17 height 14
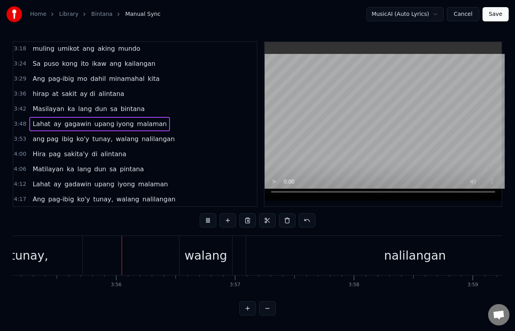
scroll to position [0, 27977]
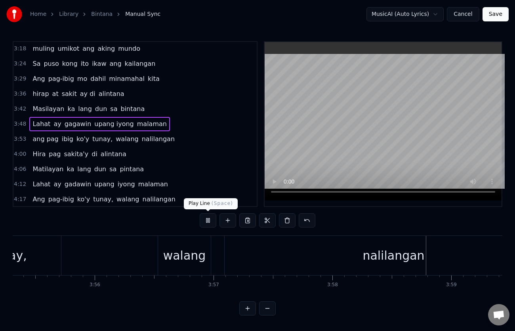
click at [210, 219] on button at bounding box center [208, 220] width 17 height 14
click at [141, 140] on span "nalilangan" at bounding box center [158, 138] width 34 height 9
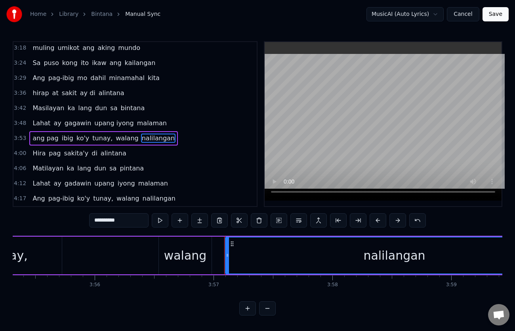
click at [96, 221] on input "**********" at bounding box center [118, 220] width 59 height 14
type input "**********"
click at [30, 132] on div "ang pag ibig ko'y tunay, walang alinlangan" at bounding box center [103, 138] width 149 height 14
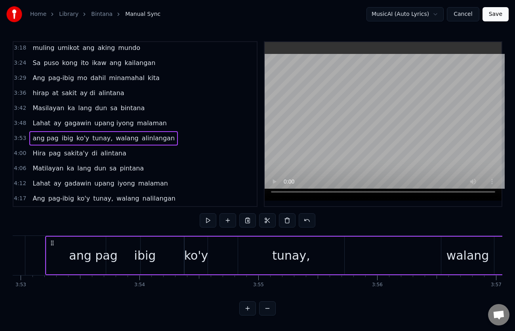
scroll to position [0, 27687]
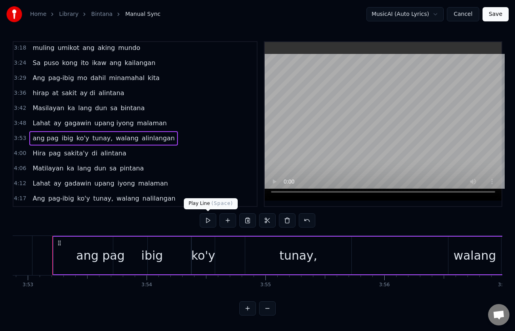
click at [208, 218] on button at bounding box center [208, 220] width 17 height 14
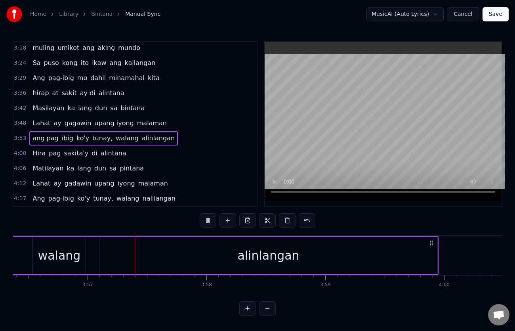
scroll to position [0, 28125]
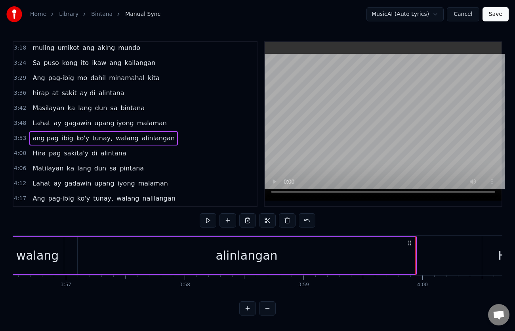
click at [38, 152] on span "Hira" at bounding box center [39, 153] width 15 height 9
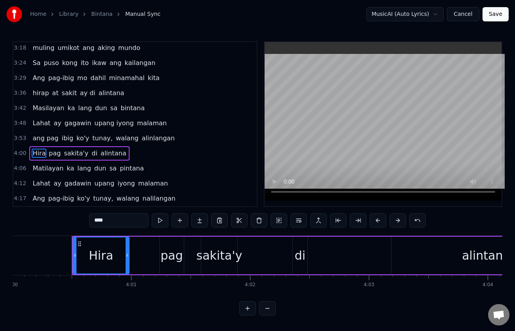
scroll to position [0, 28554]
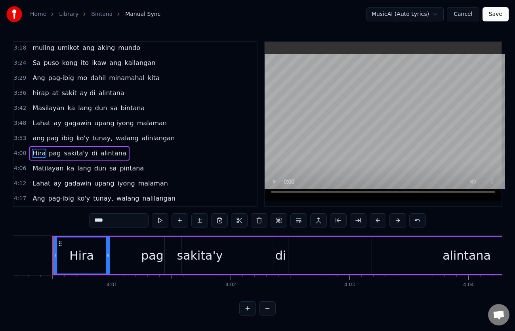
click at [107, 221] on input "****" at bounding box center [118, 220] width 59 height 14
click at [52, 154] on span "pag" at bounding box center [58, 153] width 13 height 9
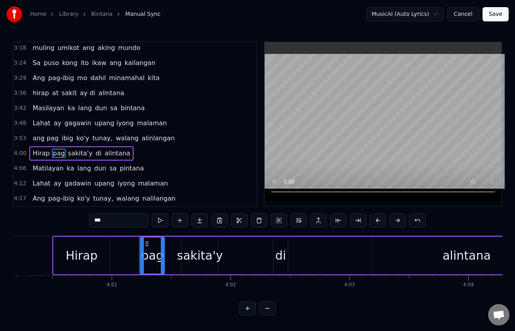
drag, startPoint x: 103, startPoint y: 222, endPoint x: 80, endPoint y: 224, distance: 23.5
click at [80, 224] on div "0:23 Sa pagpikit ko ng mga [PERSON_NAME] ng managinip 0:26 Kasabay sa paglipad …" at bounding box center [258, 178] width 490 height 274
click at [70, 154] on span "sakita'y" at bounding box center [75, 153] width 26 height 9
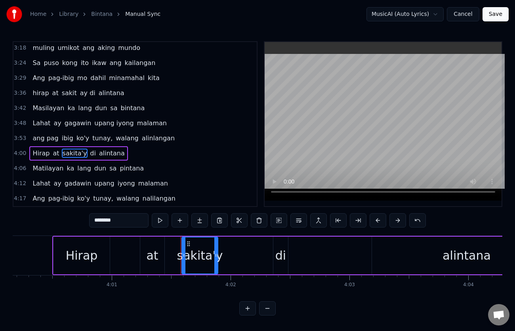
click at [74, 154] on span "sakita'y" at bounding box center [75, 153] width 26 height 9
click at [106, 221] on input "********" at bounding box center [118, 220] width 59 height 14
type input "********"
click at [30, 147] on div "Hirap at sakit ay di alintana" at bounding box center [78, 153] width 99 height 14
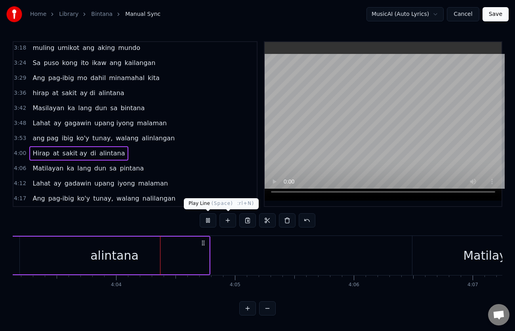
click at [209, 220] on button at bounding box center [208, 220] width 17 height 14
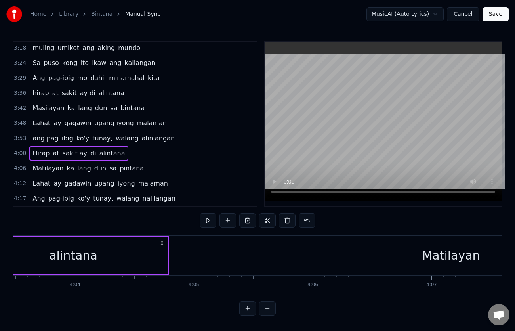
scroll to position [0, 28989]
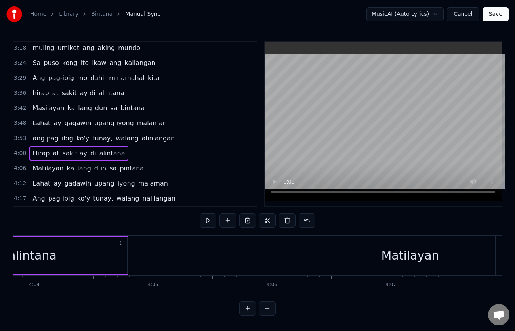
click at [29, 132] on div "ang pag ibig ko'y tunay, walang alinlangan" at bounding box center [103, 138] width 149 height 14
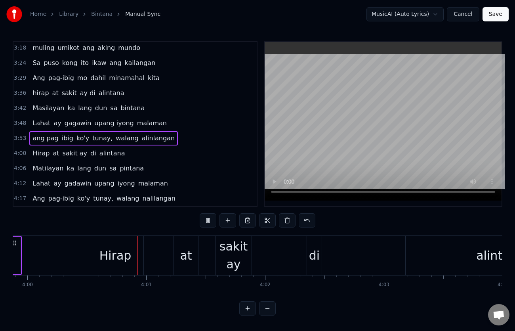
scroll to position [0, 28534]
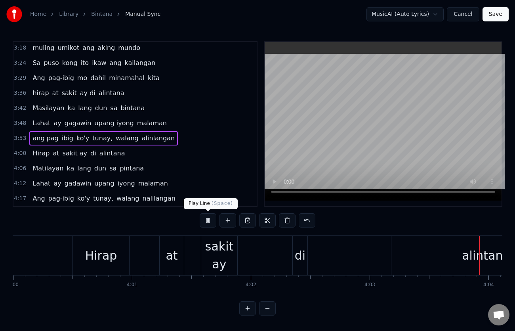
click at [205, 218] on button at bounding box center [208, 220] width 17 height 14
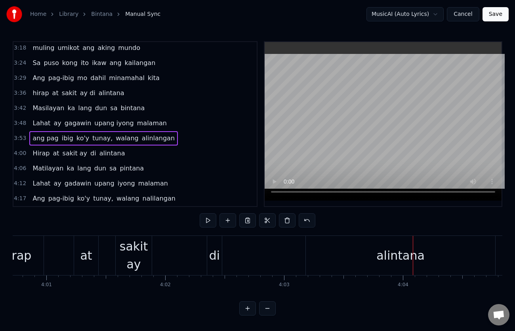
scroll to position [0, 28562]
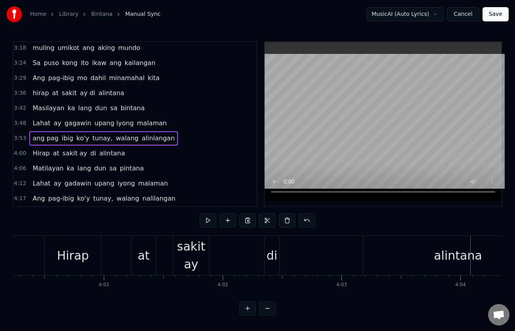
click at [201, 260] on div "sakit ay" at bounding box center [191, 255] width 36 height 36
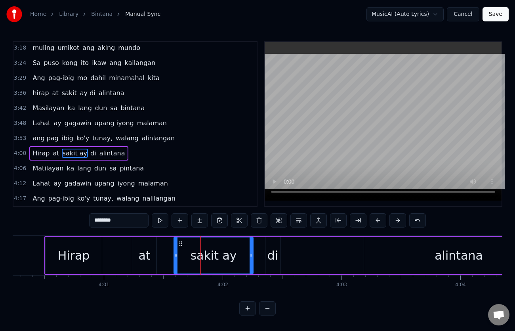
drag, startPoint x: 208, startPoint y: 257, endPoint x: 251, endPoint y: 259, distance: 43.2
click at [251, 259] on div at bounding box center [251, 255] width 3 height 36
drag, startPoint x: 176, startPoint y: 254, endPoint x: 166, endPoint y: 256, distance: 10.1
click at [166, 256] on icon at bounding box center [165, 255] width 3 height 6
drag, startPoint x: 250, startPoint y: 256, endPoint x: 255, endPoint y: 256, distance: 5.6
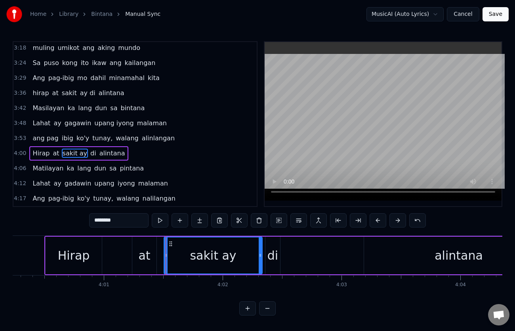
click at [258, 256] on div "sakit ay" at bounding box center [212, 255] width 97 height 36
click at [29, 133] on div "ang pag ibig ko'y tunay, walang alinlangan" at bounding box center [103, 138] width 149 height 14
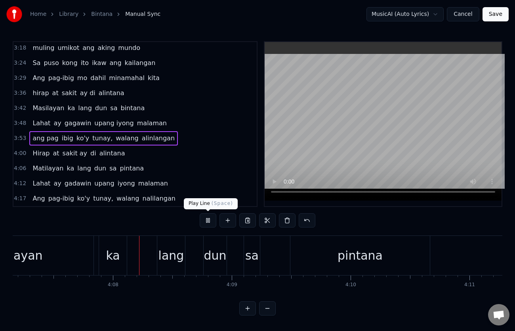
scroll to position [0, 29418]
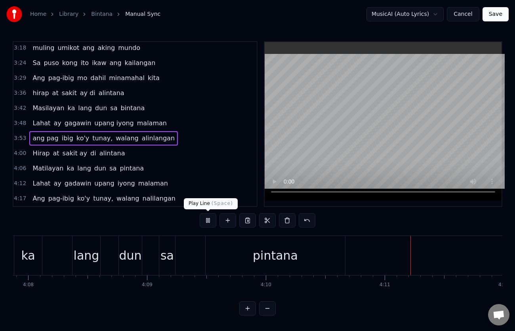
click at [209, 221] on button at bounding box center [208, 220] width 17 height 14
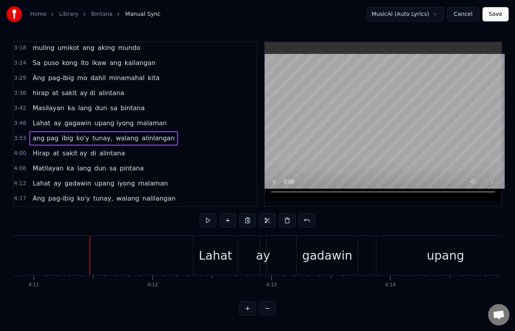
scroll to position [0, 29829]
click at [40, 168] on span "Matilayan" at bounding box center [48, 168] width 32 height 9
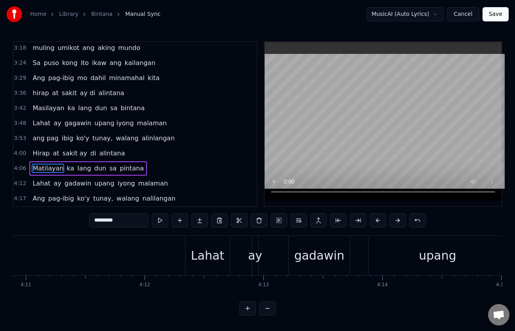
scroll to position [3, 0]
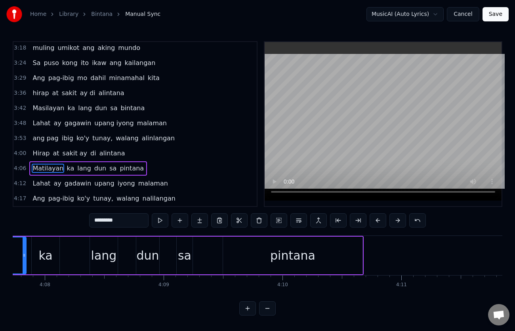
click at [95, 218] on input "*********" at bounding box center [118, 220] width 59 height 14
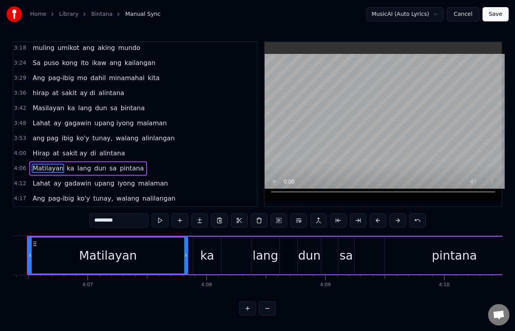
scroll to position [0, 29266]
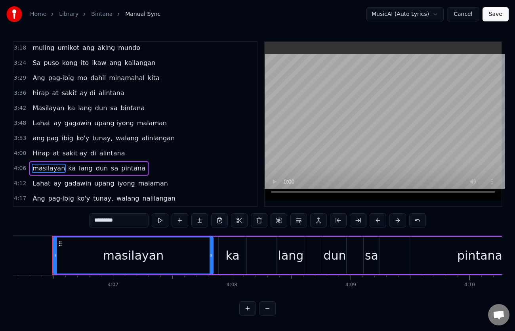
click at [120, 164] on span "pintana" at bounding box center [133, 168] width 26 height 9
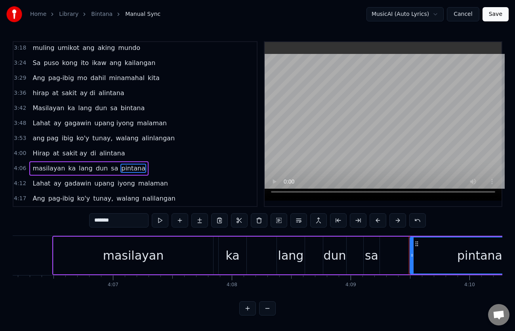
click at [95, 218] on input "*******" at bounding box center [118, 220] width 59 height 14
click at [72, 182] on span "gadawin" at bounding box center [78, 183] width 29 height 9
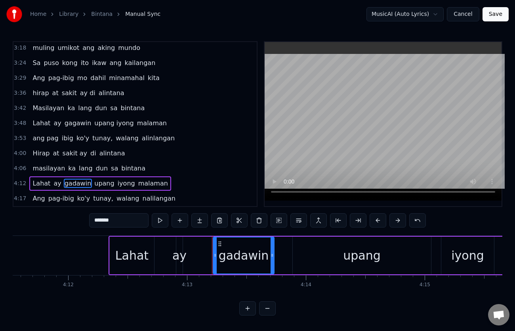
scroll to position [0, 30065]
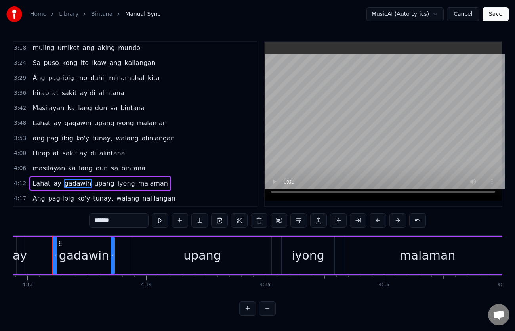
click at [101, 216] on input "*******" at bounding box center [118, 220] width 59 height 14
type input "*******"
click at [29, 161] on div "masilayan [PERSON_NAME] dun sa bintana" at bounding box center [88, 168] width 119 height 14
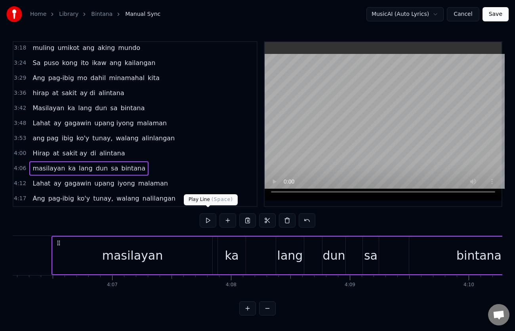
scroll to position [0, 29266]
click at [206, 218] on button at bounding box center [208, 220] width 17 height 14
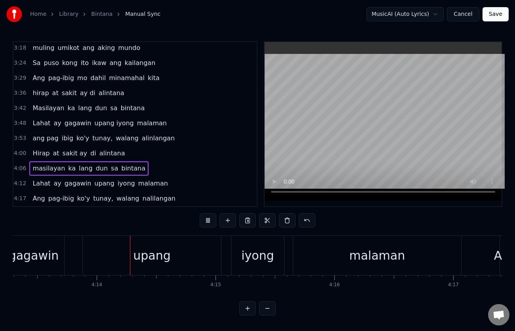
scroll to position [0, 30136]
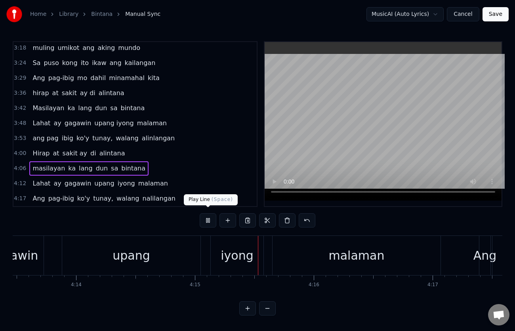
click at [208, 218] on button at bounding box center [208, 220] width 17 height 14
click at [27, 255] on div "gagawin" at bounding box center [13, 256] width 50 height 18
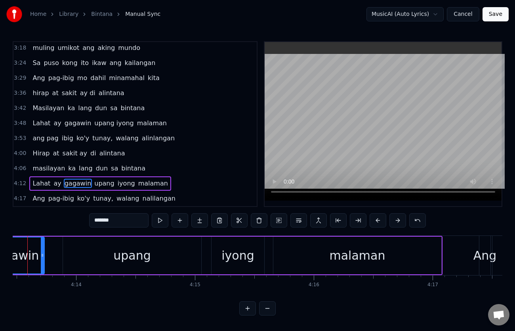
scroll to position [0, 30111]
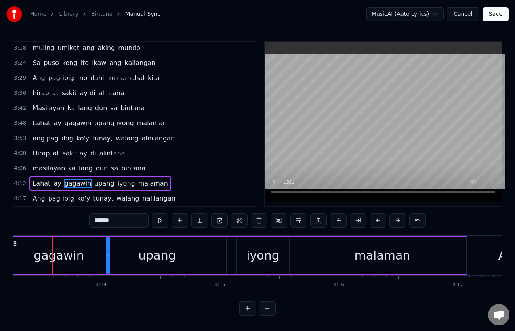
drag, startPoint x: 68, startPoint y: 252, endPoint x: 108, endPoint y: 253, distance: 40.1
click at [108, 253] on icon at bounding box center [107, 255] width 3 height 6
click at [166, 247] on div "upang" at bounding box center [157, 256] width 38 height 18
type input "*****"
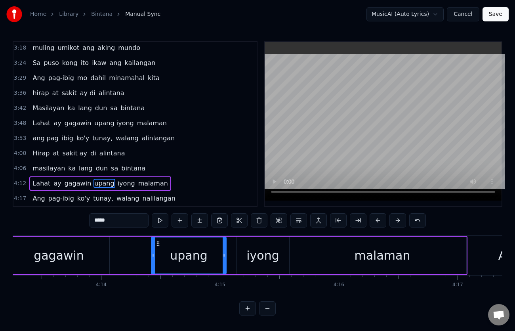
drag, startPoint x: 91, startPoint y: 251, endPoint x: 159, endPoint y: 254, distance: 68.2
click at [155, 254] on div at bounding box center [153, 255] width 3 height 36
click at [29, 176] on div "[PERSON_NAME] ay gagawin upang iyong malaman" at bounding box center [99, 183] width 141 height 14
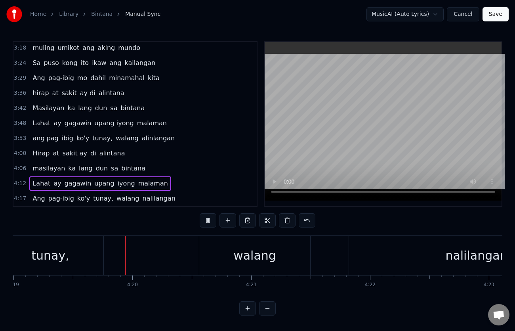
scroll to position [0, 30806]
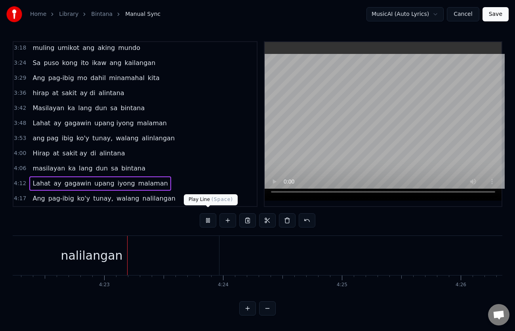
click at [209, 216] on button at bounding box center [208, 220] width 17 height 14
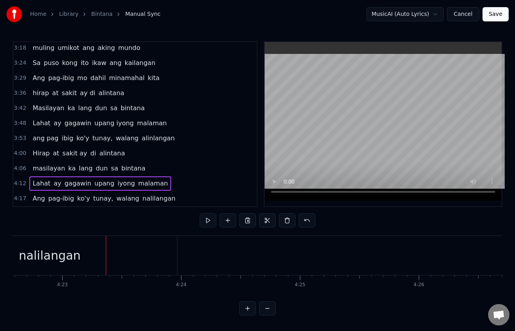
click at [117, 196] on span "walang" at bounding box center [128, 198] width 24 height 9
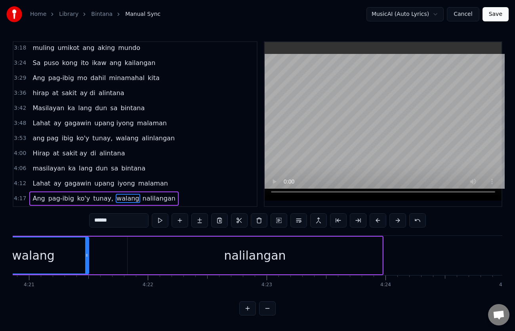
scroll to position [0, 30939]
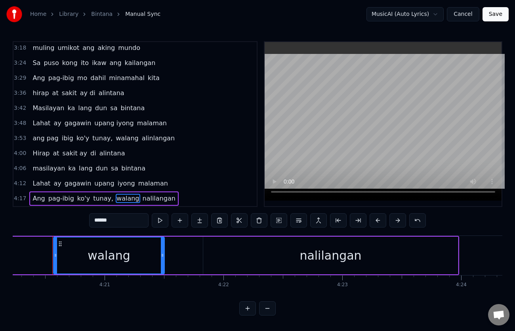
click at [144, 195] on span "nalilangan" at bounding box center [159, 198] width 34 height 9
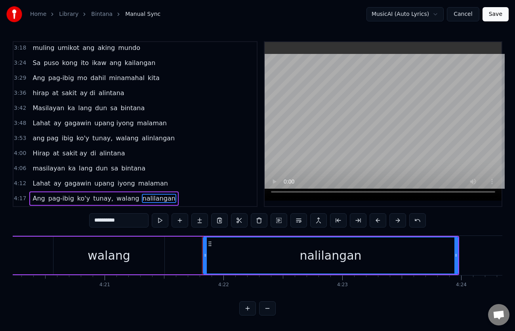
drag, startPoint x: 97, startPoint y: 218, endPoint x: 97, endPoint y: 222, distance: 4.4
click at [97, 218] on input "**********" at bounding box center [118, 220] width 59 height 14
click at [118, 194] on span "walang" at bounding box center [128, 198] width 24 height 9
type input "******"
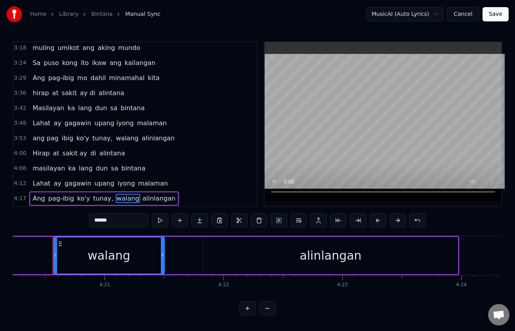
drag, startPoint x: 116, startPoint y: 249, endPoint x: 101, endPoint y: 249, distance: 15.1
click at [101, 249] on div "walang" at bounding box center [109, 256] width 43 height 18
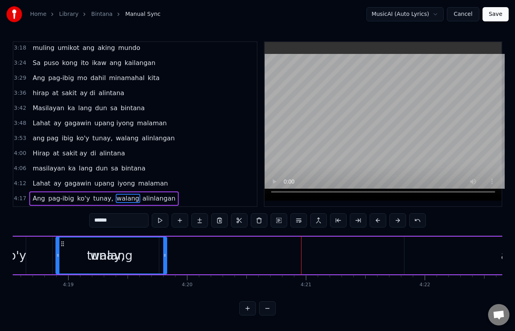
scroll to position [0, 30719]
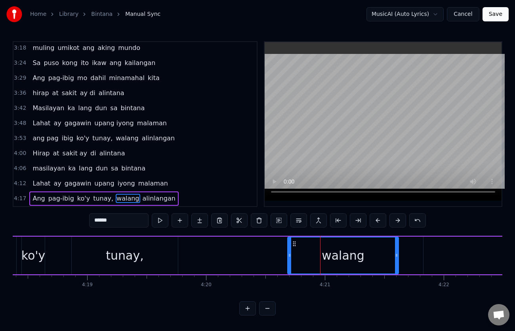
drag, startPoint x: 60, startPoint y: 240, endPoint x: 294, endPoint y: 244, distance: 234.3
click at [294, 244] on div "walang" at bounding box center [343, 255] width 110 height 36
click at [29, 176] on div "[PERSON_NAME] ay gagawin upang iyong malaman" at bounding box center [99, 183] width 141 height 14
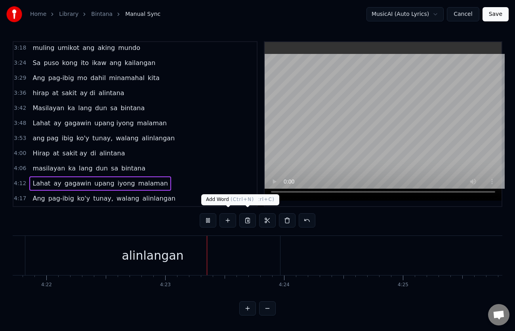
scroll to position [0, 31221]
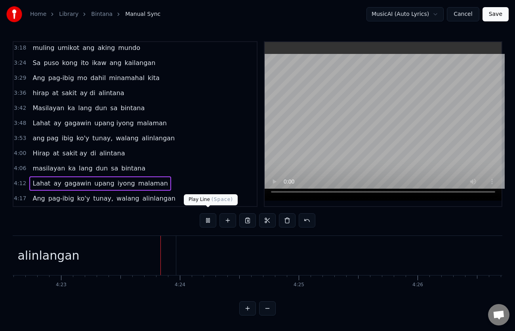
click at [206, 215] on button at bounding box center [208, 220] width 17 height 14
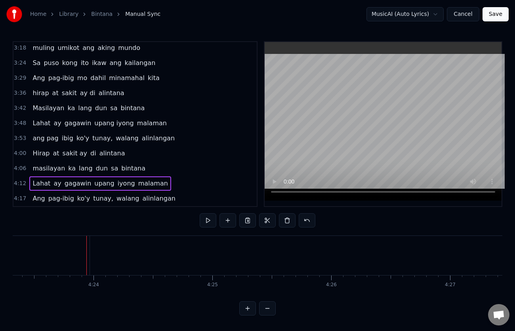
scroll to position [0, 30964]
click at [320, 250] on div "alinlangan" at bounding box center [305, 256] width 62 height 18
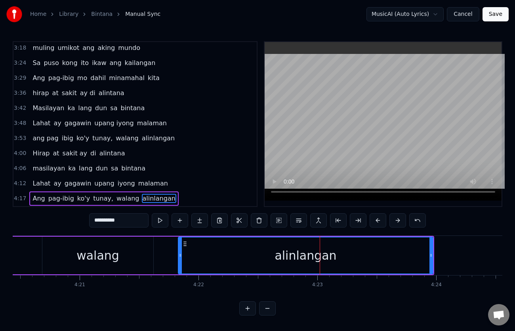
drag, startPoint x: 350, startPoint y: 249, endPoint x: 325, endPoint y: 251, distance: 24.6
click at [325, 251] on div "alinlangan" at bounding box center [306, 255] width 254 height 36
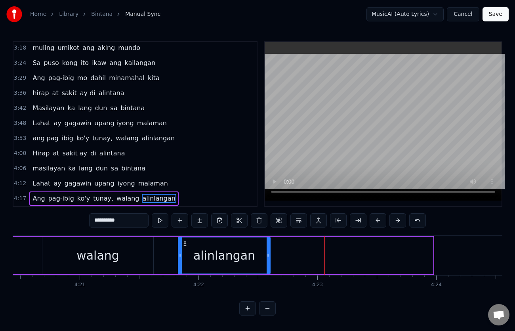
drag, startPoint x: 432, startPoint y: 251, endPoint x: 269, endPoint y: 252, distance: 162.9
click at [269, 252] on icon at bounding box center [268, 255] width 3 height 6
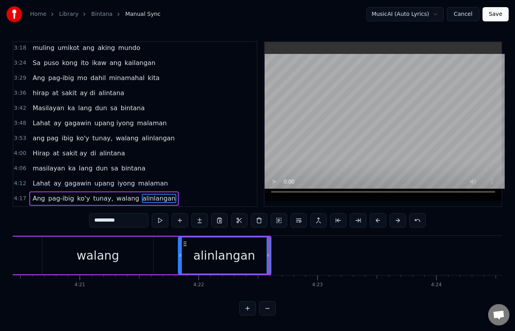
click at [122, 243] on div "walang" at bounding box center [97, 256] width 111 height 38
type input "******"
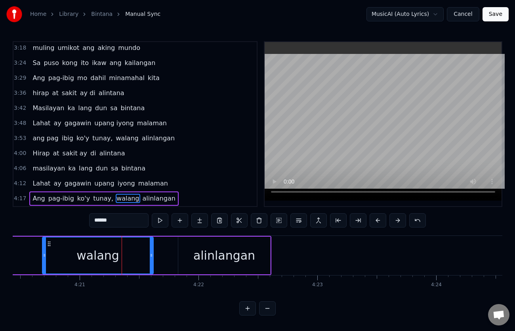
drag, startPoint x: 98, startPoint y: 245, endPoint x: 105, endPoint y: 246, distance: 6.7
click at [105, 247] on div "walang" at bounding box center [97, 256] width 43 height 18
click at [29, 191] on div "Ang pag-ibig ko'y tunay, walang alinlangan" at bounding box center [103, 198] width 149 height 14
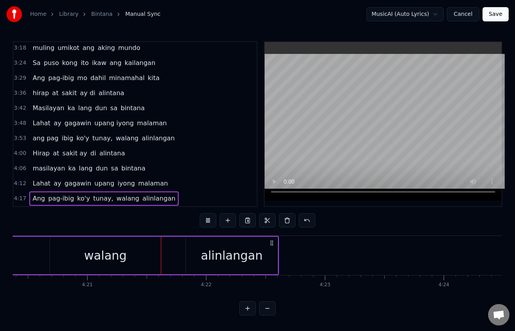
scroll to position [0, 30999]
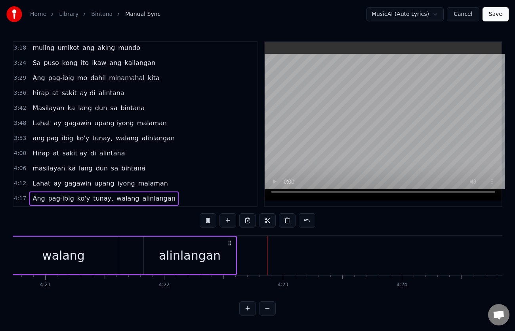
click at [73, 257] on div "walang" at bounding box center [63, 256] width 43 height 18
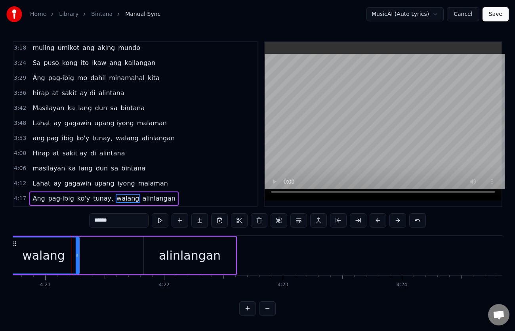
drag, startPoint x: 117, startPoint y: 251, endPoint x: 77, endPoint y: 250, distance: 39.6
click at [77, 252] on icon at bounding box center [77, 255] width 3 height 6
click at [29, 191] on div "Ang pag-ibig ko'y tunay, walang alinlangan" at bounding box center [103, 198] width 149 height 14
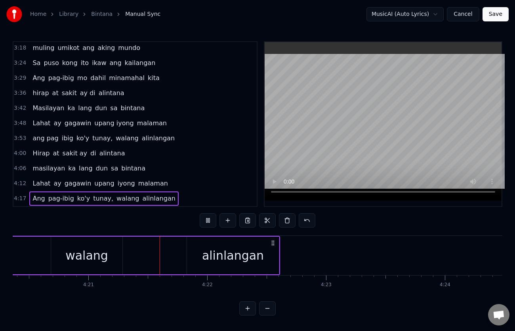
scroll to position [0, 30996]
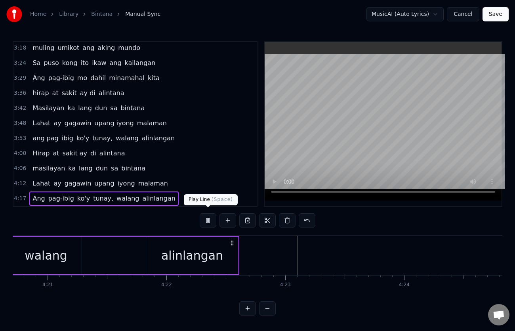
click at [207, 216] on button at bounding box center [208, 220] width 17 height 14
click at [202, 242] on div "alinlangan" at bounding box center [192, 256] width 92 height 38
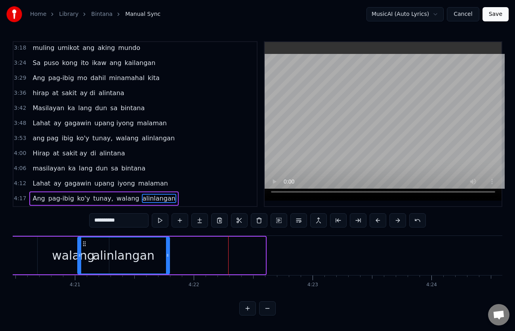
scroll to position [0, 30947]
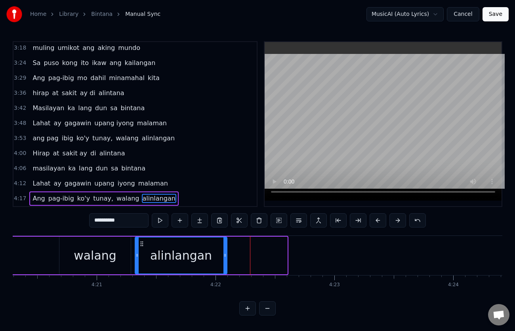
drag, startPoint x: 152, startPoint y: 241, endPoint x: 141, endPoint y: 247, distance: 12.6
click at [141, 247] on div "alinlangan" at bounding box center [181, 255] width 91 height 36
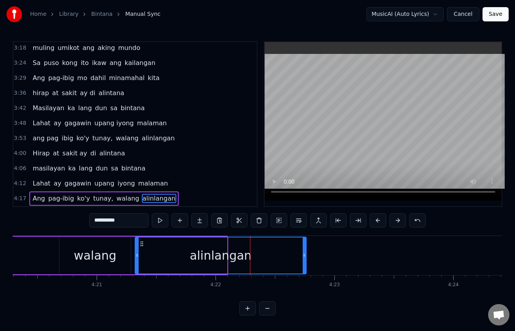
drag, startPoint x: 225, startPoint y: 251, endPoint x: 306, endPoint y: 248, distance: 80.5
click at [306, 248] on div at bounding box center [304, 255] width 3 height 36
click at [30, 191] on div "Ang pag-ibig ko'y tunay, walang alinlangan" at bounding box center [103, 198] width 149 height 14
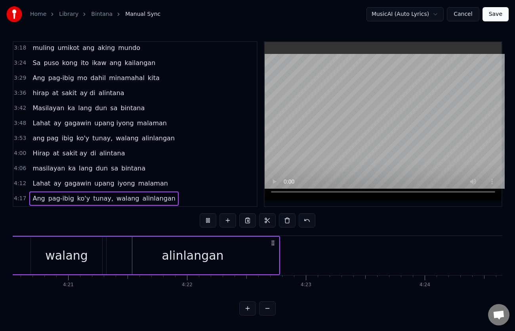
scroll to position [0, 30997]
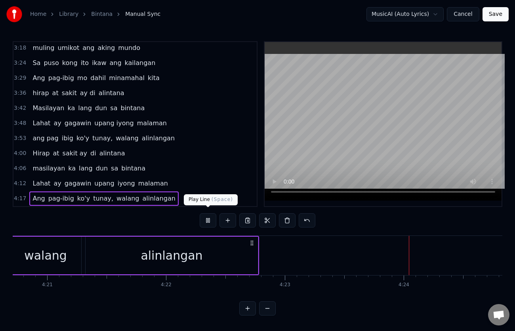
click at [206, 216] on button at bounding box center [208, 220] width 17 height 14
drag, startPoint x: 209, startPoint y: 253, endPoint x: 258, endPoint y: 248, distance: 49.8
click at [210, 253] on div "alinlangan" at bounding box center [172, 256] width 172 height 38
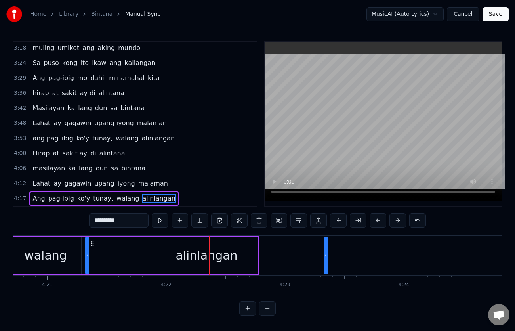
drag, startPoint x: 257, startPoint y: 252, endPoint x: 327, endPoint y: 253, distance: 69.8
click at [327, 253] on icon at bounding box center [325, 255] width 3 height 6
click at [93, 194] on span "tunay," at bounding box center [103, 198] width 22 height 9
type input "******"
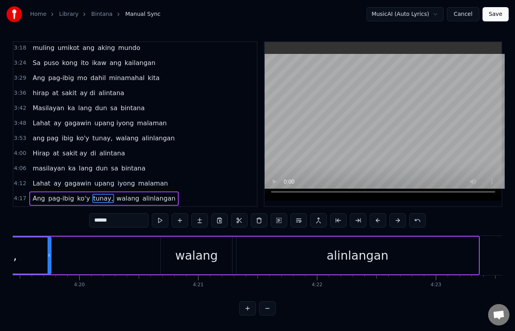
scroll to position [0, 30737]
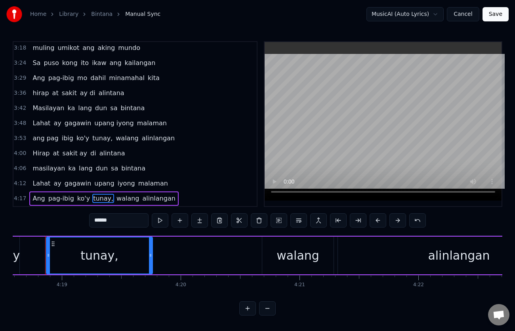
click at [93, 194] on span "tunay," at bounding box center [103, 198] width 22 height 9
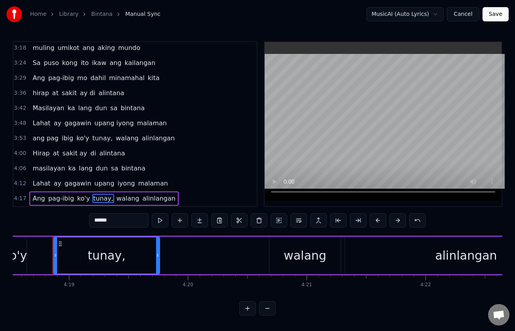
click at [140, 252] on div "tunay," at bounding box center [106, 255] width 105 height 36
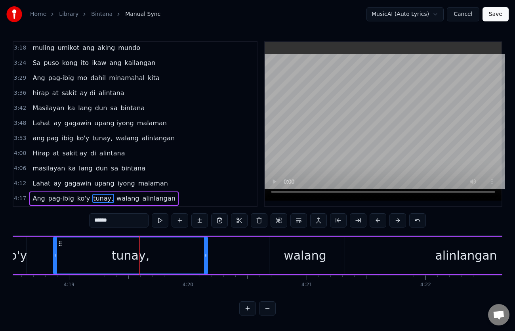
drag, startPoint x: 158, startPoint y: 251, endPoint x: 208, endPoint y: 256, distance: 49.8
click at [207, 256] on div at bounding box center [205, 255] width 3 height 36
click at [30, 191] on div "Ang pag-ibig ko'y tunay, walang alinlangan" at bounding box center [103, 198] width 149 height 14
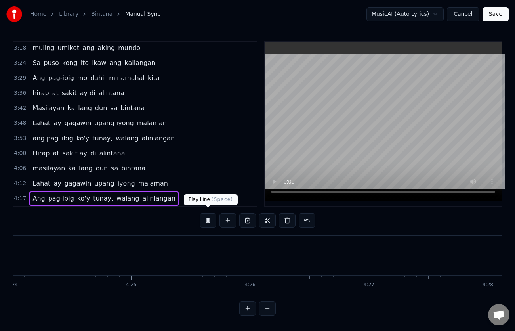
scroll to position [0, 31410]
click at [209, 213] on button at bounding box center [208, 220] width 17 height 14
click at [493, 16] on button "Save" at bounding box center [496, 14] width 26 height 14
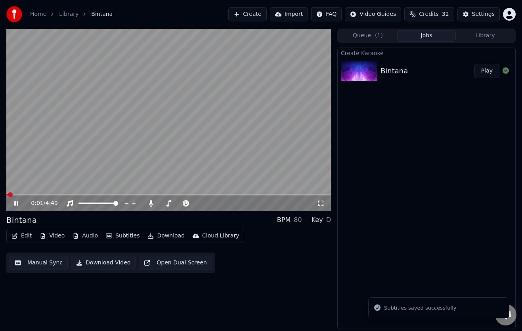
click at [15, 205] on icon at bounding box center [16, 203] width 4 height 5
click at [387, 259] on div "Create Karaoke Bintana Play" at bounding box center [426, 188] width 178 height 281
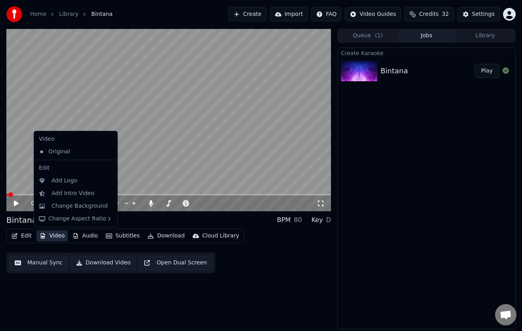
click at [60, 235] on button "Video" at bounding box center [51, 235] width 31 height 11
click at [64, 194] on div "Add Intro Video" at bounding box center [73, 193] width 43 height 8
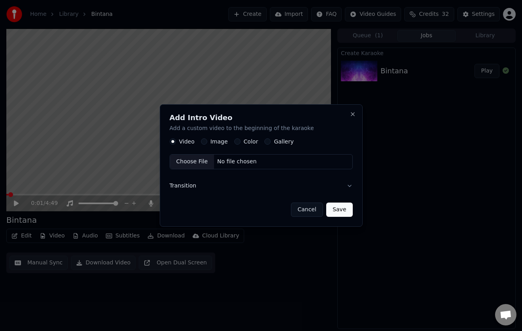
click at [204, 141] on button "Image" at bounding box center [204, 142] width 6 height 6
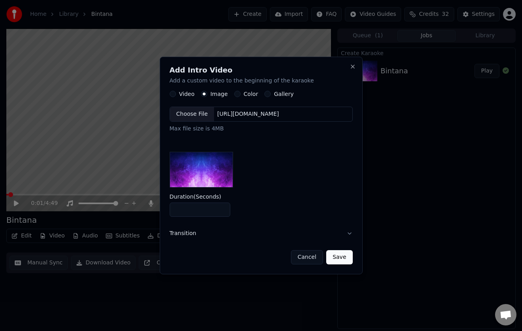
click at [192, 112] on div "Choose File" at bounding box center [192, 114] width 44 height 14
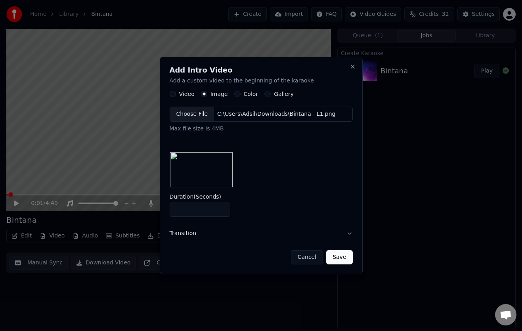
click at [346, 259] on button "Save" at bounding box center [339, 257] width 26 height 14
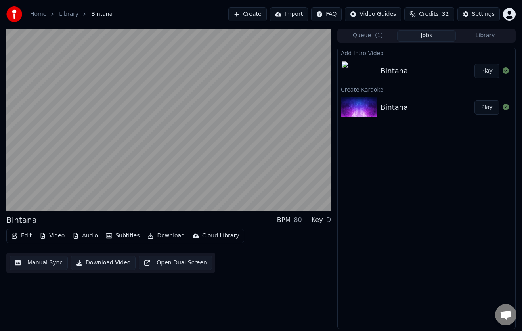
click at [490, 73] on button "Play" at bounding box center [486, 71] width 25 height 14
click at [107, 262] on button "Download Video" at bounding box center [103, 263] width 65 height 14
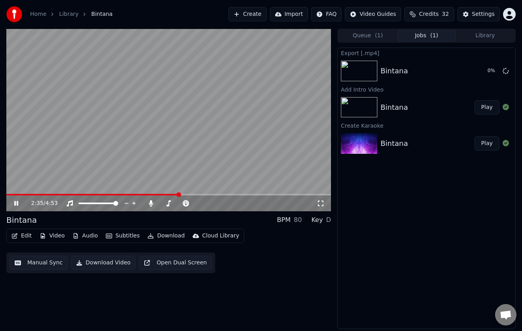
click at [16, 203] on icon at bounding box center [22, 203] width 18 height 6
click at [447, 226] on div "Export [.mp4] Bintana 17 % Add Intro Video Bintana Play Create Karaoke Bintana …" at bounding box center [426, 188] width 178 height 281
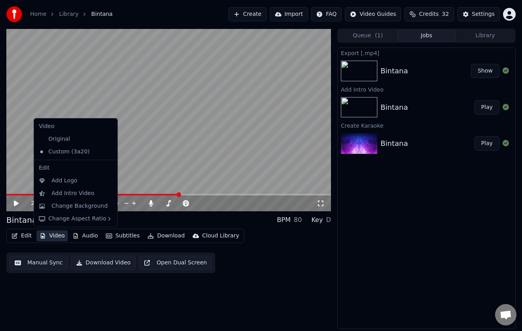
click at [59, 234] on button "Video" at bounding box center [51, 235] width 31 height 11
click at [66, 205] on div "Change Background" at bounding box center [80, 206] width 56 height 8
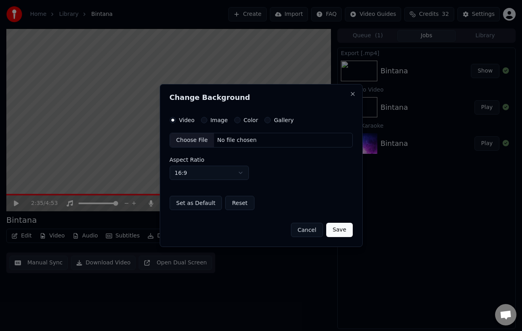
click at [311, 233] on button "Cancel" at bounding box center [307, 230] width 32 height 14
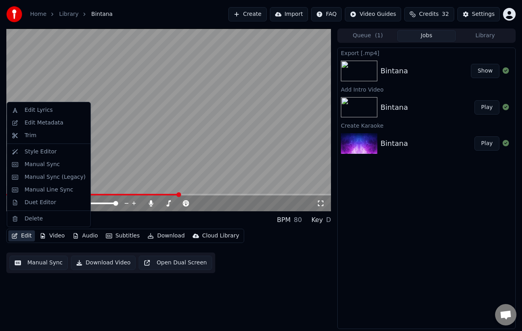
click at [27, 236] on button "Edit" at bounding box center [21, 235] width 27 height 11
click at [29, 152] on div "Style Editor" at bounding box center [41, 152] width 32 height 8
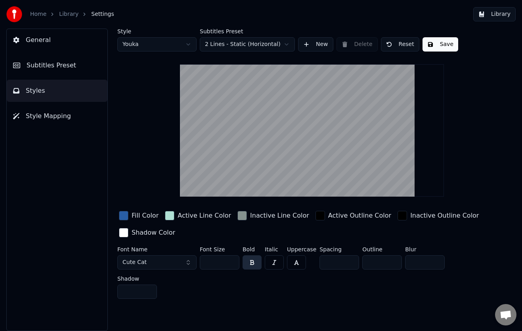
click at [126, 215] on div "button" at bounding box center [124, 216] width 10 height 10
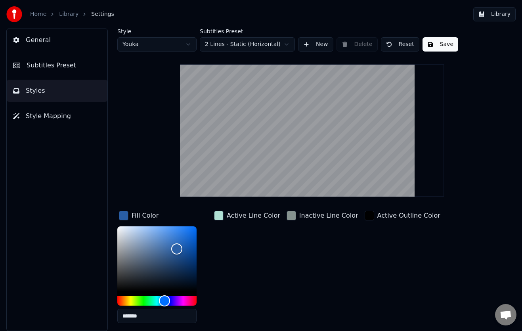
click at [126, 215] on div "button" at bounding box center [124, 216] width 10 height 10
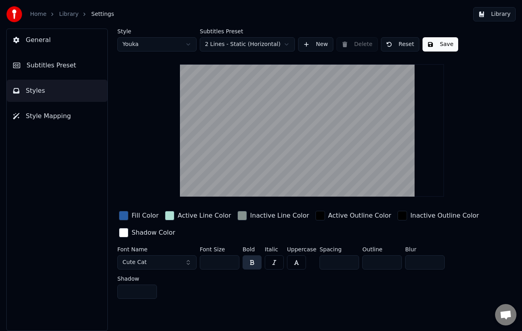
click at [499, 13] on button "Library" at bounding box center [494, 14] width 42 height 14
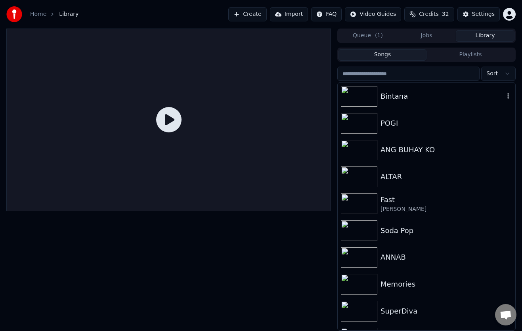
click at [412, 95] on div "Bintana" at bounding box center [442, 96] width 124 height 11
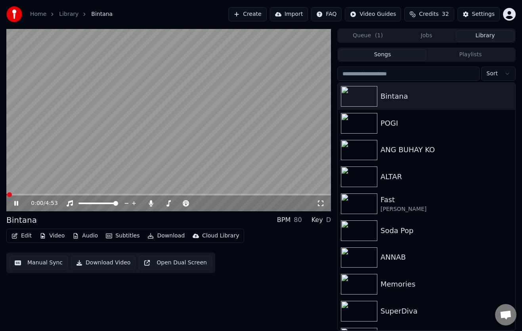
click at [16, 203] on icon at bounding box center [22, 203] width 18 height 6
click at [54, 235] on button "Video" at bounding box center [51, 235] width 31 height 11
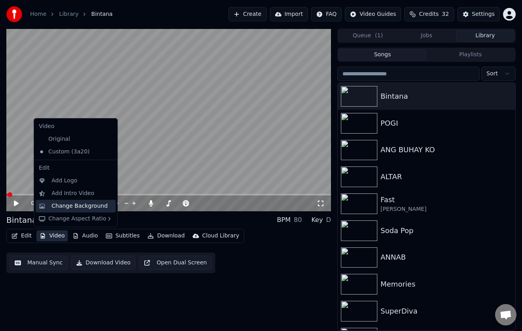
click at [74, 204] on div "Change Background" at bounding box center [80, 206] width 56 height 8
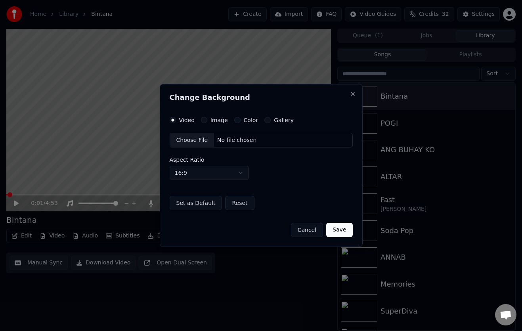
click at [195, 139] on div "Choose File" at bounding box center [192, 140] width 44 height 14
click at [343, 229] on button "Save" at bounding box center [339, 230] width 26 height 14
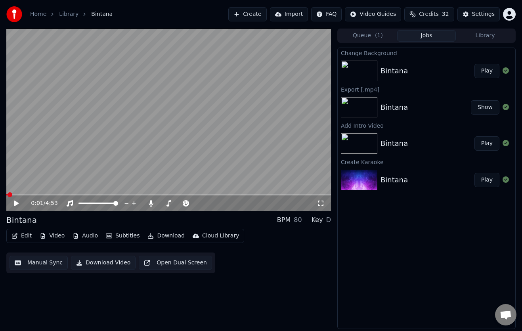
click at [16, 203] on icon at bounding box center [16, 204] width 5 height 6
click at [487, 71] on button "Play" at bounding box center [486, 71] width 25 height 14
click at [16, 199] on div "0:00 / 4:54" at bounding box center [168, 203] width 325 height 16
click at [14, 203] on icon at bounding box center [22, 203] width 18 height 6
click at [289, 288] on div "0:00 / 4:54 Bintana BPM 80 Key D Edit Video Audio Subtitles Download Cloud Libr…" at bounding box center [168, 179] width 325 height 300
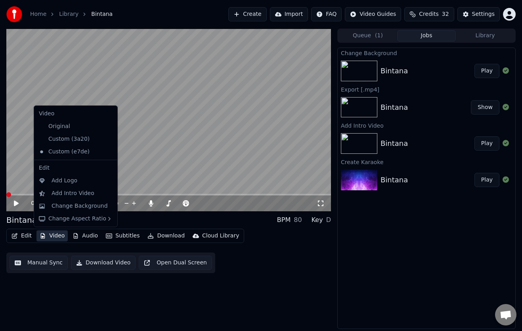
click at [52, 236] on button "Video" at bounding box center [51, 235] width 31 height 11
click at [66, 193] on div "Add Intro Video" at bounding box center [73, 193] width 43 height 8
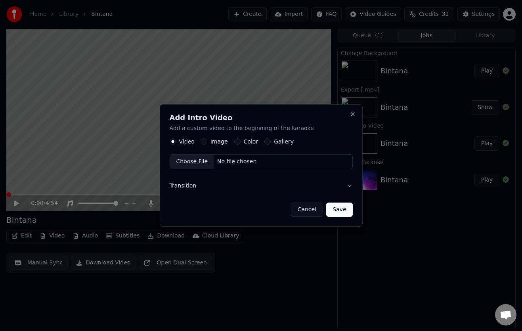
click at [205, 141] on button "Image" at bounding box center [204, 142] width 6 height 6
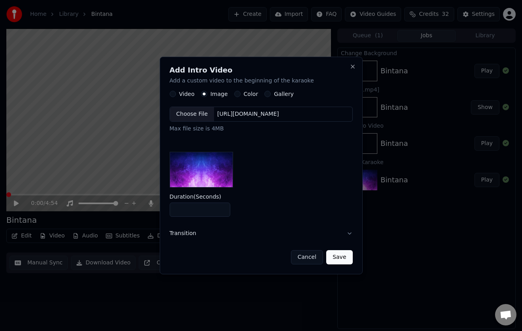
click at [196, 113] on div "Choose File" at bounding box center [192, 114] width 44 height 14
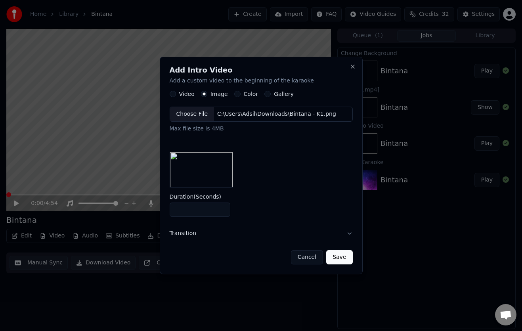
click at [343, 258] on button "Save" at bounding box center [339, 257] width 26 height 14
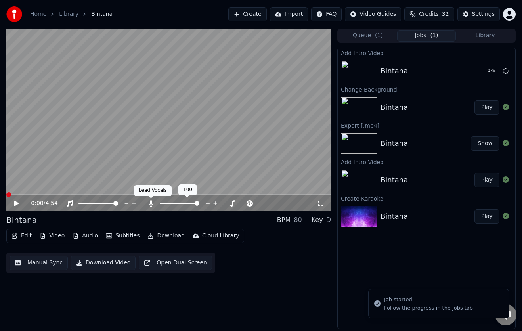
click at [153, 203] on icon at bounding box center [151, 203] width 8 height 6
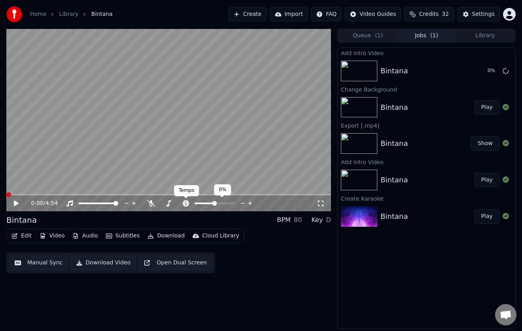
click at [183, 201] on icon at bounding box center [186, 203] width 8 height 6
click at [486, 71] on button "Play" at bounding box center [486, 71] width 25 height 14
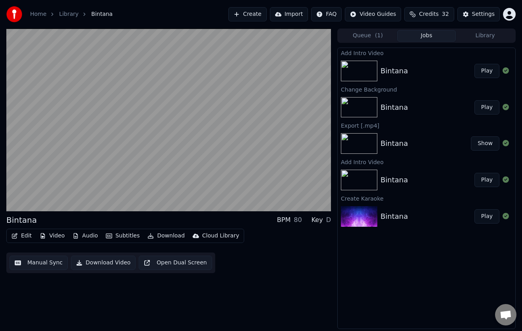
drag, startPoint x: 55, startPoint y: 299, endPoint x: 64, endPoint y: 294, distance: 10.0
click at [55, 299] on div "Bintana BPM 80 Key D Edit Video Audio Subtitles Download Cloud Library Manual S…" at bounding box center [168, 179] width 325 height 300
click at [100, 262] on button "Download Video" at bounding box center [103, 263] width 65 height 14
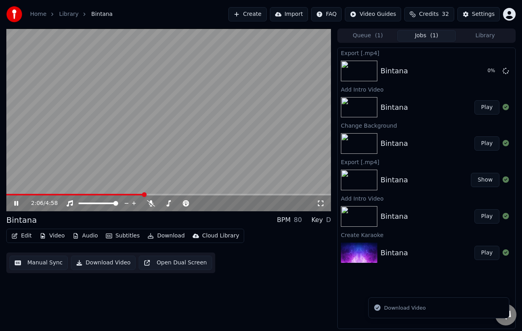
click at [14, 203] on icon at bounding box center [22, 203] width 18 height 6
click at [60, 297] on div "2:06 / 4:58 Bintana BPM 80 Key D Edit Video Audio Subtitles Download Cloud Libr…" at bounding box center [168, 179] width 325 height 300
click at [67, 293] on div "2:06 / 4:58 Bintana BPM 80 Key D Edit Video Audio Subtitles Download Cloud Libr…" at bounding box center [168, 179] width 325 height 300
click at [49, 313] on div "2:06 / 4:58 Bintana BPM 80 Key D Edit Video Audio Subtitles Download Cloud Libr…" at bounding box center [168, 179] width 325 height 300
